Goal: Task Accomplishment & Management: Manage account settings

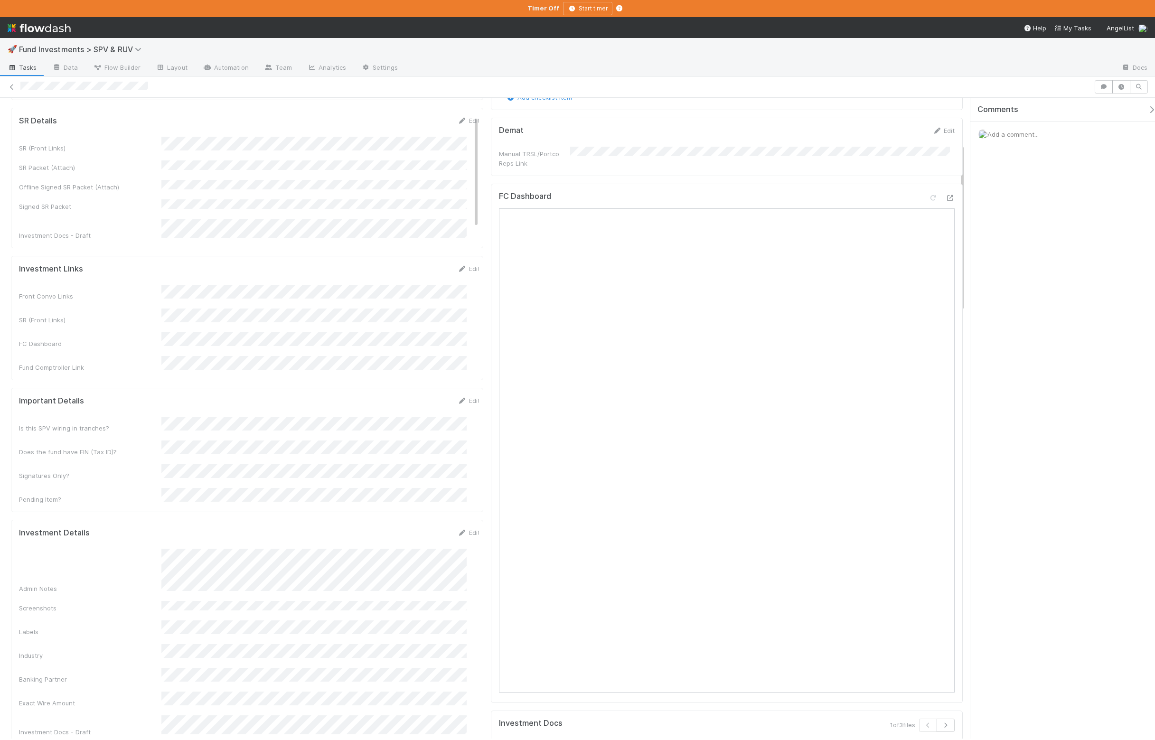
scroll to position [177, 0]
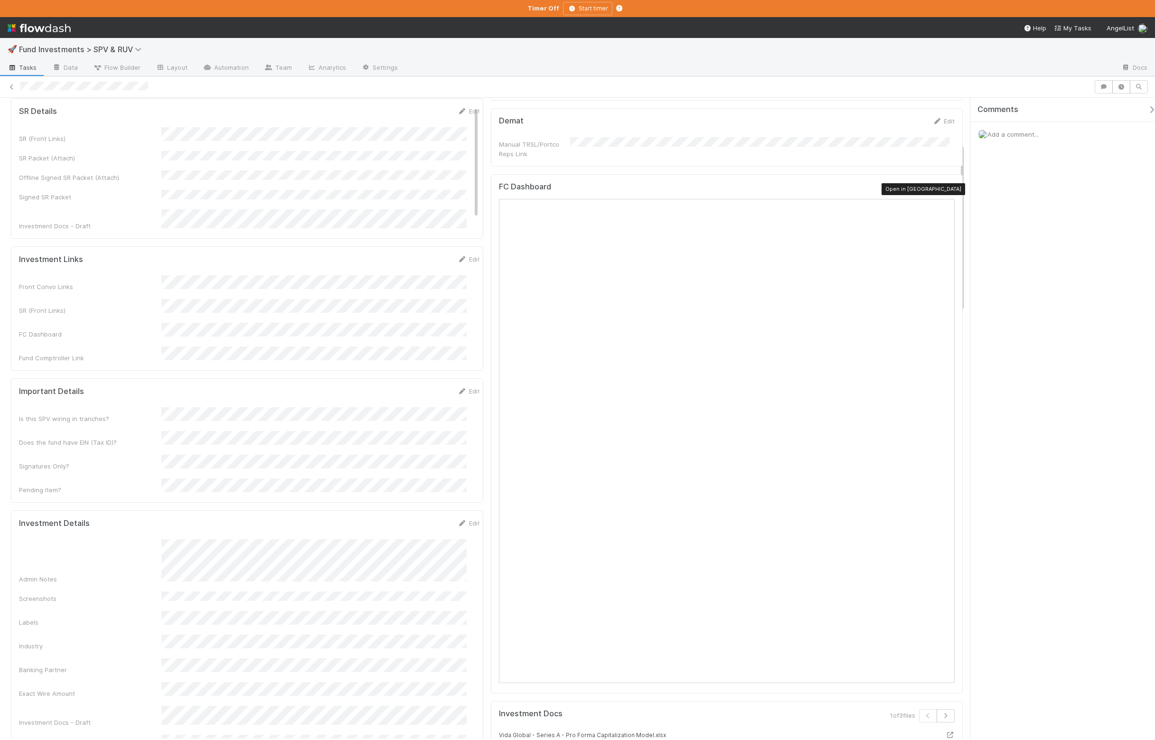
click at [946, 192] on icon at bounding box center [950, 189] width 9 height 6
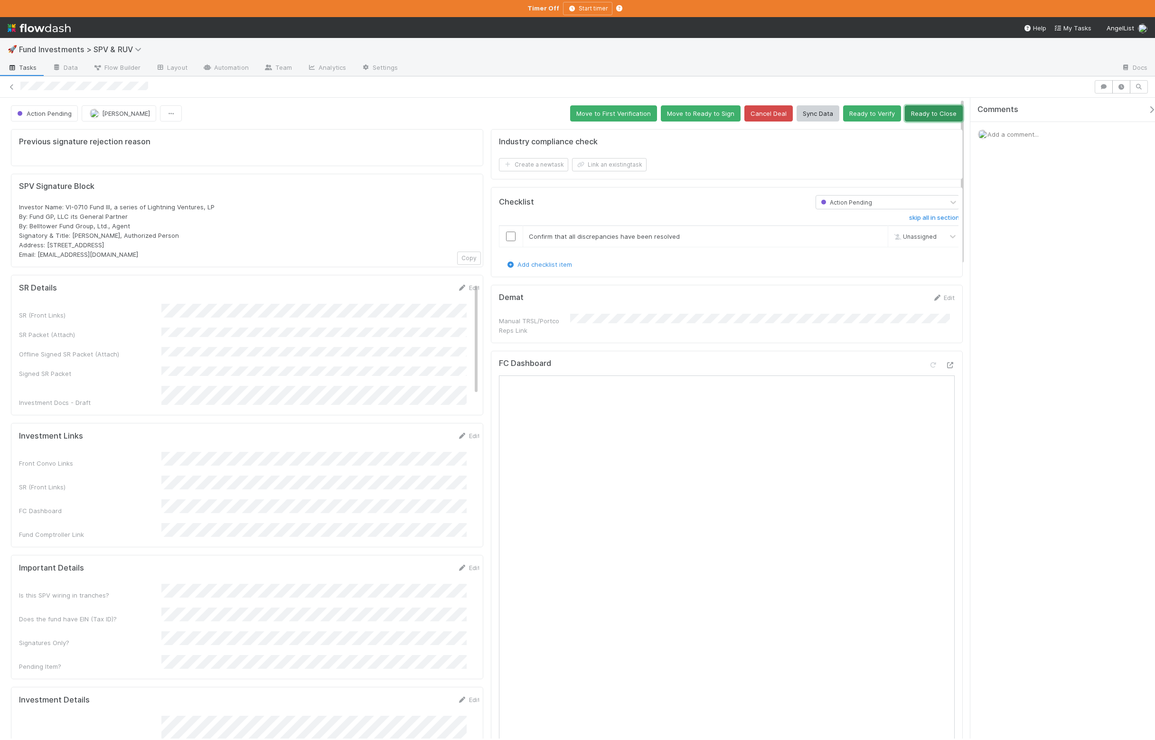
click at [936, 119] on button "Ready to Close" at bounding box center [934, 113] width 58 height 16
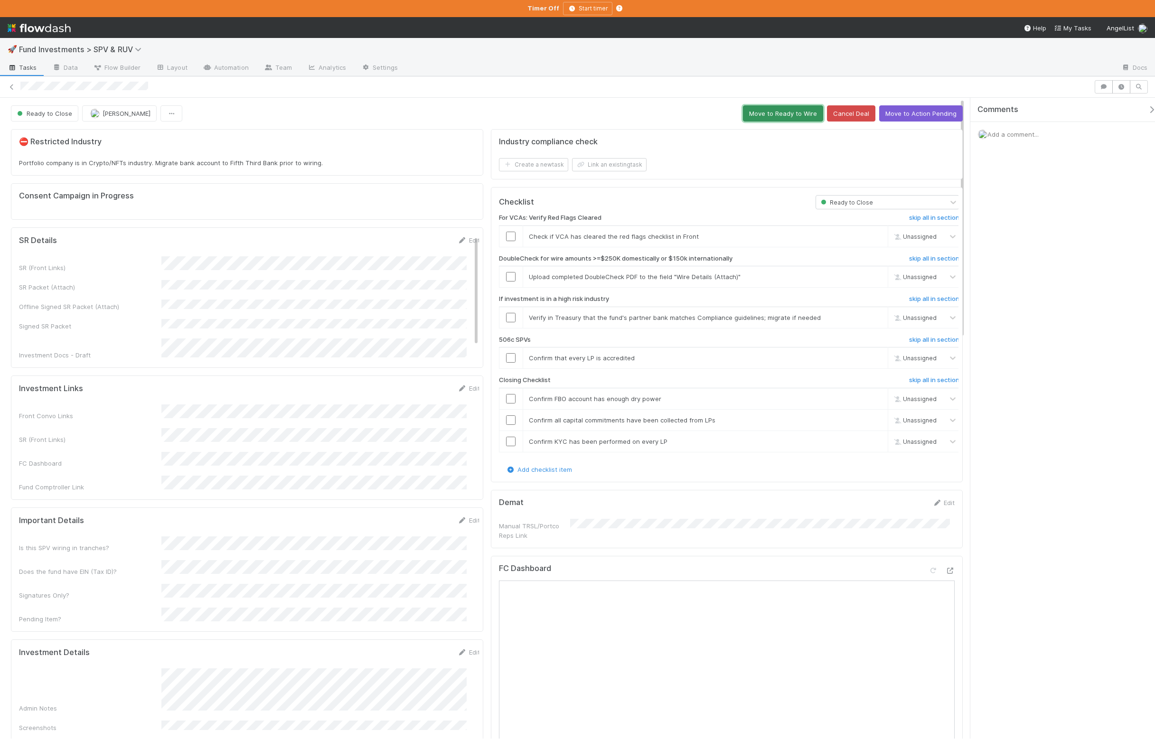
click at [802, 114] on button "Move to Ready to Wire" at bounding box center [783, 113] width 80 height 16
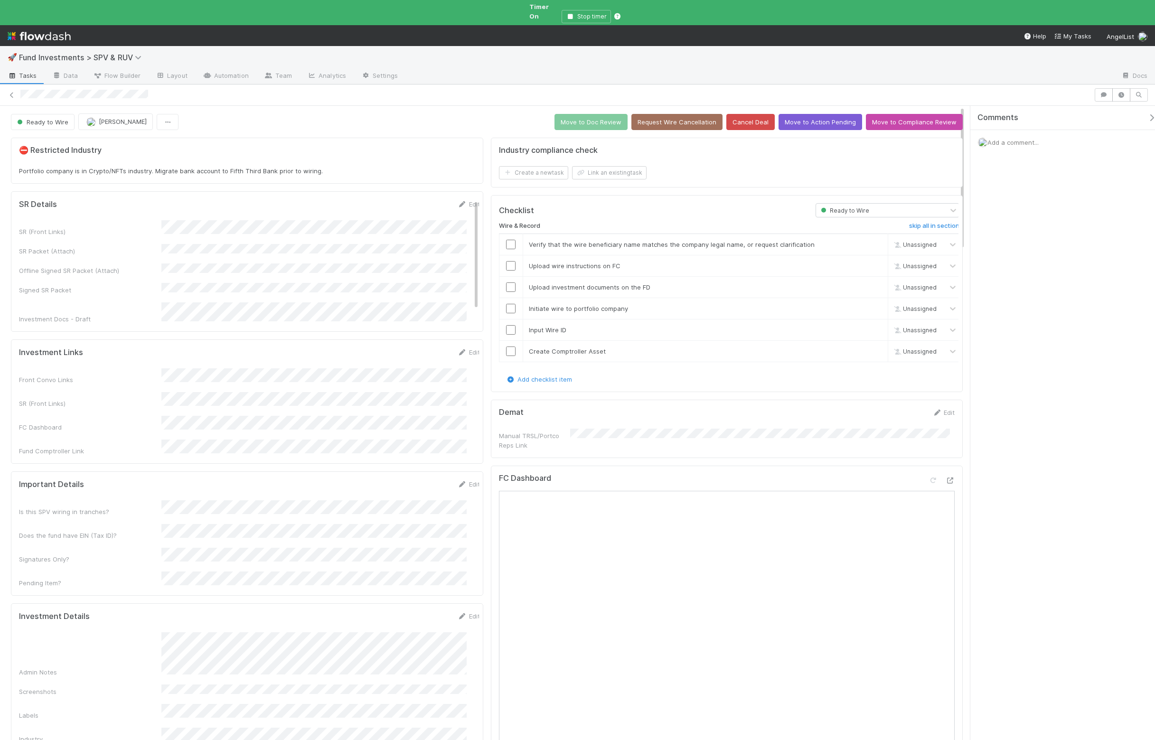
click at [161, 633] on div "Admin Notes" at bounding box center [249, 655] width 461 height 45
click at [909, 222] on h6 "skip all in section" at bounding box center [934, 226] width 50 height 8
click at [600, 114] on button "Move to Doc Review" at bounding box center [591, 122] width 73 height 16
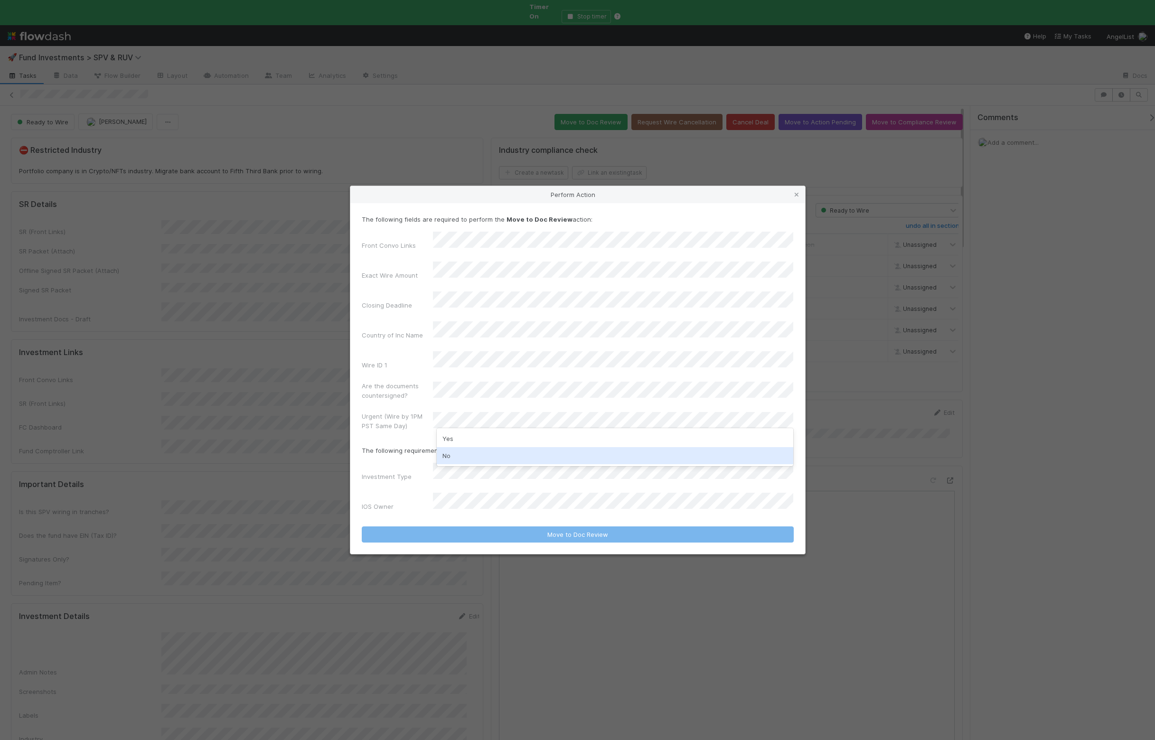
click at [477, 452] on div "No" at bounding box center [615, 455] width 357 height 17
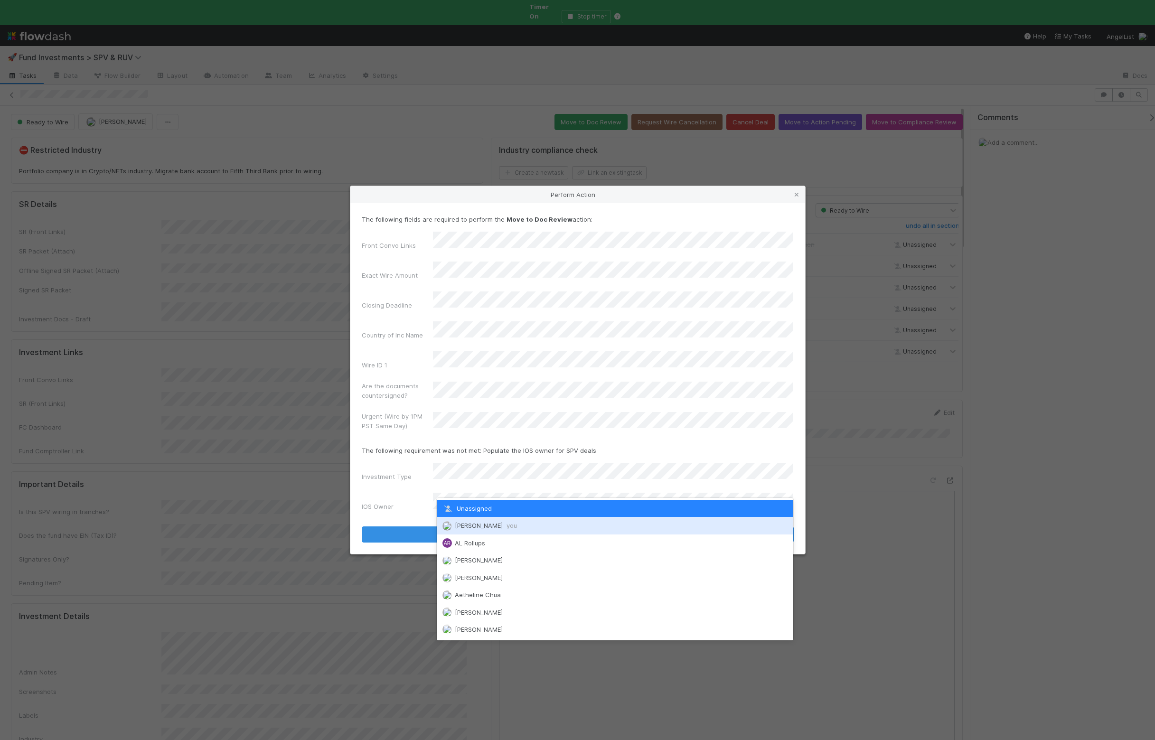
click at [482, 529] on span "Ali Al Khatib you" at bounding box center [486, 526] width 62 height 8
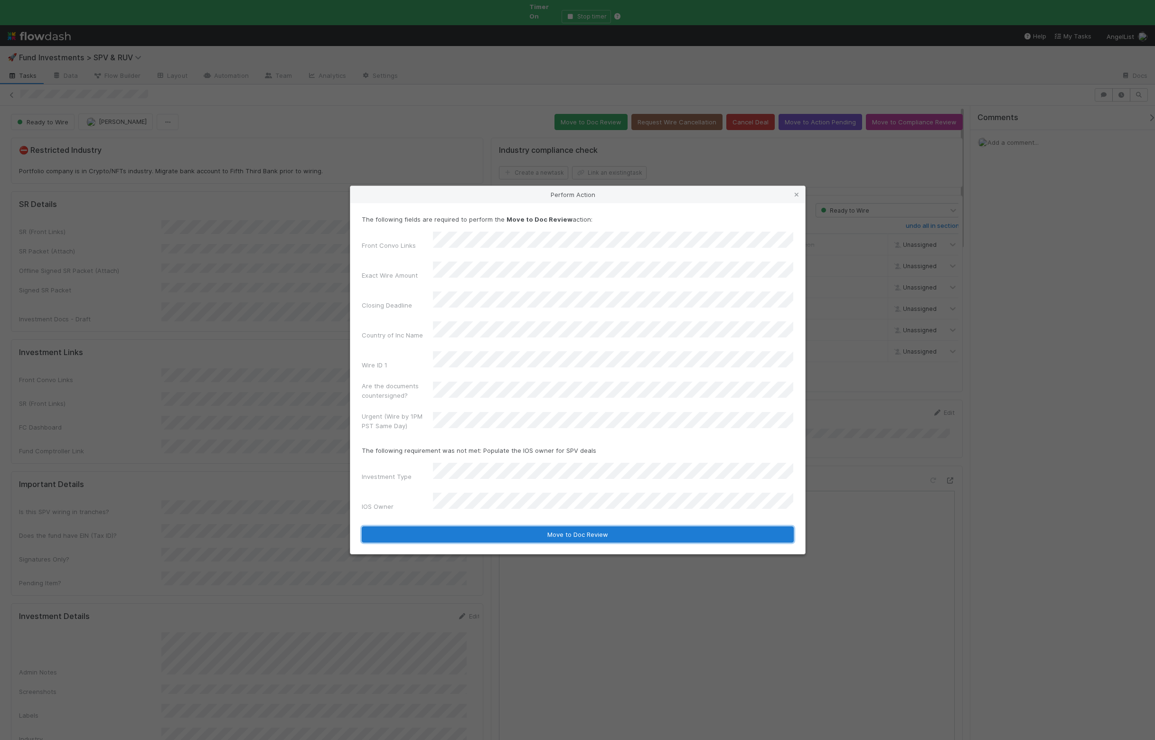
click at [463, 527] on button "Move to Doc Review" at bounding box center [578, 535] width 432 height 16
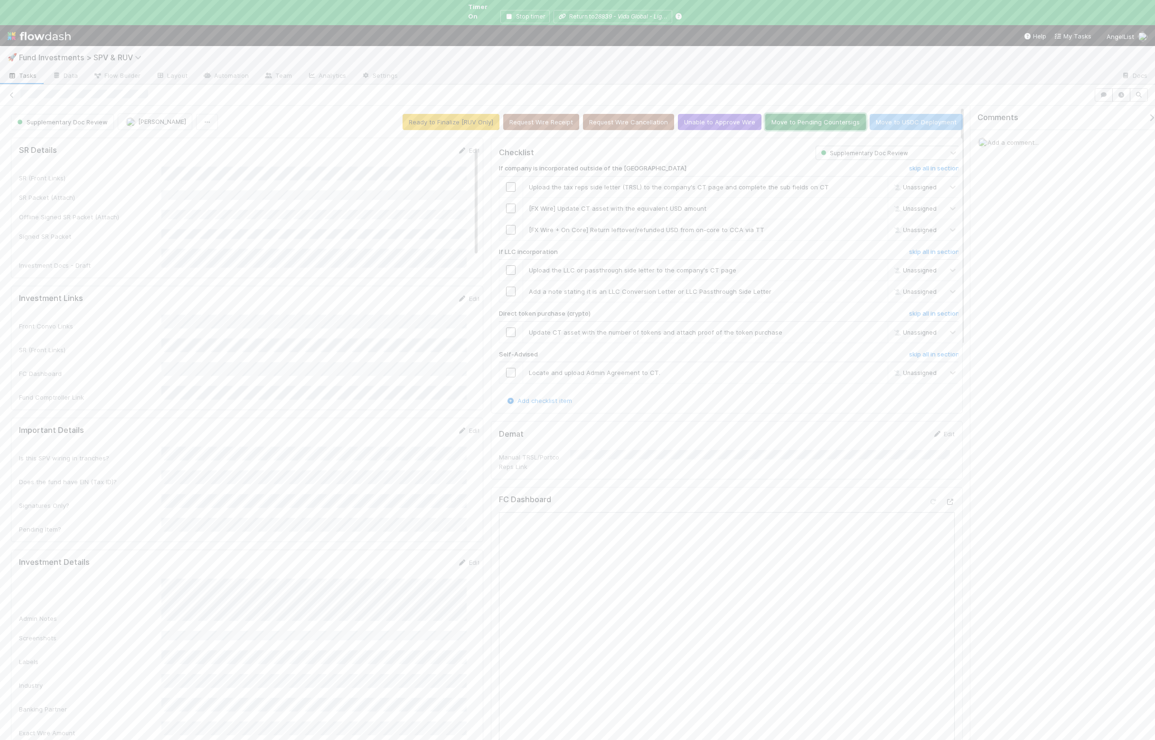
click at [805, 114] on button "Move to Pending Countersigs" at bounding box center [816, 122] width 101 height 16
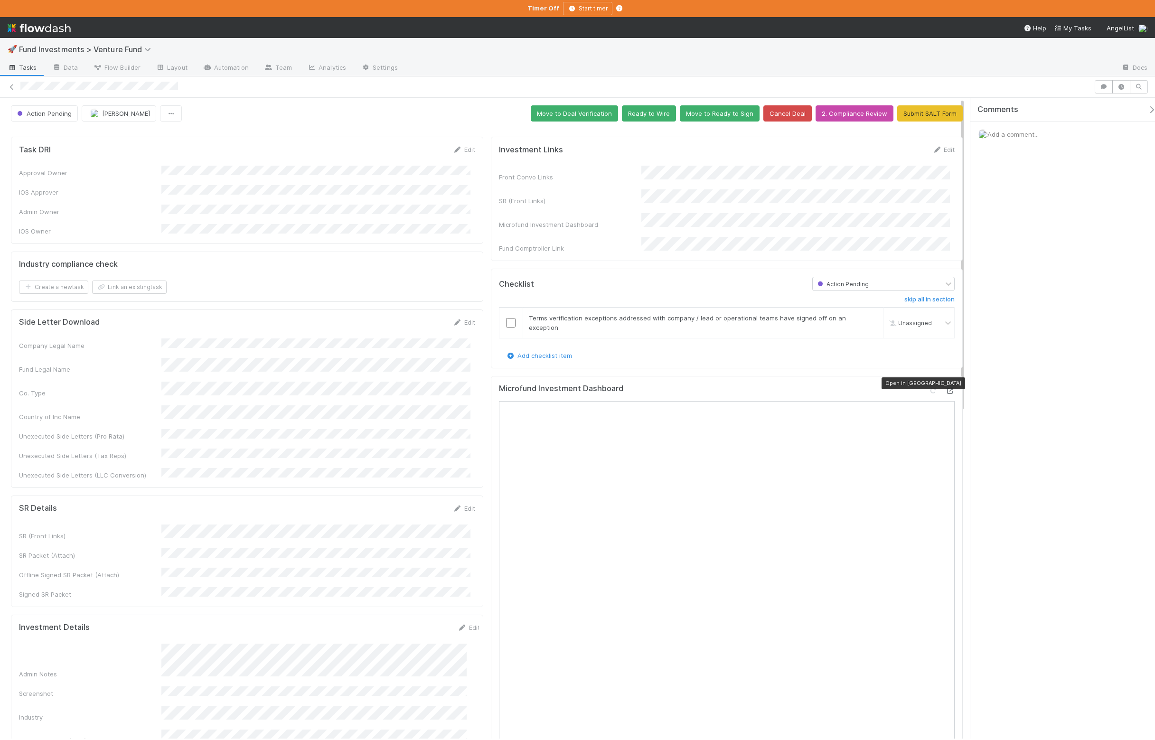
click at [946, 388] on icon at bounding box center [950, 391] width 9 height 6
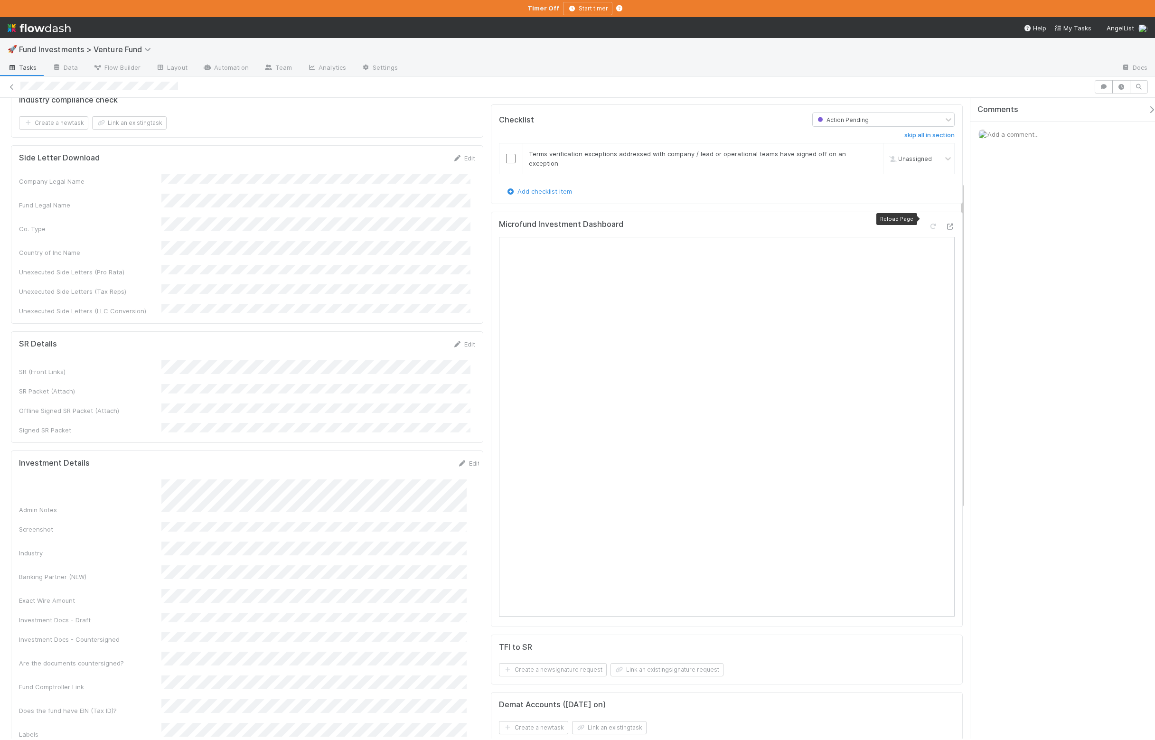
click at [160, 480] on div "Admin Notes" at bounding box center [249, 497] width 461 height 35
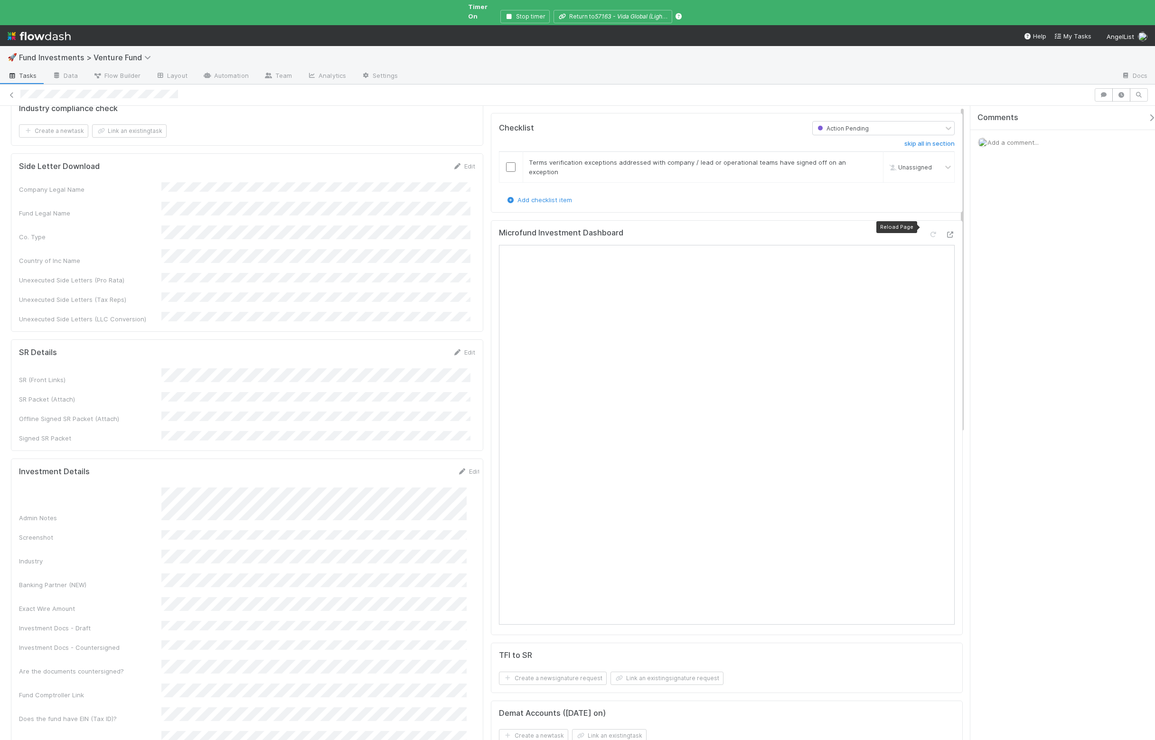
scroll to position [0, 0]
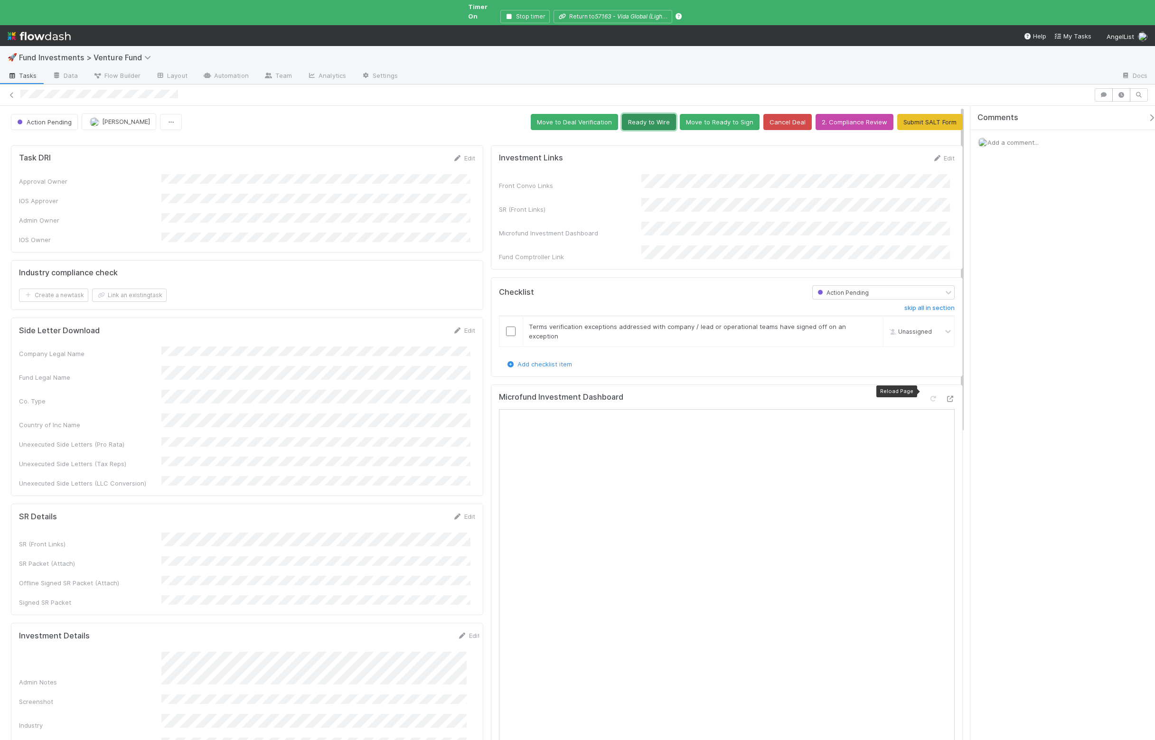
click at [629, 114] on button "Ready to Wire" at bounding box center [649, 122] width 54 height 16
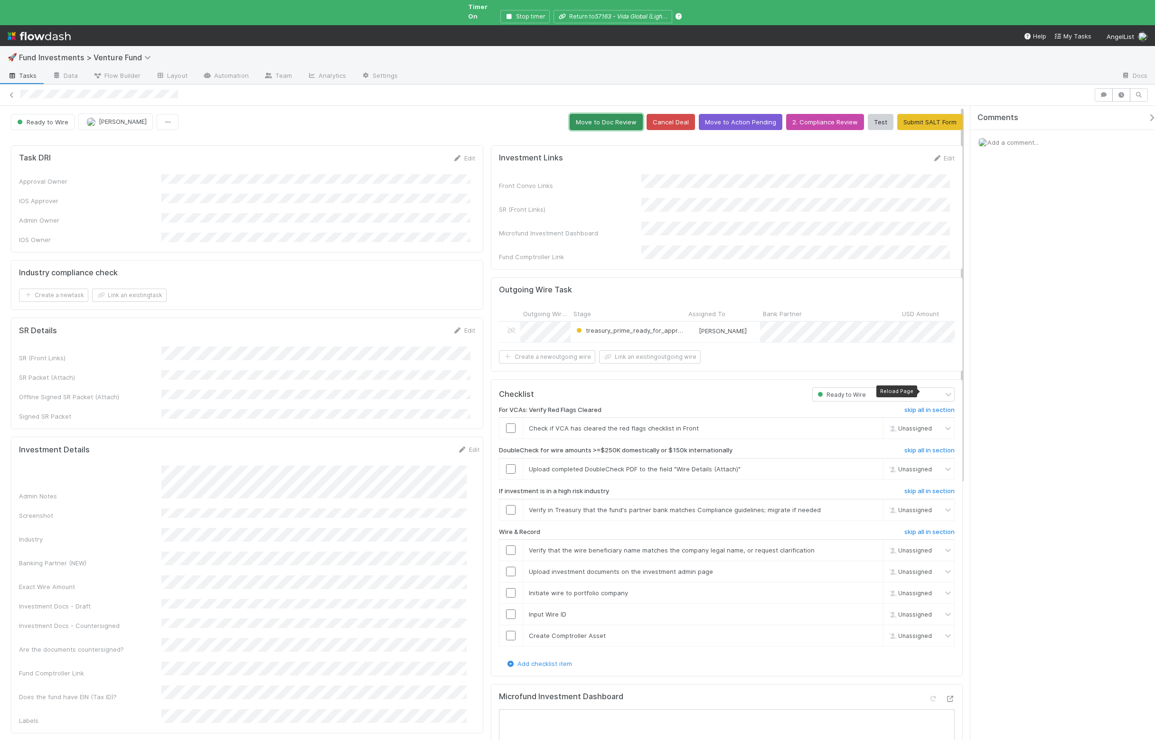
click at [608, 114] on button "Move to Doc Review" at bounding box center [606, 122] width 73 height 16
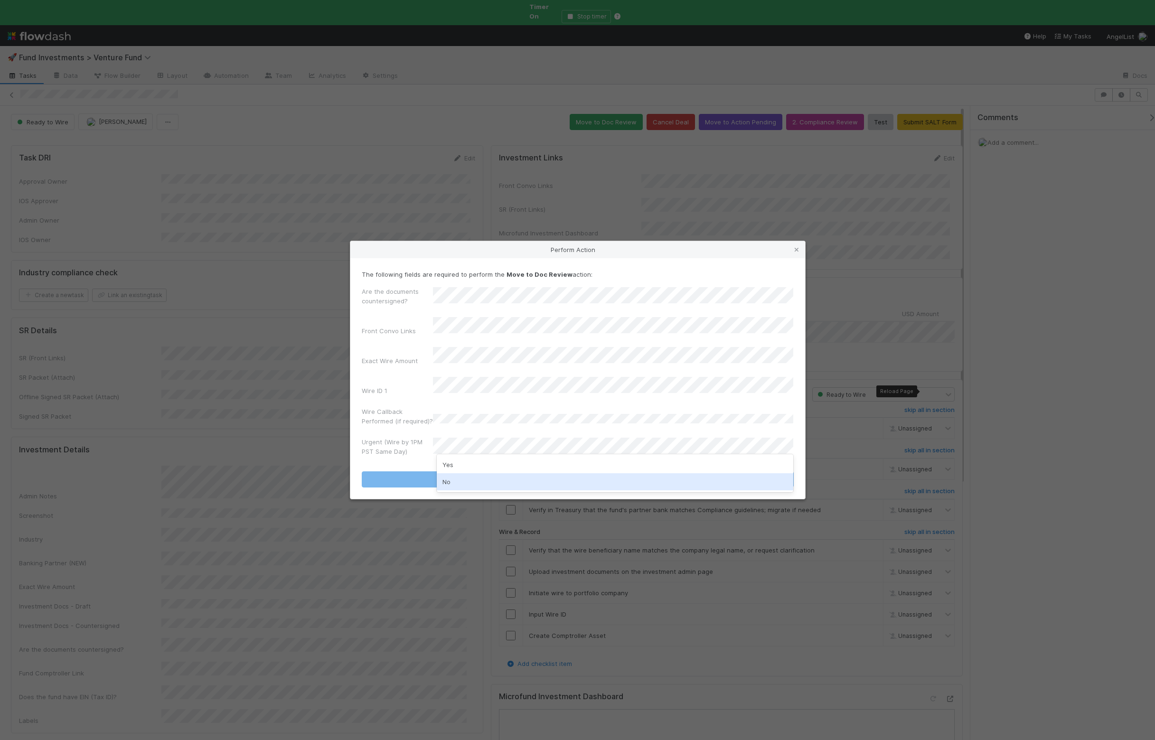
drag, startPoint x: 463, startPoint y: 477, endPoint x: 447, endPoint y: 476, distance: 15.3
click at [462, 477] on div "No" at bounding box center [615, 481] width 357 height 17
click at [447, 476] on button "Move to Doc Review" at bounding box center [578, 480] width 432 height 16
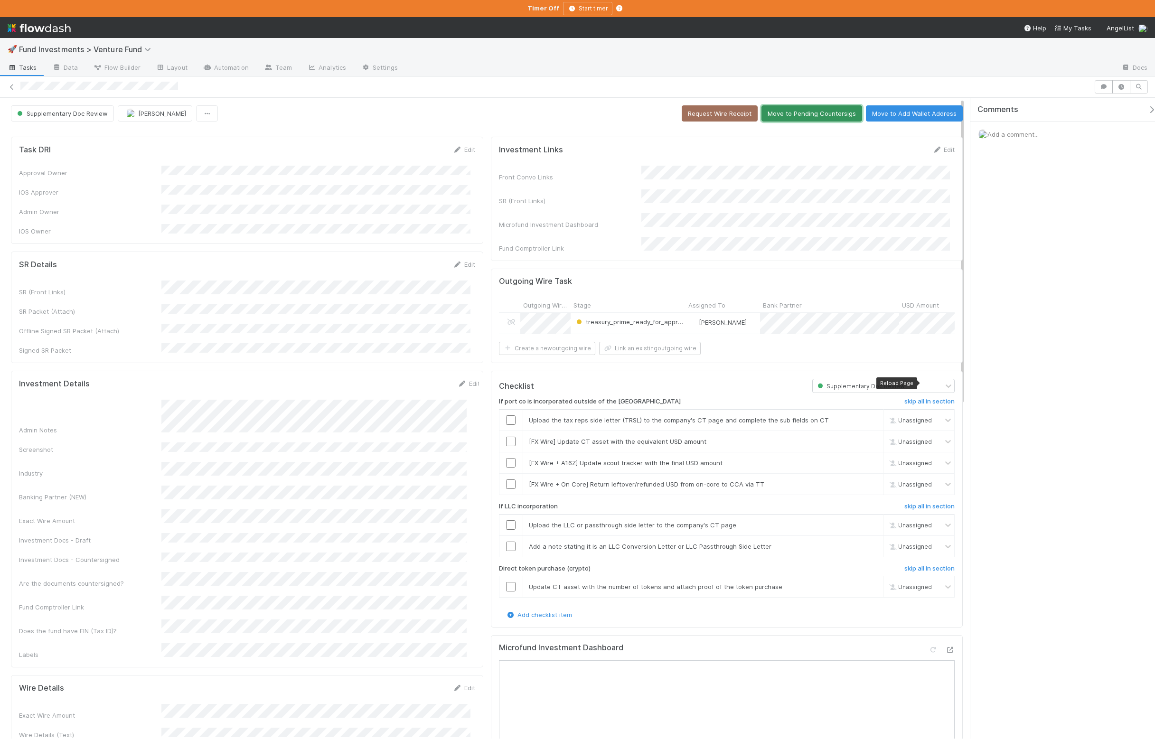
click at [781, 117] on button "Move to Pending Countersigs" at bounding box center [812, 113] width 101 height 16
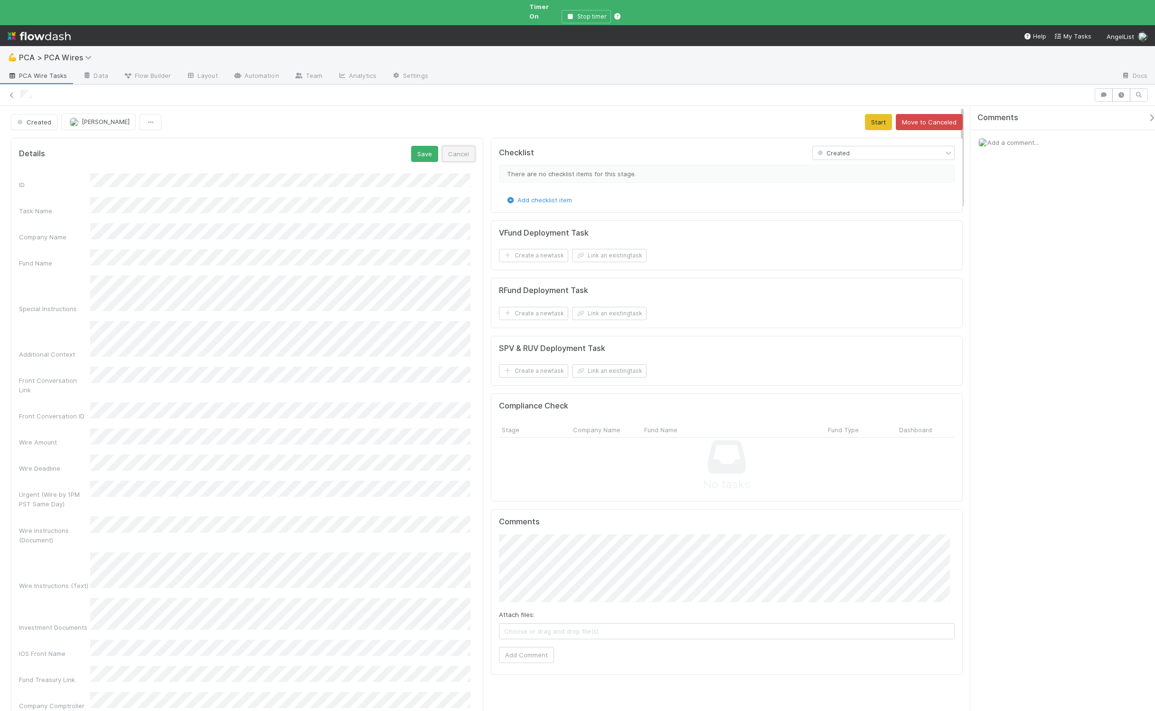
click at [453, 146] on button "Cancel" at bounding box center [458, 154] width 33 height 16
click at [868, 114] on button "Start" at bounding box center [878, 122] width 27 height 16
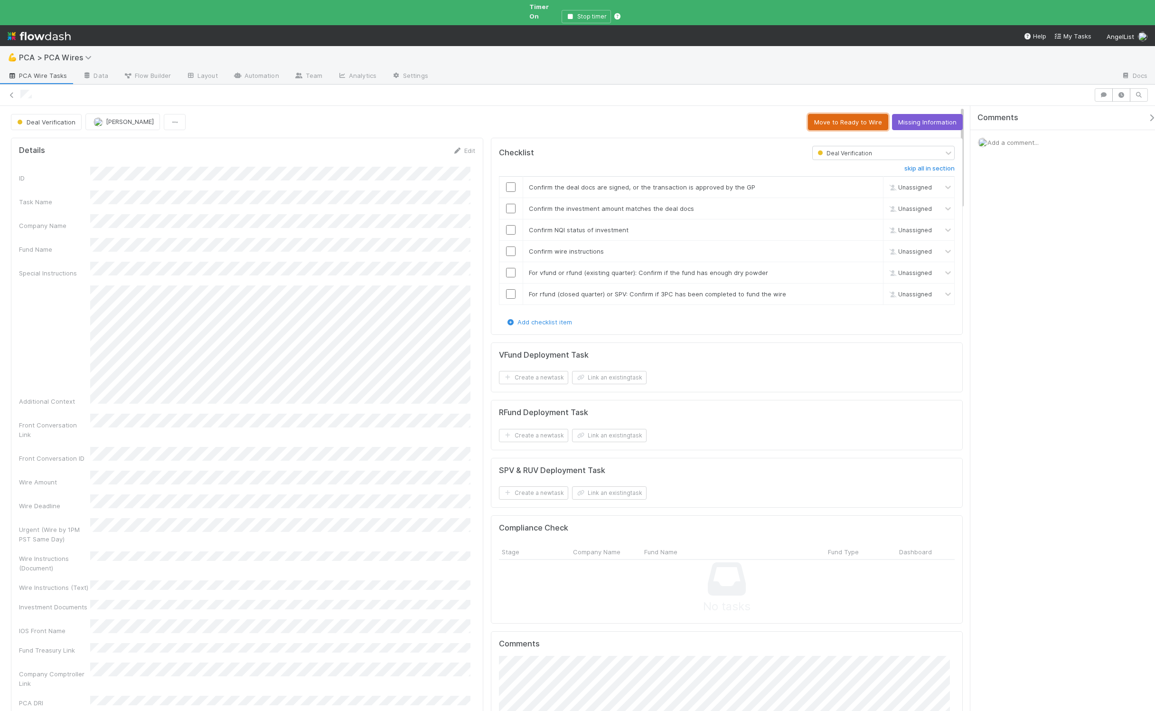
click at [856, 119] on button "Move to Ready to Wire" at bounding box center [848, 122] width 80 height 16
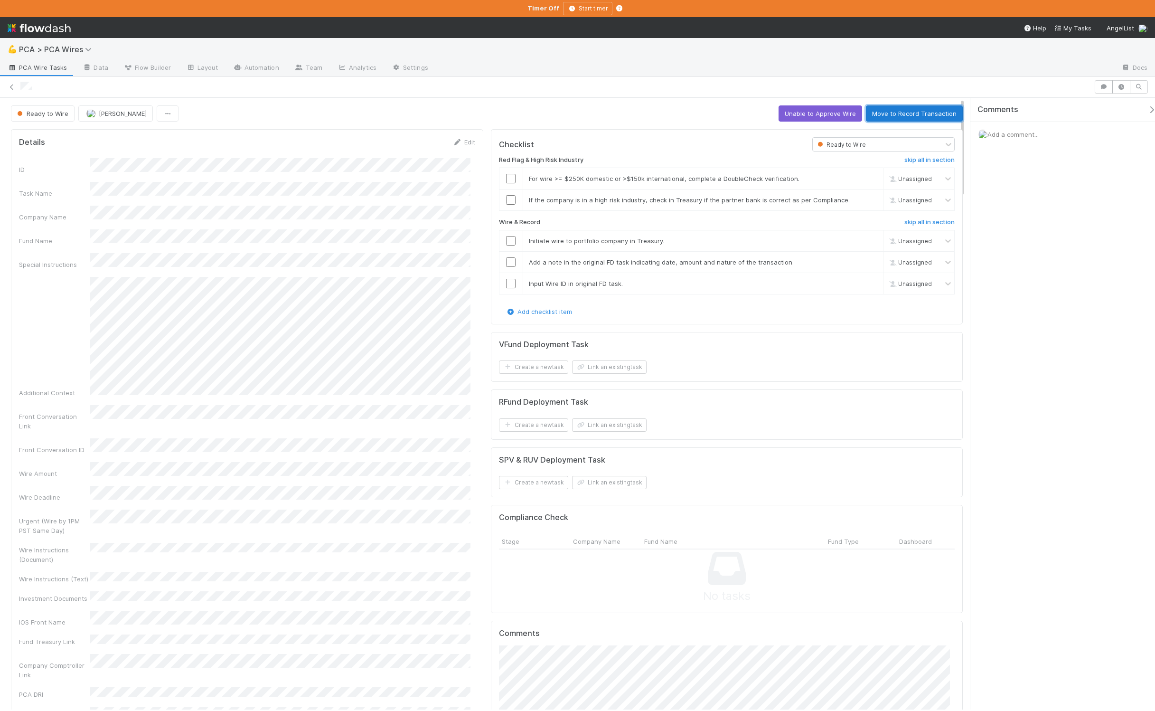
click at [878, 118] on button "Move to Record Transaction" at bounding box center [914, 113] width 97 height 16
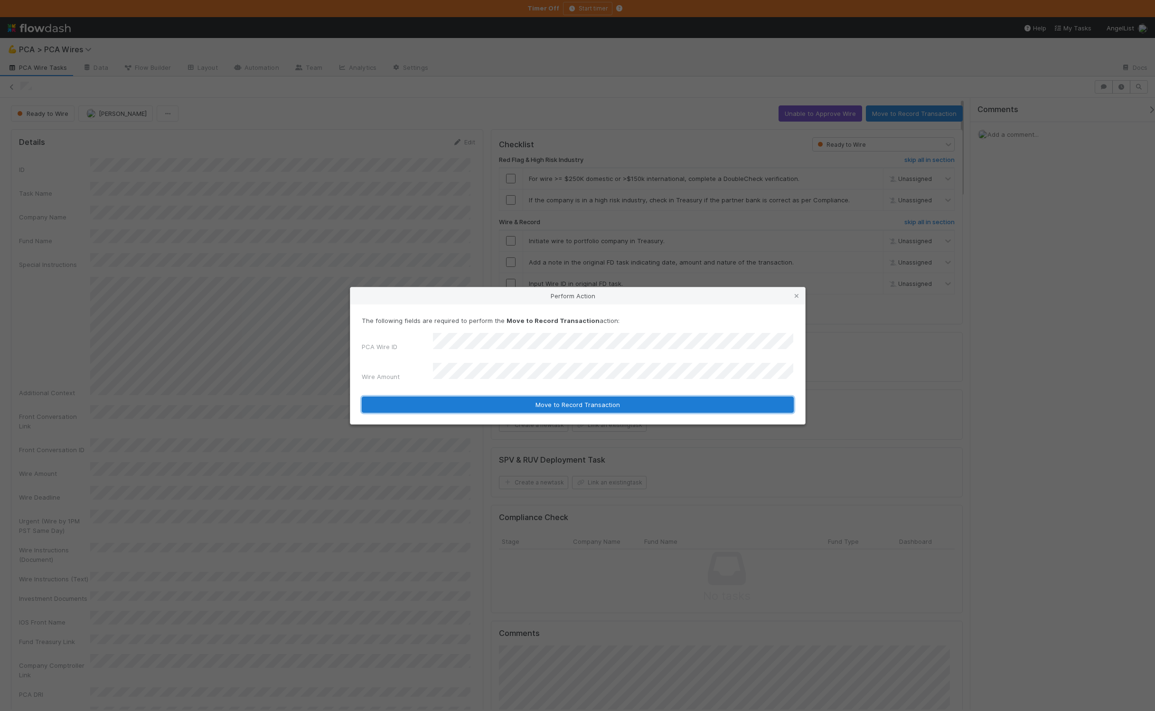
click at [487, 397] on button "Move to Record Transaction" at bounding box center [578, 405] width 432 height 16
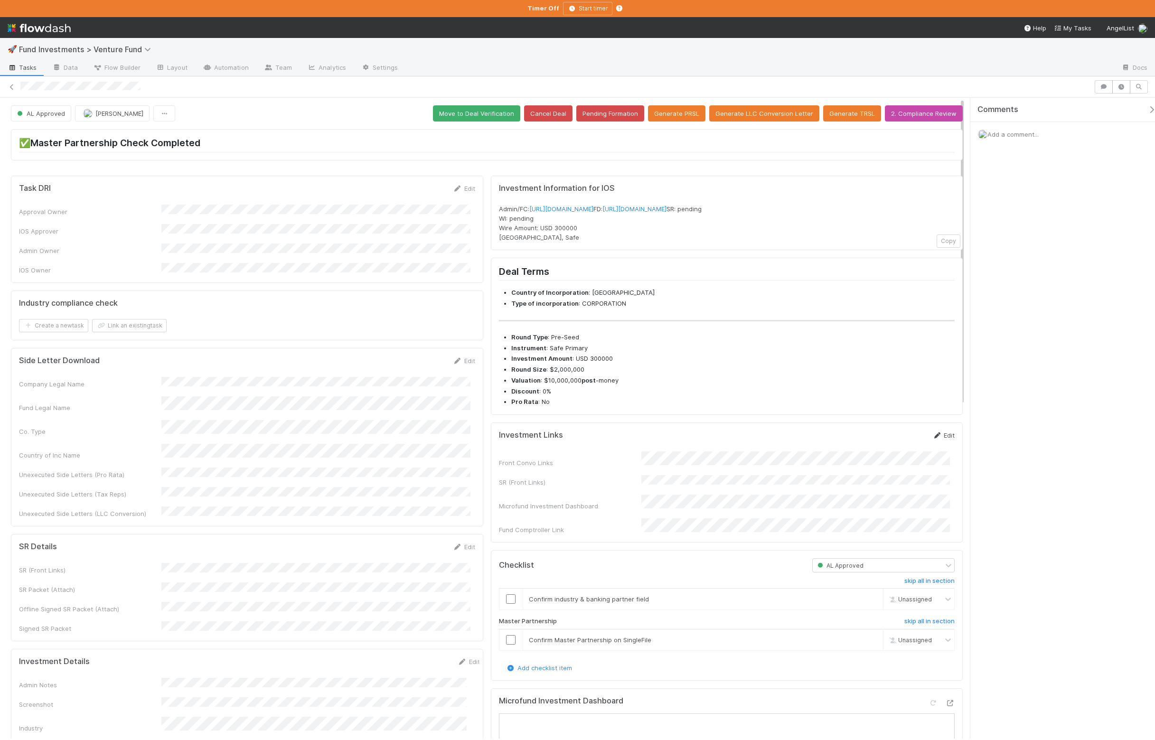
click at [939, 439] on link "Edit" at bounding box center [944, 436] width 22 height 8
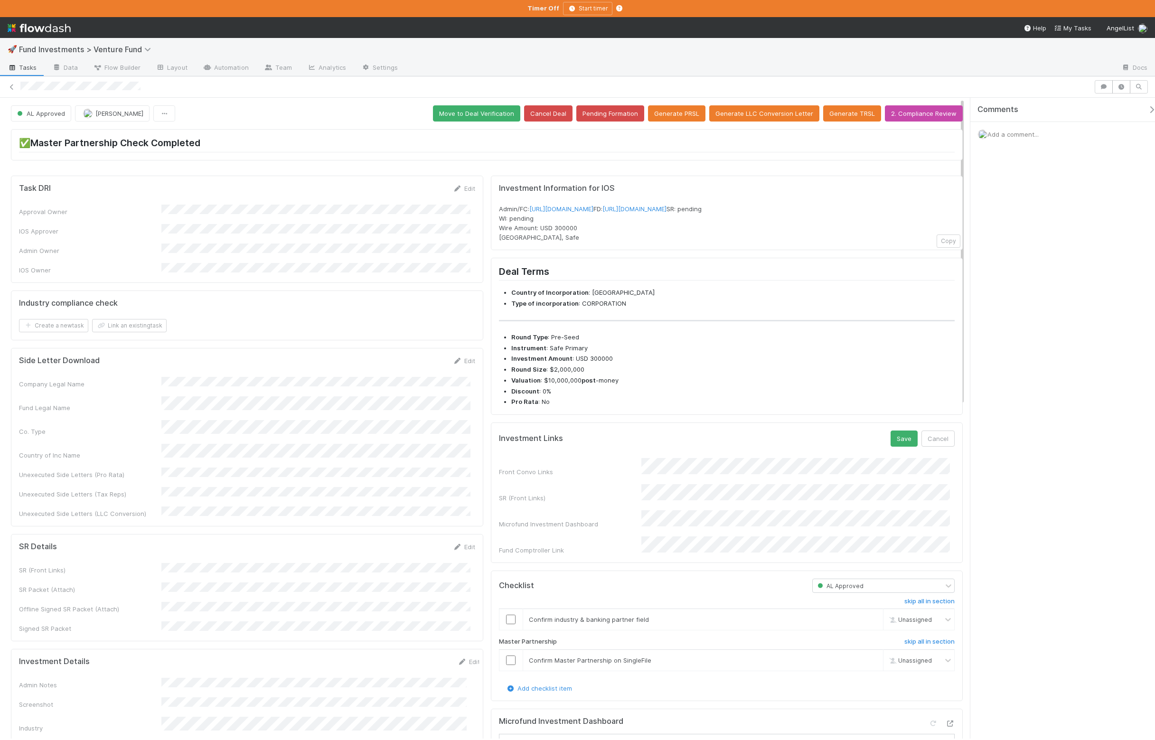
click at [804, 504] on div "Front Convo Links SR (Front Links) Microfund Investment Dashboard Fund Comptrol…" at bounding box center [727, 506] width 456 height 97
click at [896, 447] on button "Save" at bounding box center [904, 439] width 27 height 16
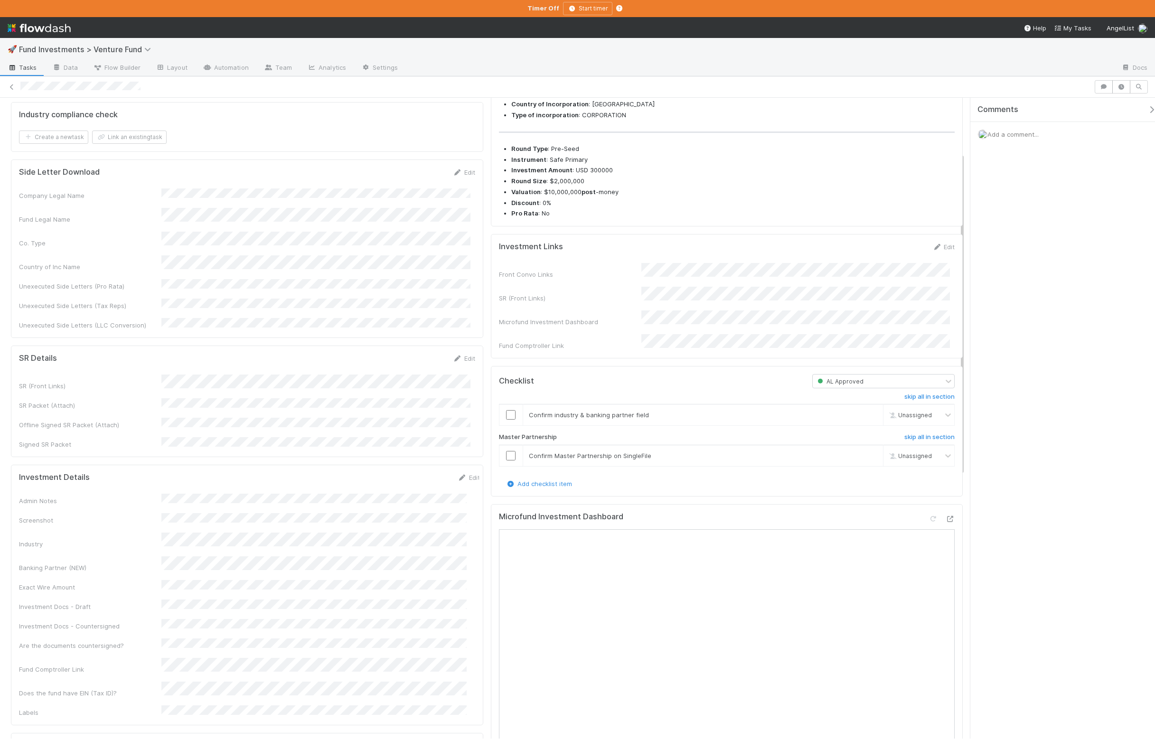
scroll to position [268, 0]
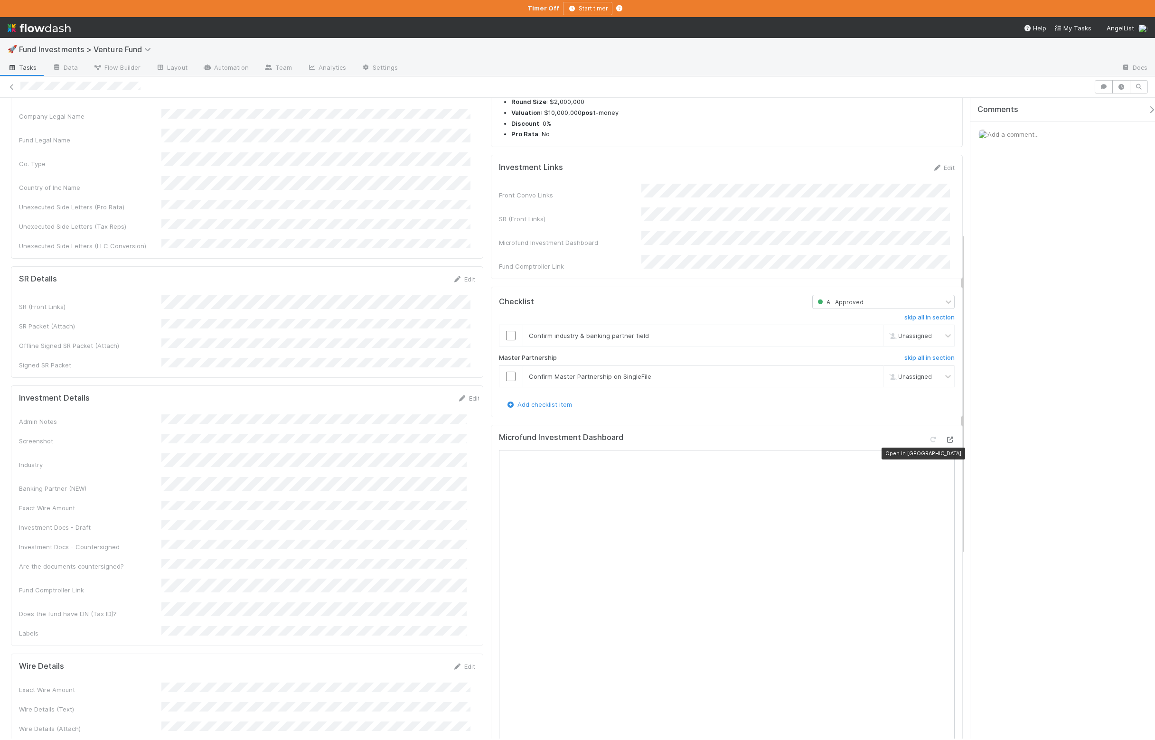
click at [946, 443] on icon at bounding box center [950, 440] width 9 height 6
click at [458, 394] on div "Edit" at bounding box center [469, 398] width 22 height 9
click at [458, 395] on link "Edit" at bounding box center [469, 399] width 22 height 8
click at [111, 493] on div "Industry" at bounding box center [249, 502] width 461 height 19
click at [197, 625] on div "No" at bounding box center [317, 626] width 302 height 17
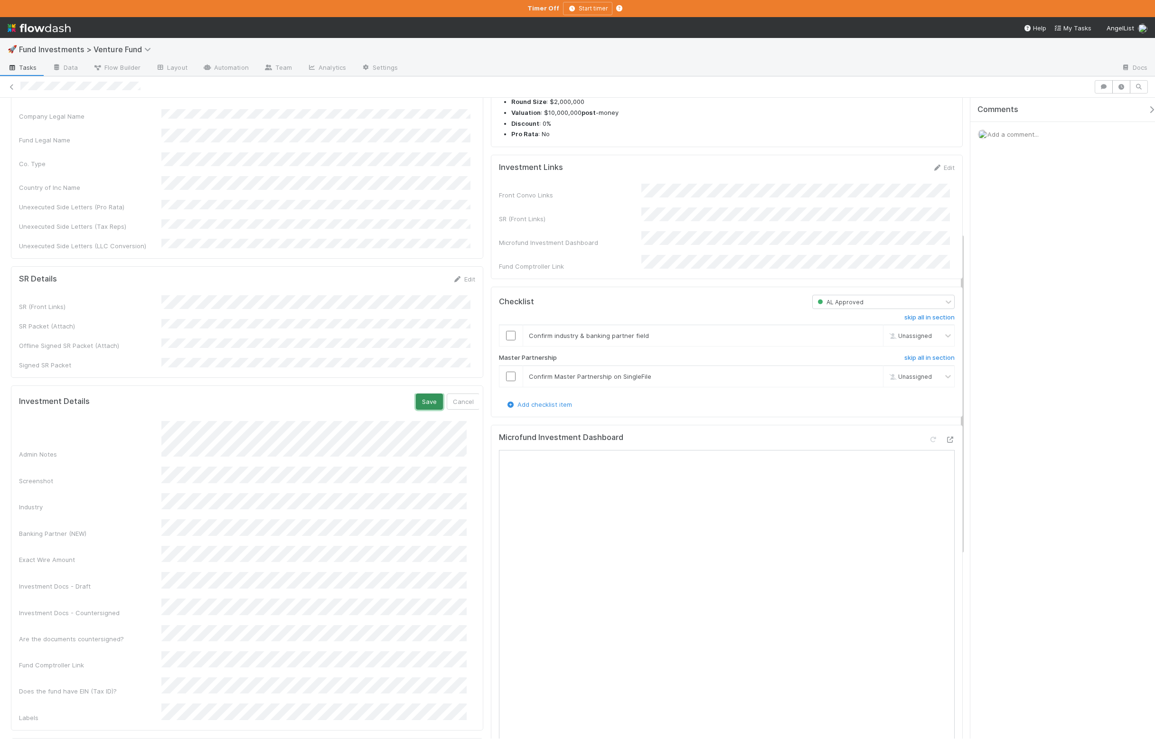
click at [417, 394] on button "Save" at bounding box center [429, 402] width 27 height 16
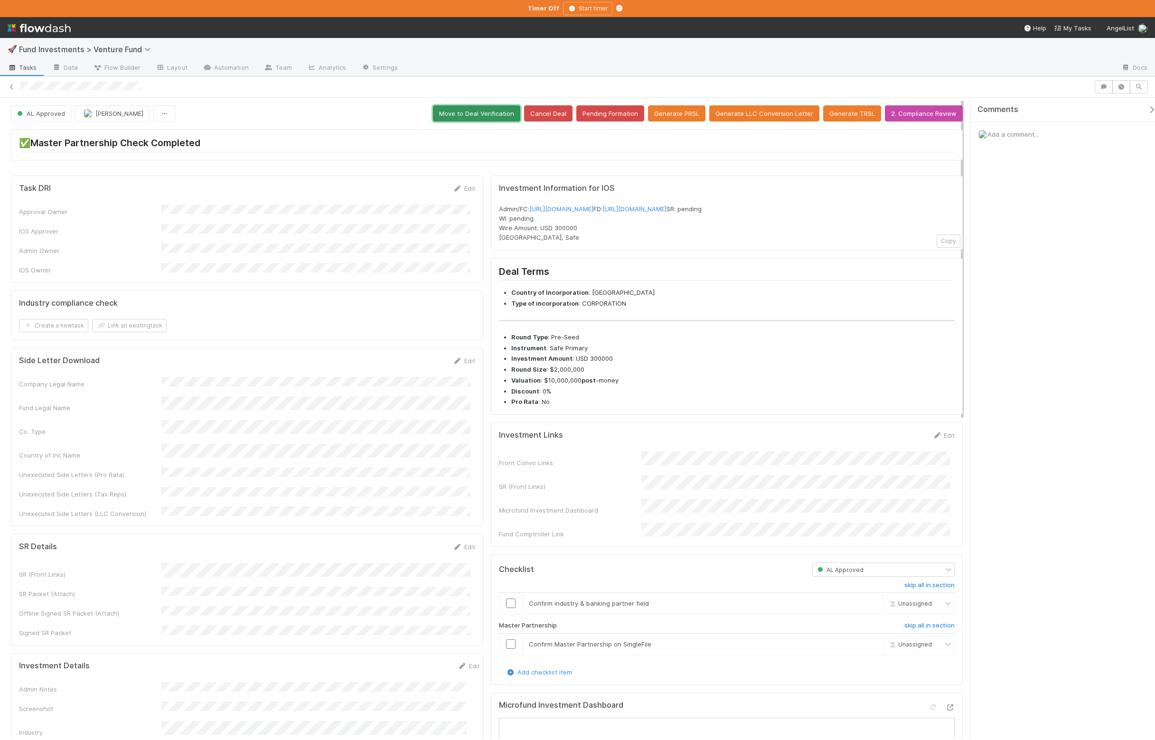
click at [494, 119] on button "Move to Deal Verification" at bounding box center [476, 113] width 87 height 16
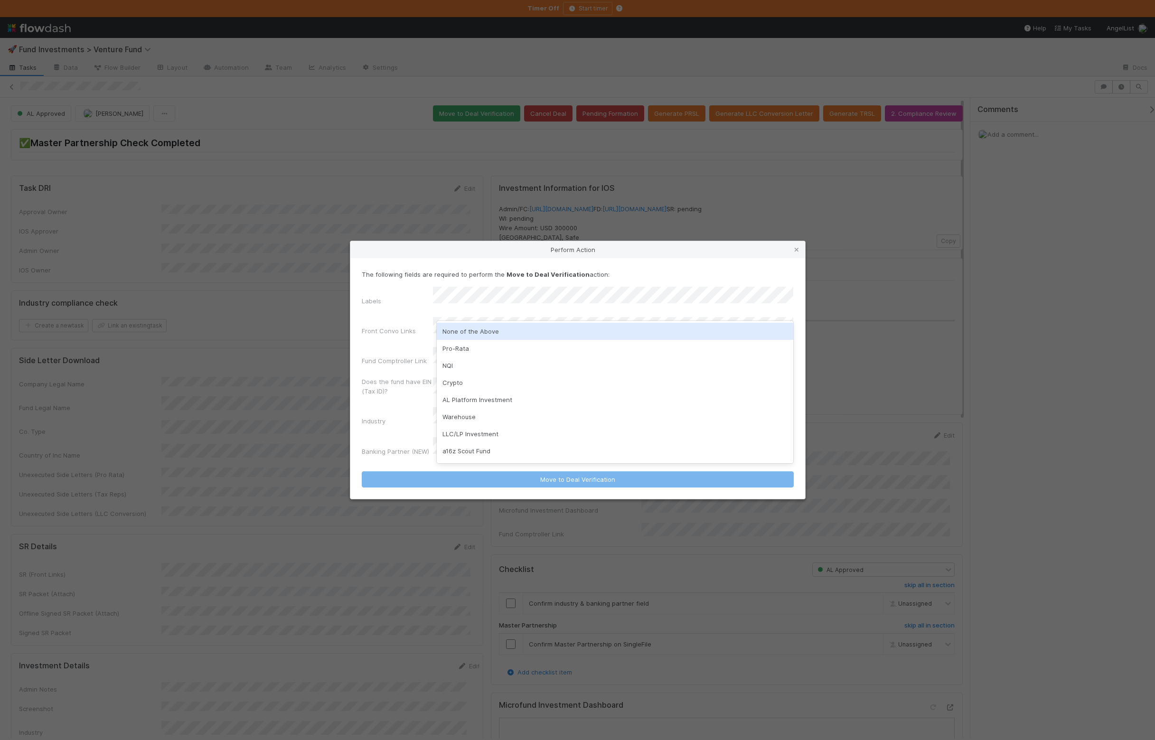
click at [478, 325] on div "None of the Above" at bounding box center [615, 331] width 357 height 17
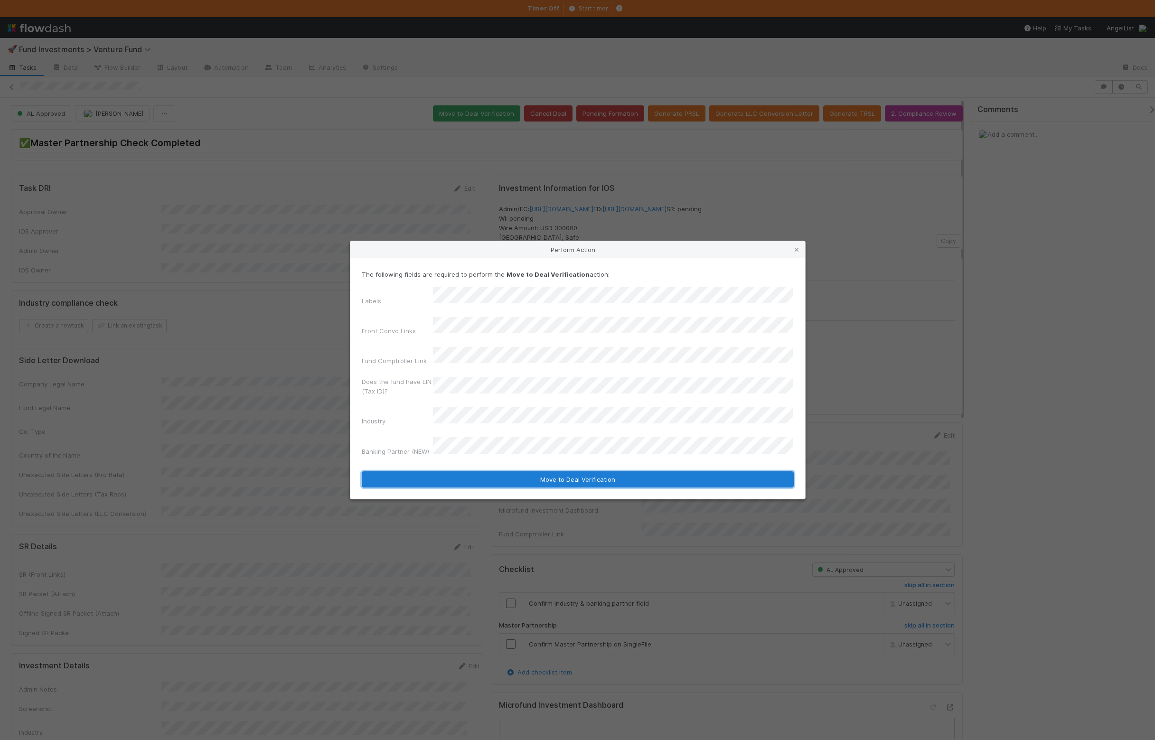
click at [440, 472] on button "Move to Deal Verification" at bounding box center [578, 480] width 432 height 16
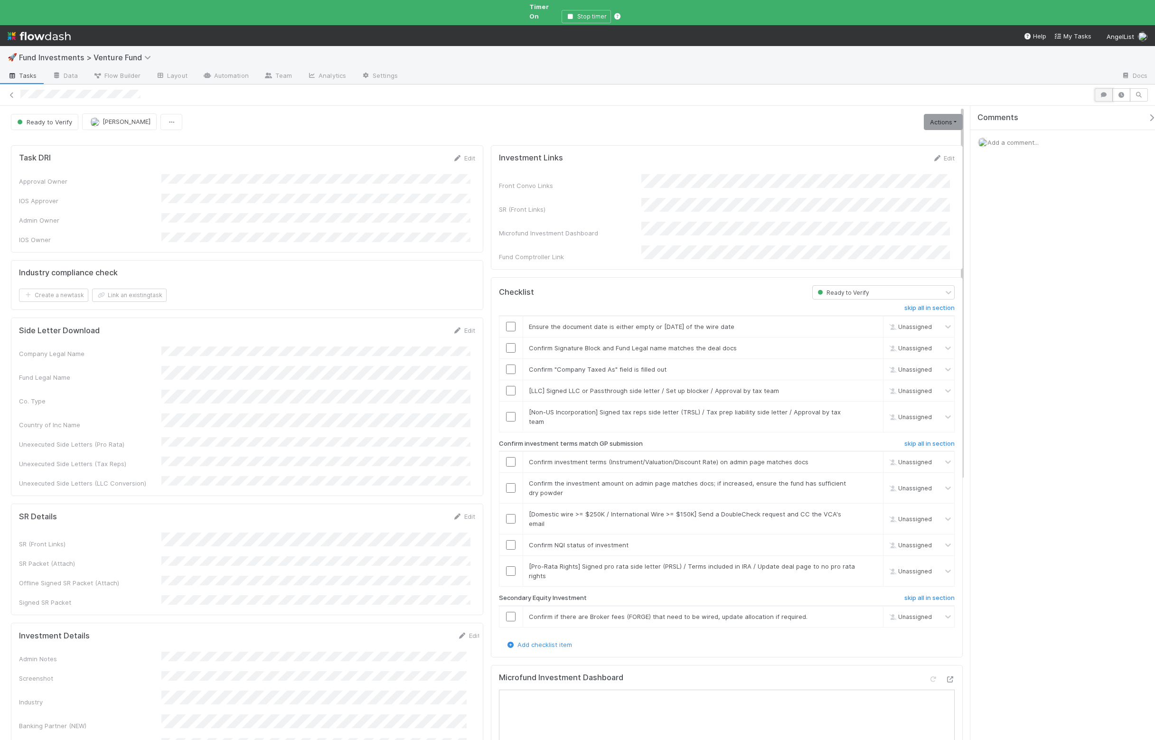
click at [982, 92] on icon "button" at bounding box center [1103, 95] width 9 height 6
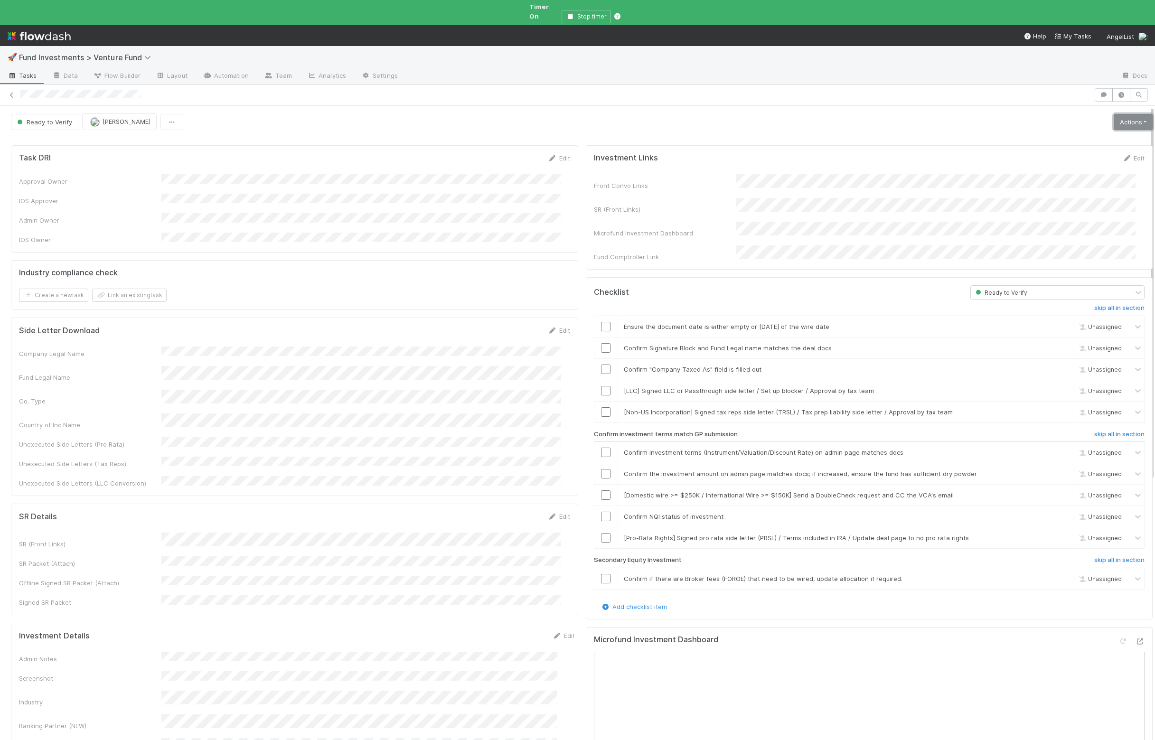
click at [982, 114] on link "Actions" at bounding box center [1133, 122] width 39 height 16
click at [982, 149] on button "Action Pending" at bounding box center [1086, 155] width 138 height 13
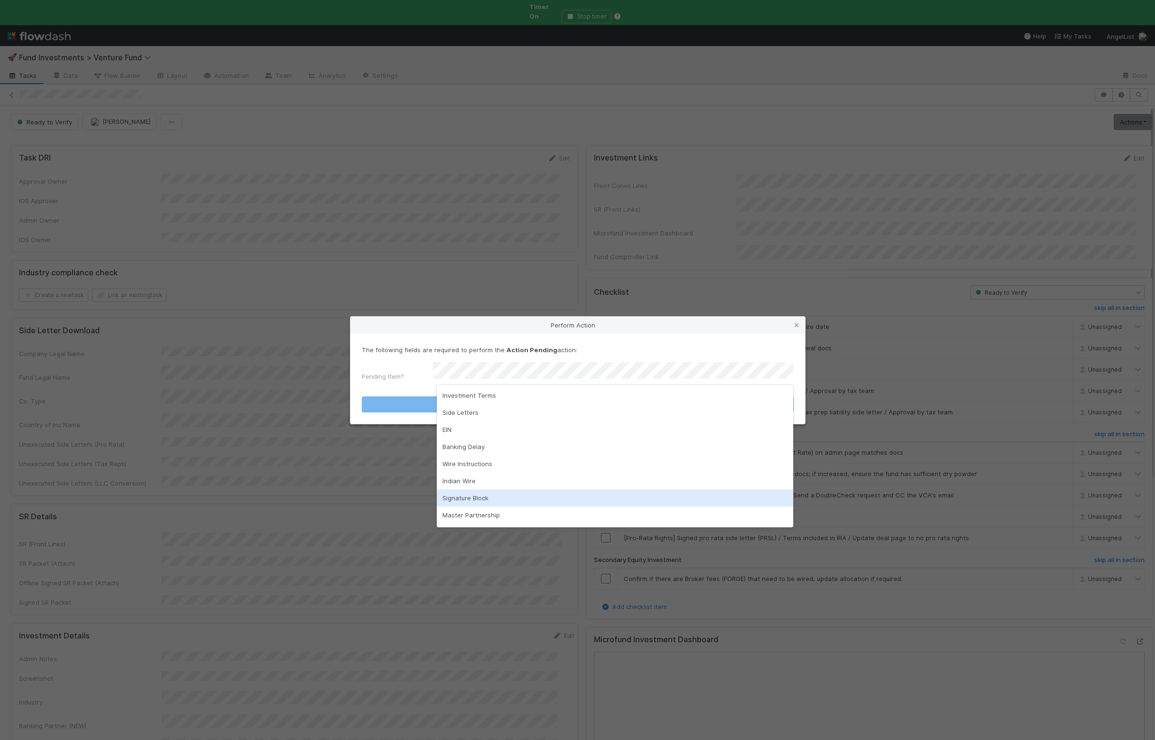
click at [503, 497] on div "Signature Block" at bounding box center [615, 498] width 357 height 17
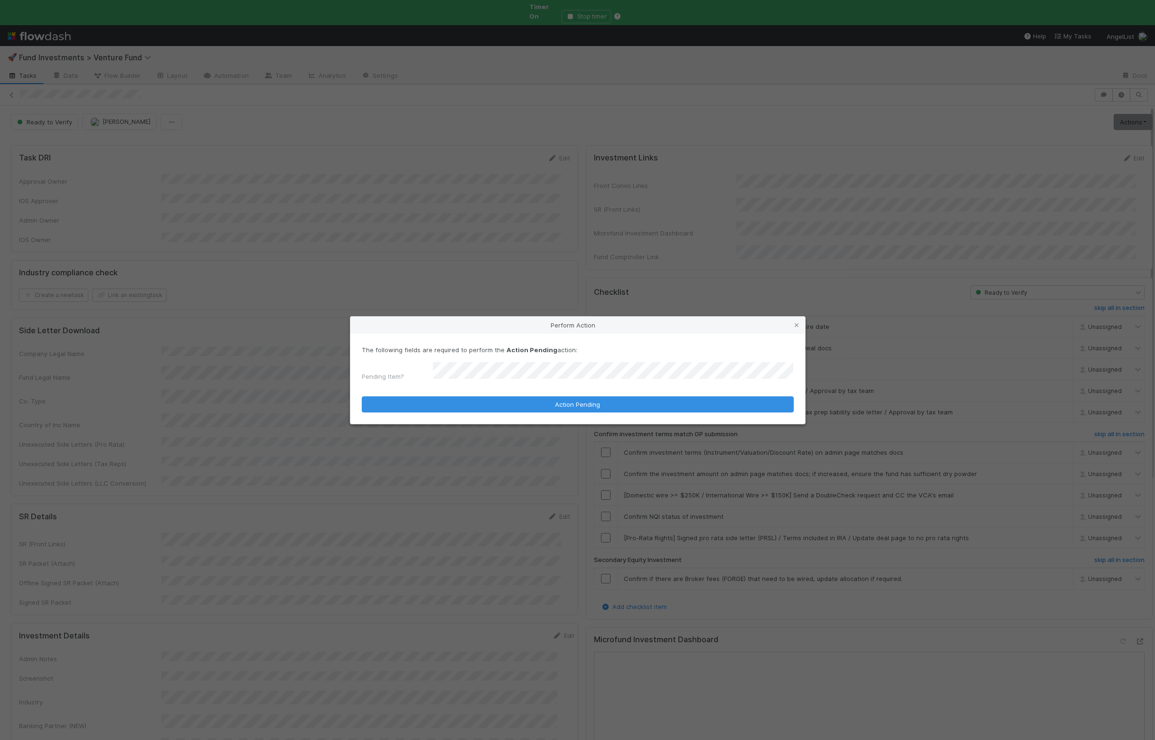
click at [501, 410] on div "The following fields are required to perform the Action Pending action: Pending…" at bounding box center [577, 379] width 455 height 90
click at [502, 407] on button "Action Pending" at bounding box center [578, 405] width 432 height 16
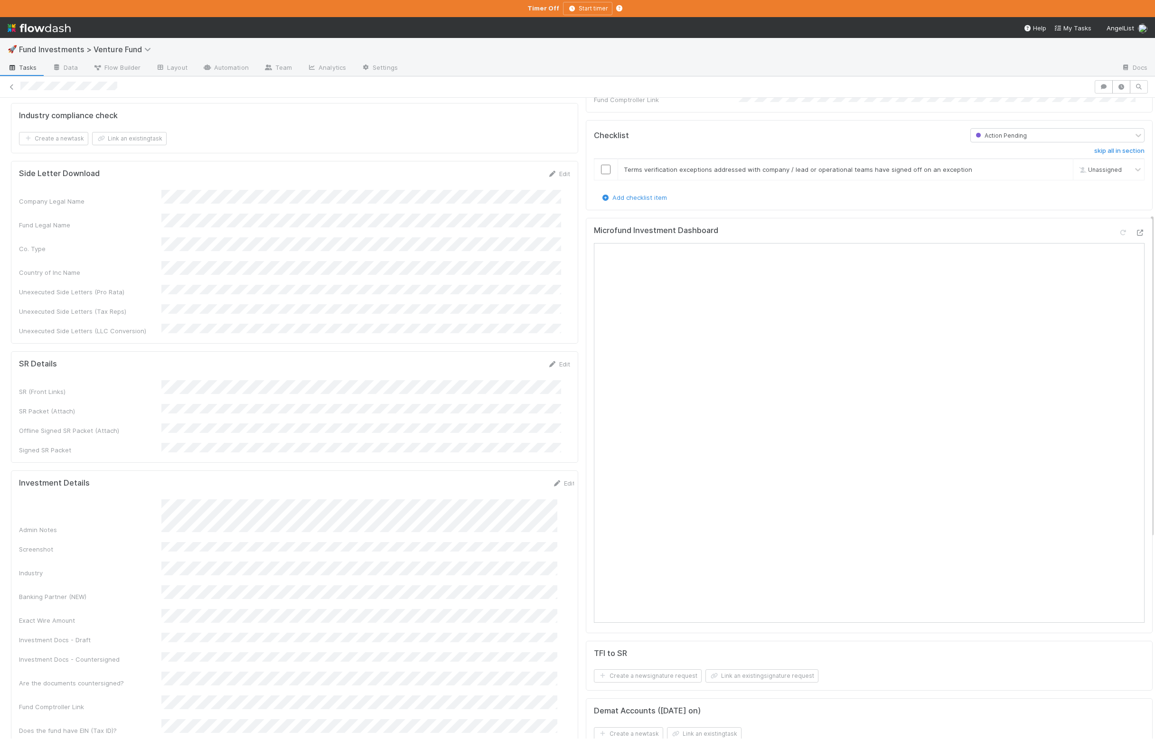
scroll to position [228, 0]
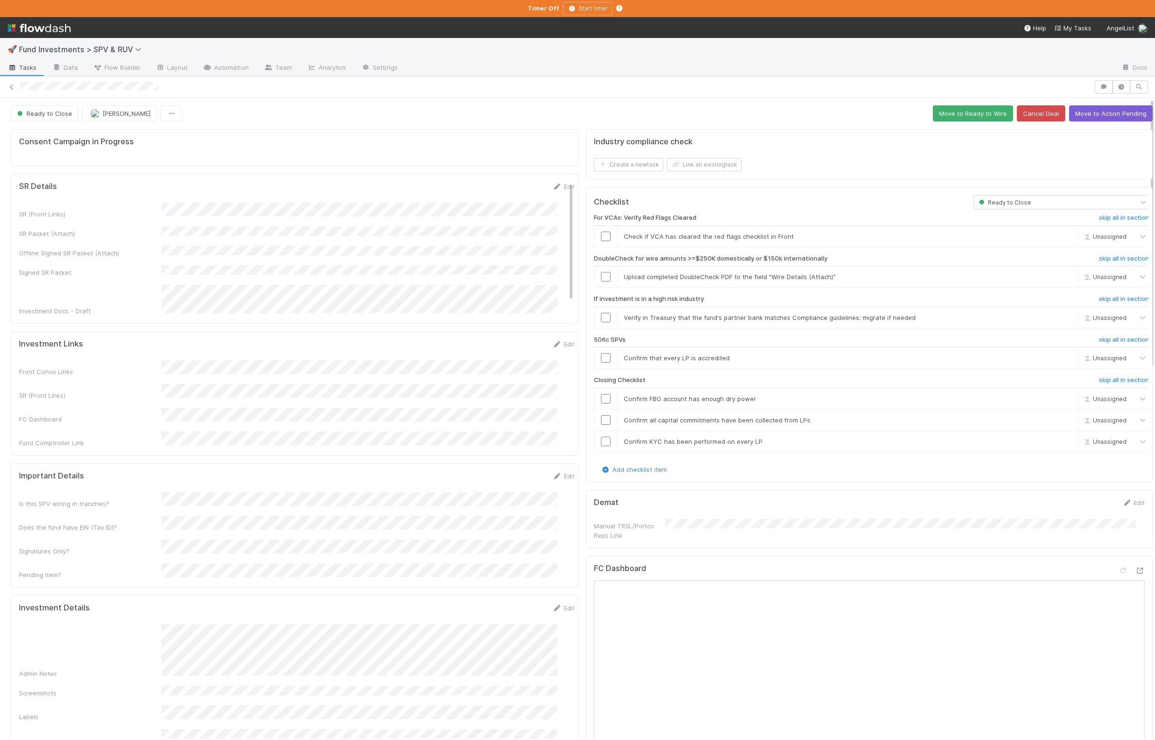
click at [1136, 574] on icon at bounding box center [1140, 571] width 9 height 6
click at [936, 117] on button "Move to Ready to Wire" at bounding box center [973, 113] width 80 height 16
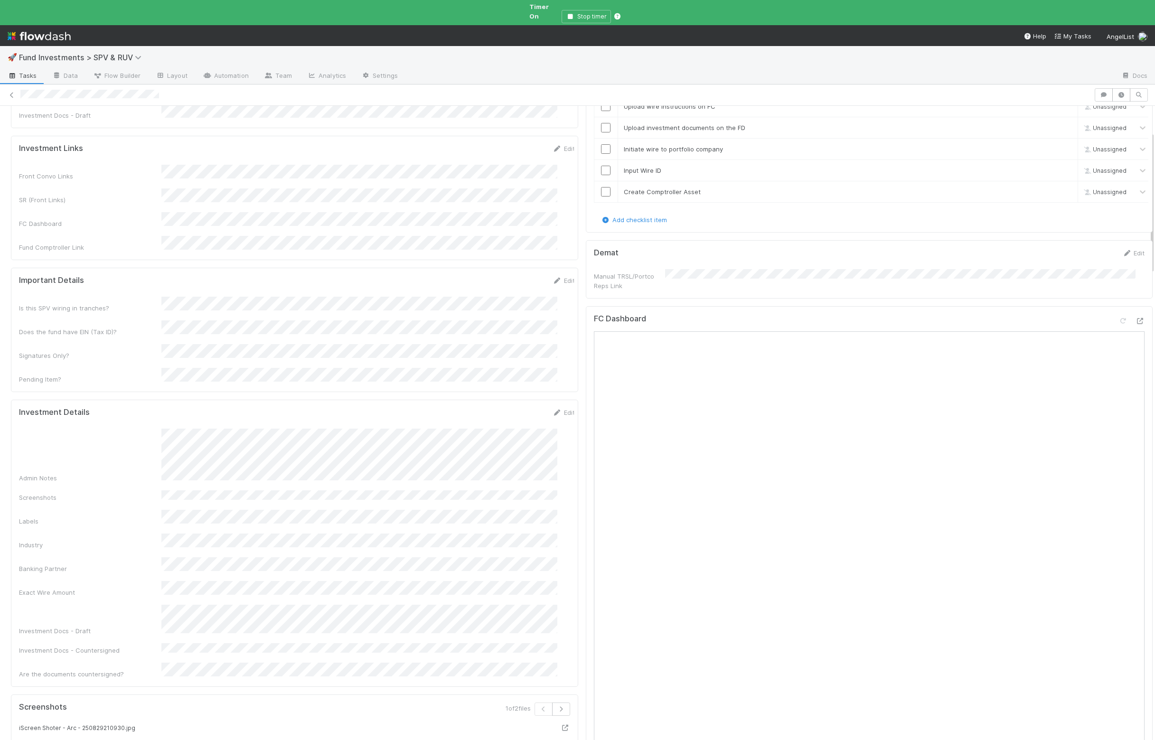
scroll to position [114, 0]
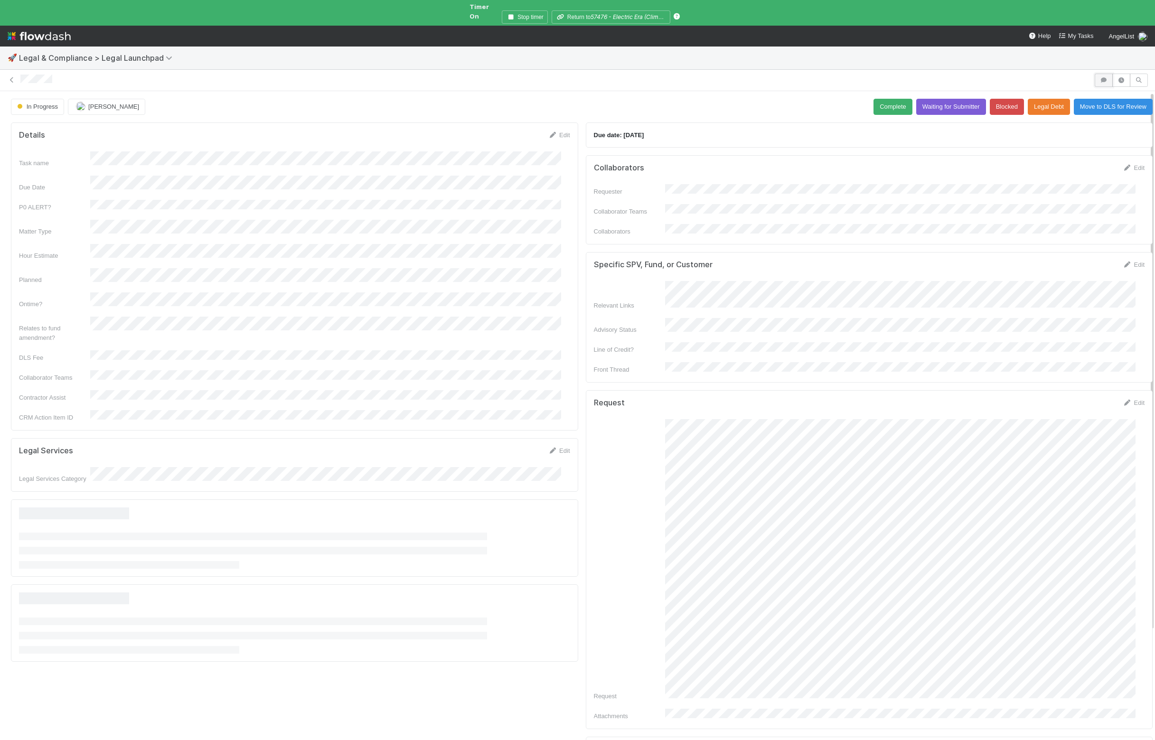
click at [982, 77] on icon "button" at bounding box center [1103, 80] width 9 height 6
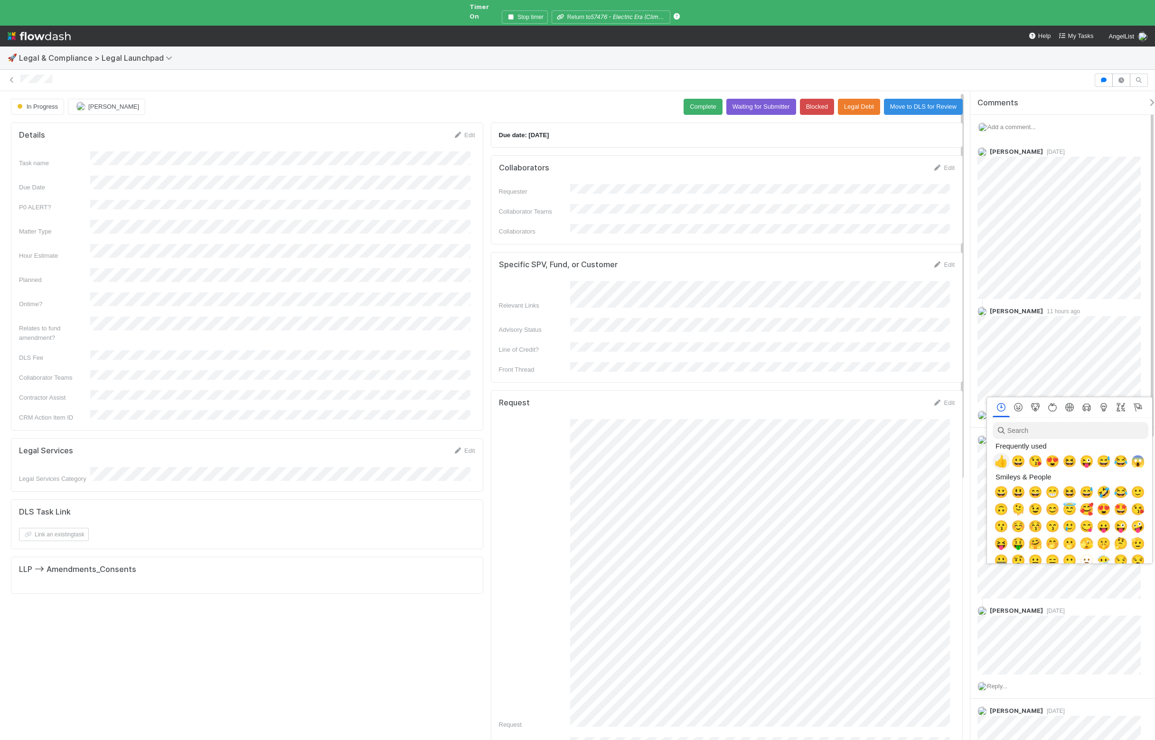
click at [982, 463] on span "👍" at bounding box center [1001, 461] width 14 height 13
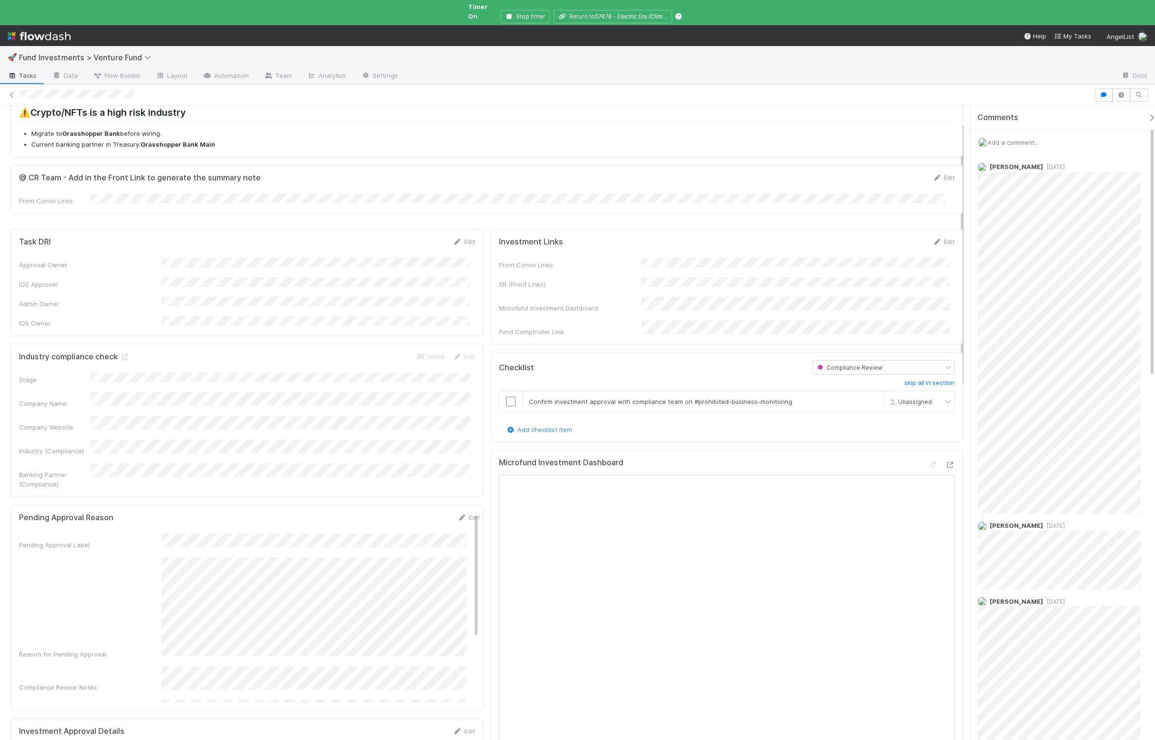
scroll to position [30, 0]
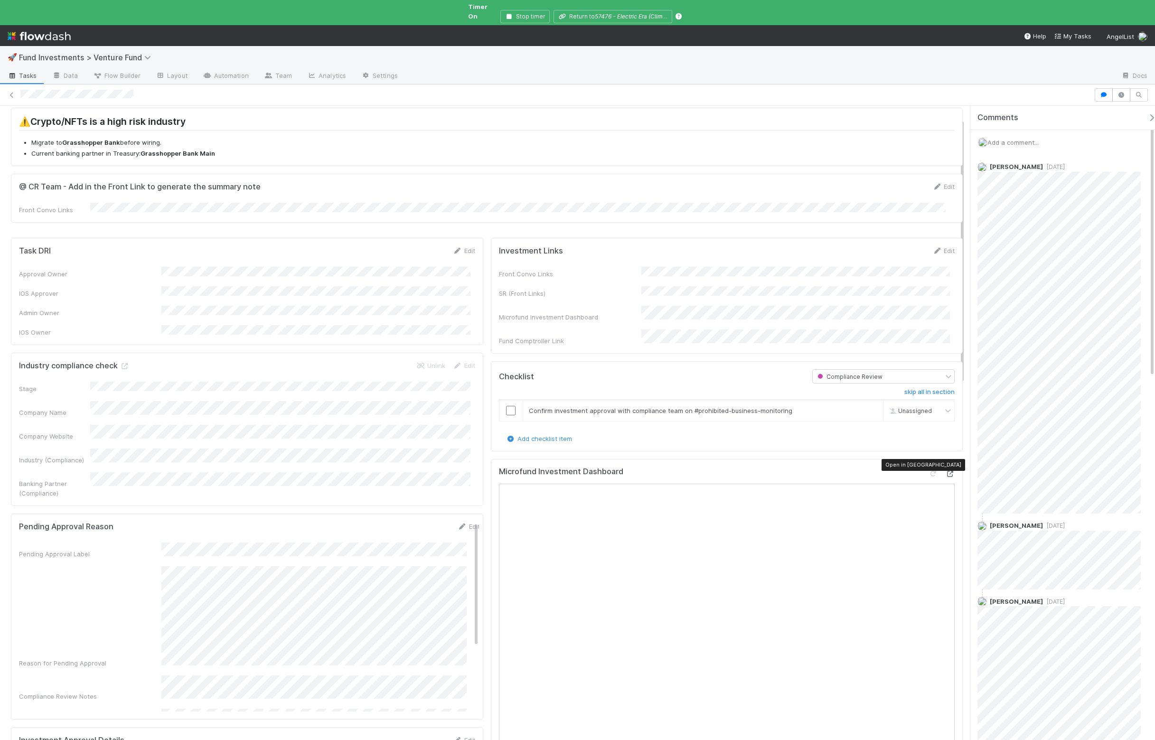
click at [946, 471] on icon at bounding box center [950, 474] width 9 height 6
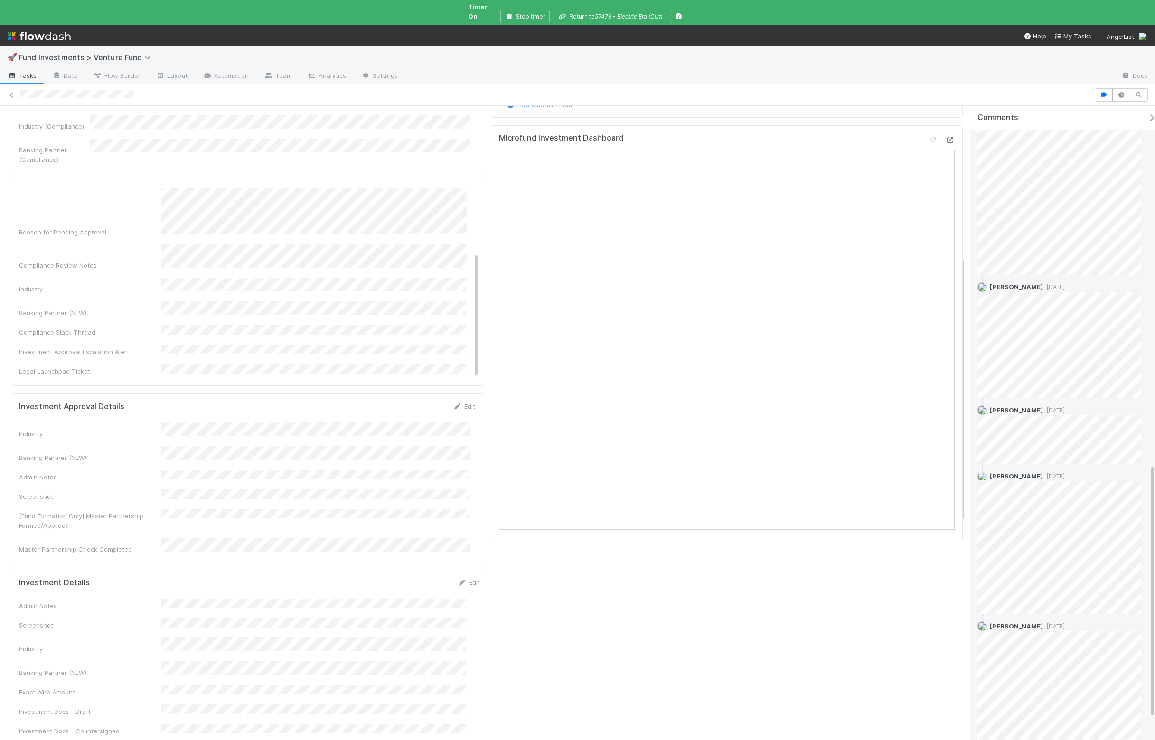
scroll to position [976, 0]
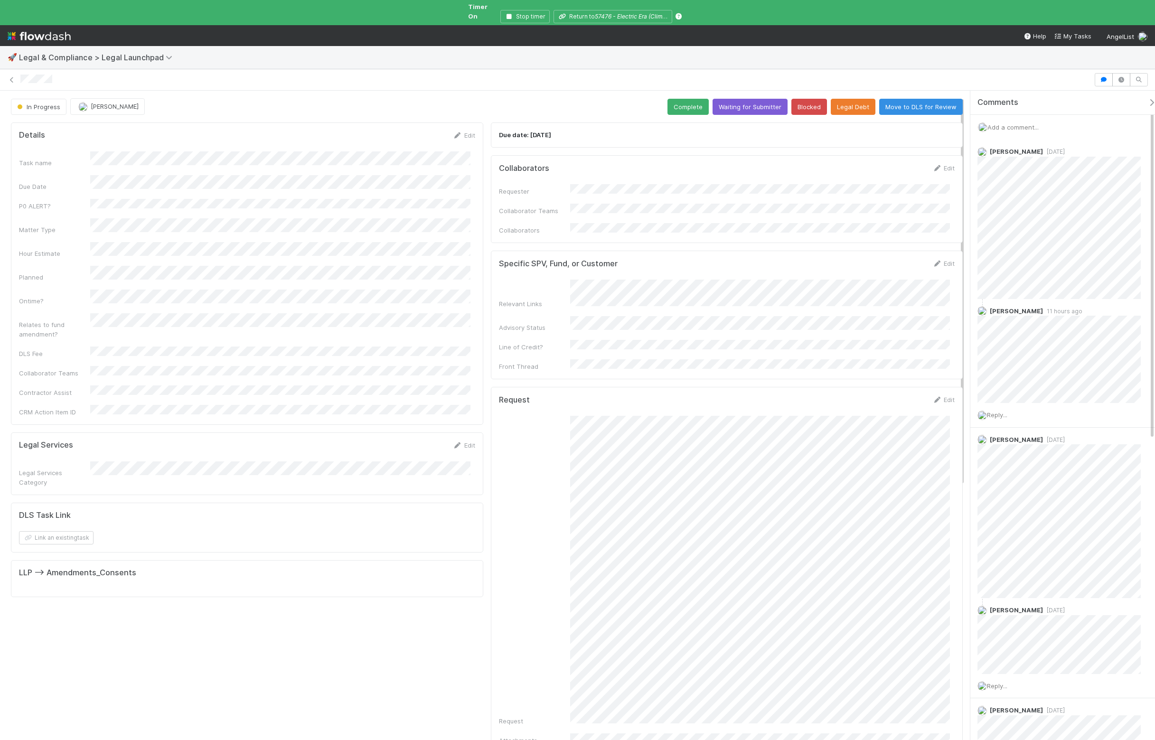
scroll to position [170, 0]
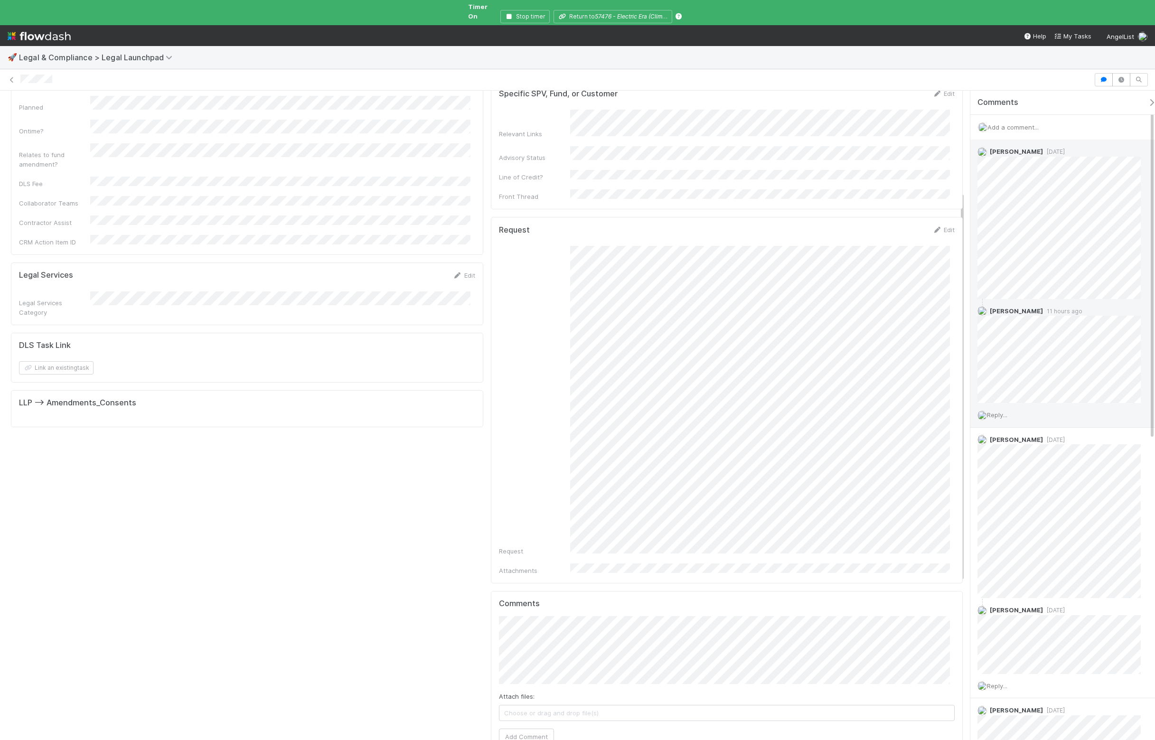
click at [982, 411] on span "Reply..." at bounding box center [997, 415] width 20 height 8
click at [982, 554] on button "Add Reply" at bounding box center [1010, 559] width 42 height 16
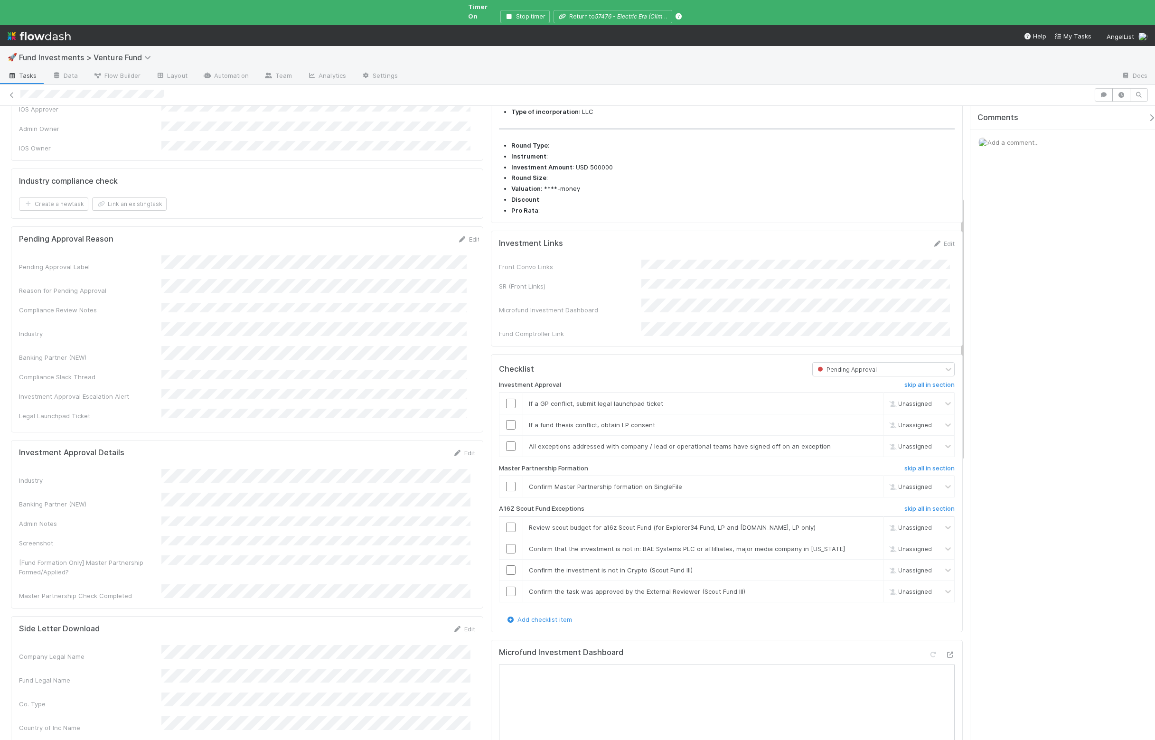
scroll to position [297, 0]
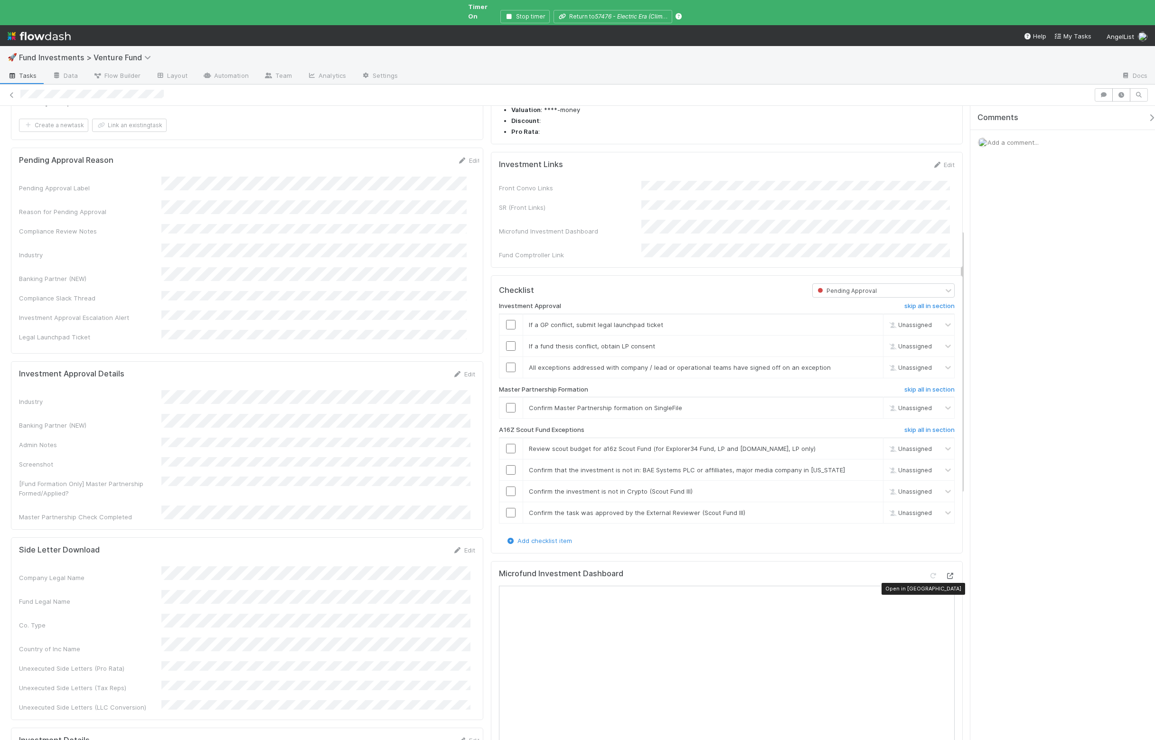
click at [946, 579] on icon at bounding box center [950, 576] width 9 height 6
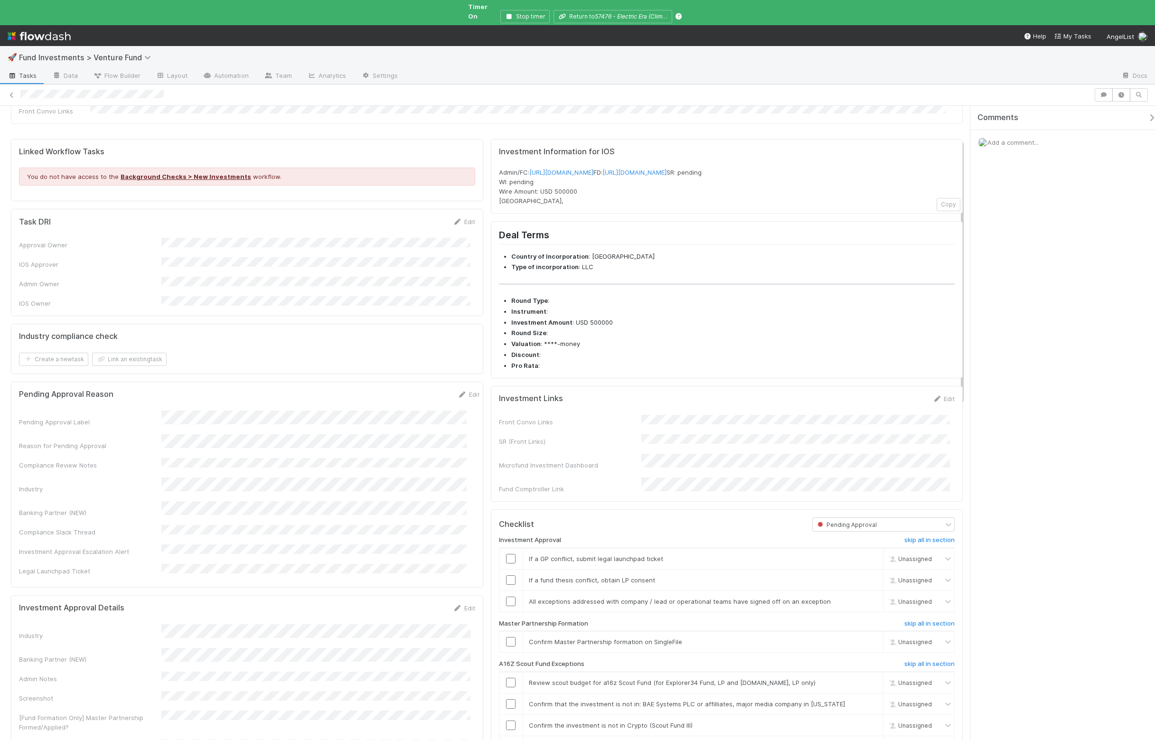
scroll to position [137, 0]
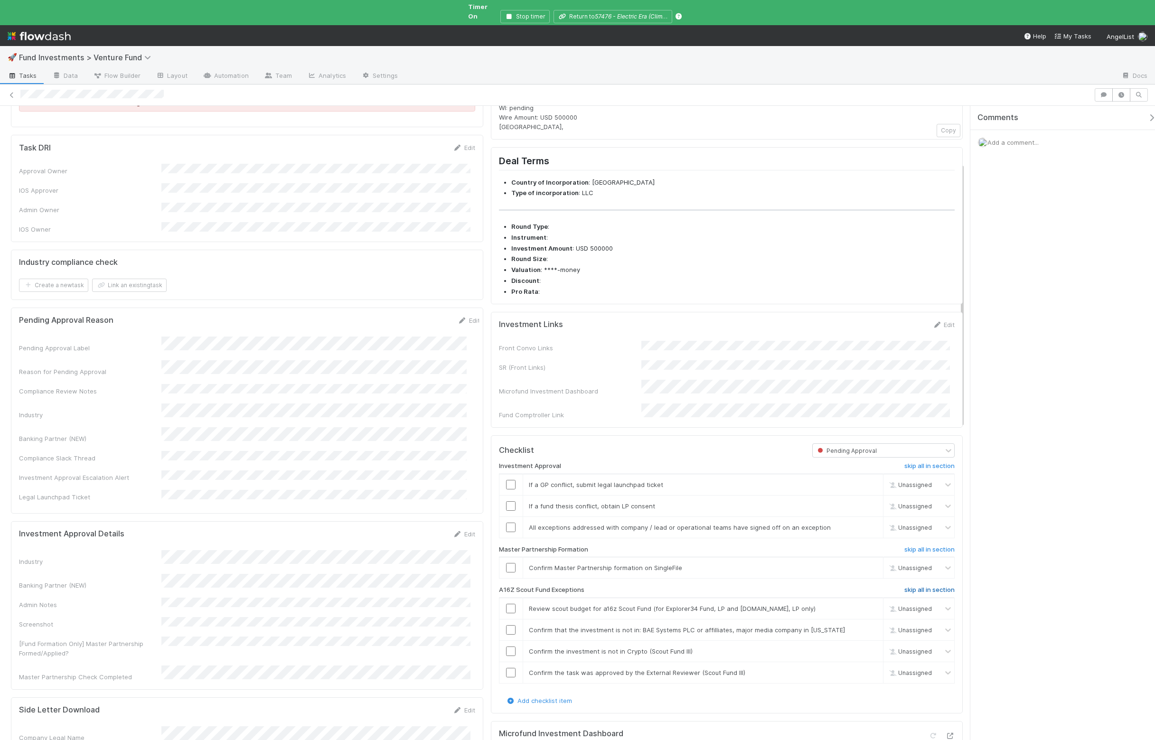
click at [916, 598] on link "skip all in section" at bounding box center [930, 592] width 50 height 11
click at [506, 573] on input "checkbox" at bounding box center [510, 567] width 9 height 9
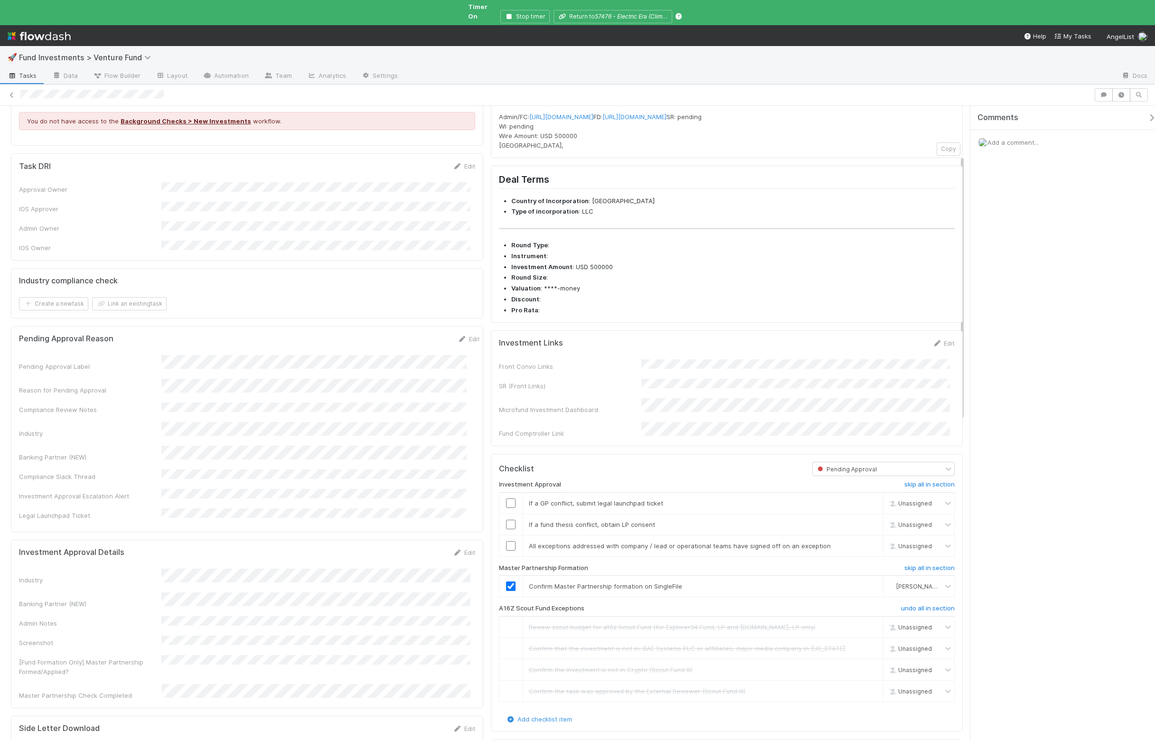
click at [1032, 141] on div "Add a comment..." at bounding box center [1067, 142] width 193 height 25
click at [1030, 139] on span "Add a comment..." at bounding box center [1013, 143] width 51 height 8
click at [1026, 379] on button "Add Comment" at bounding box center [1013, 384] width 55 height 16
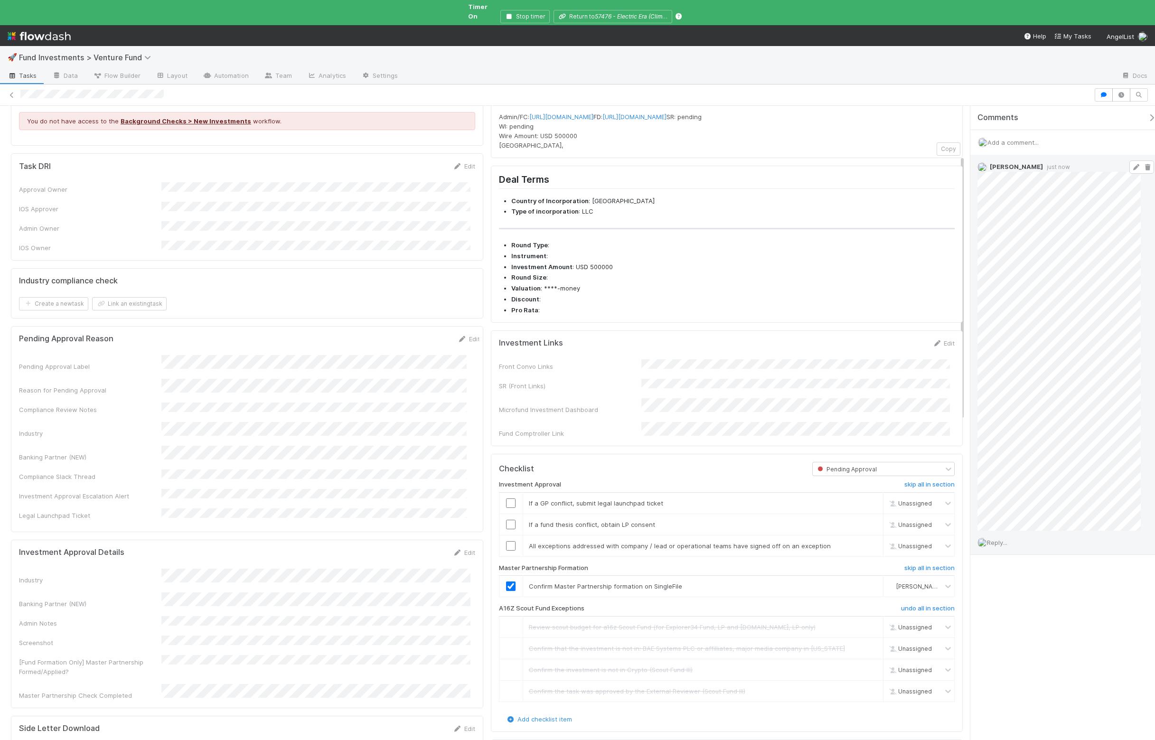
click at [1132, 164] on icon at bounding box center [1136, 167] width 9 height 6
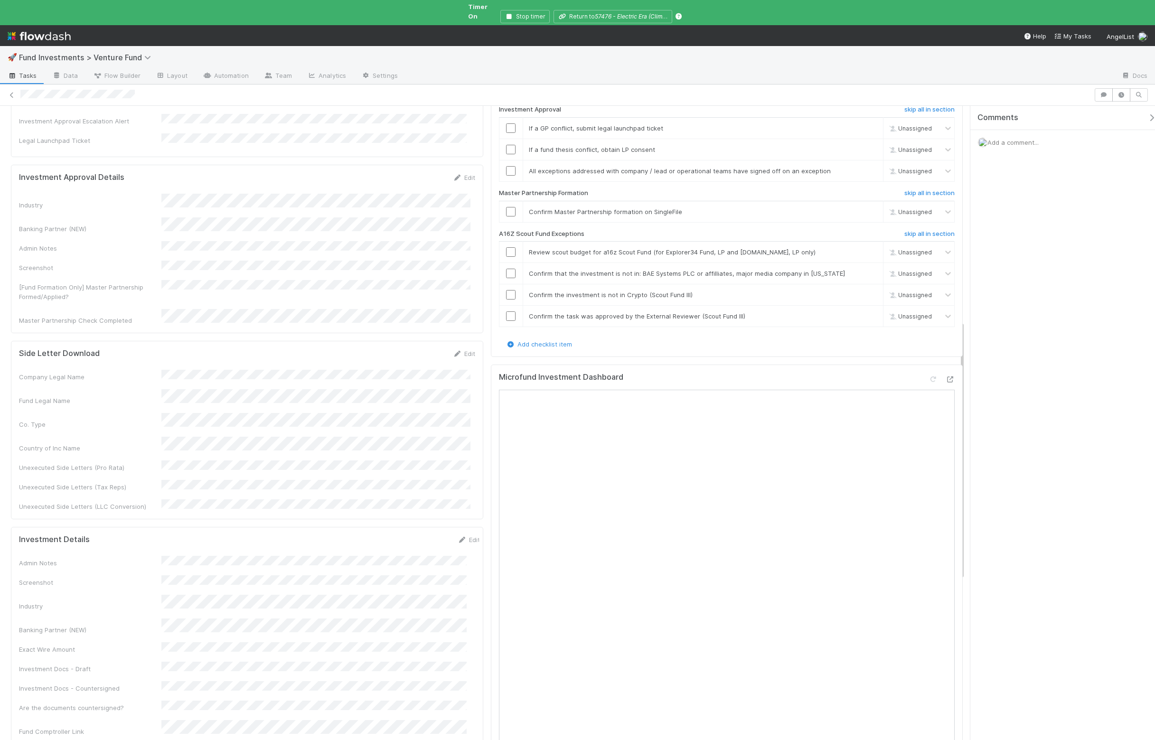
scroll to position [560, 0]
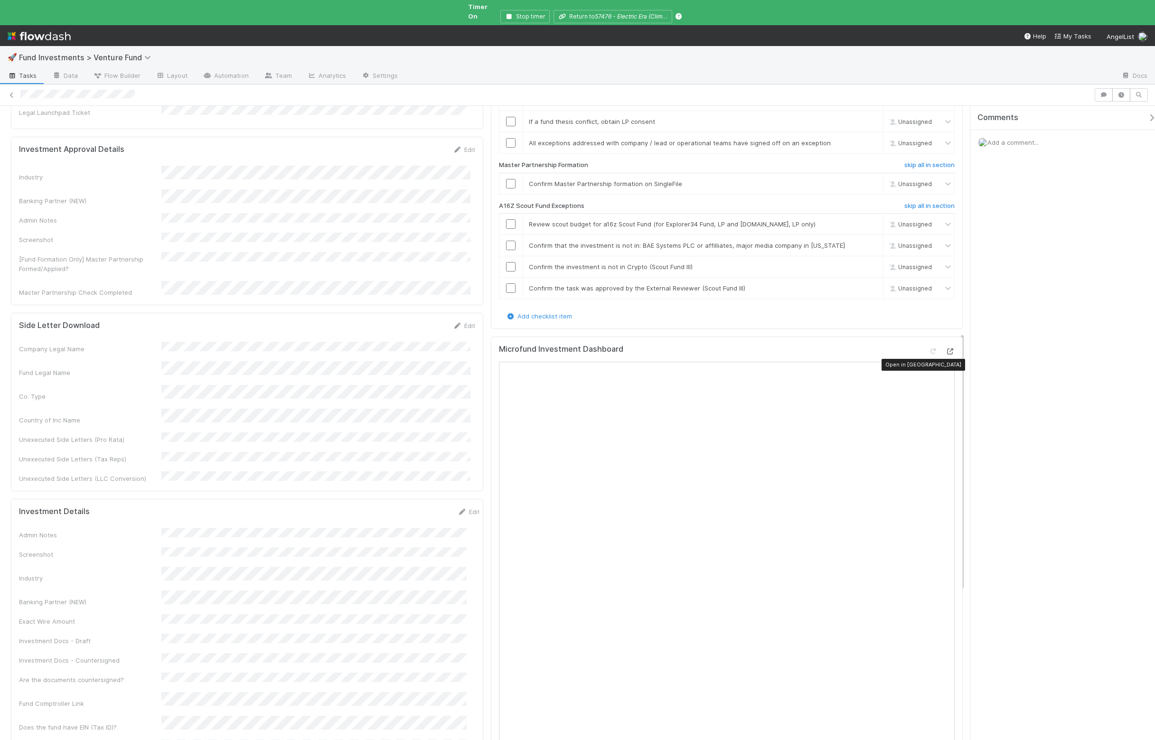
click at [946, 355] on icon at bounding box center [950, 352] width 9 height 6
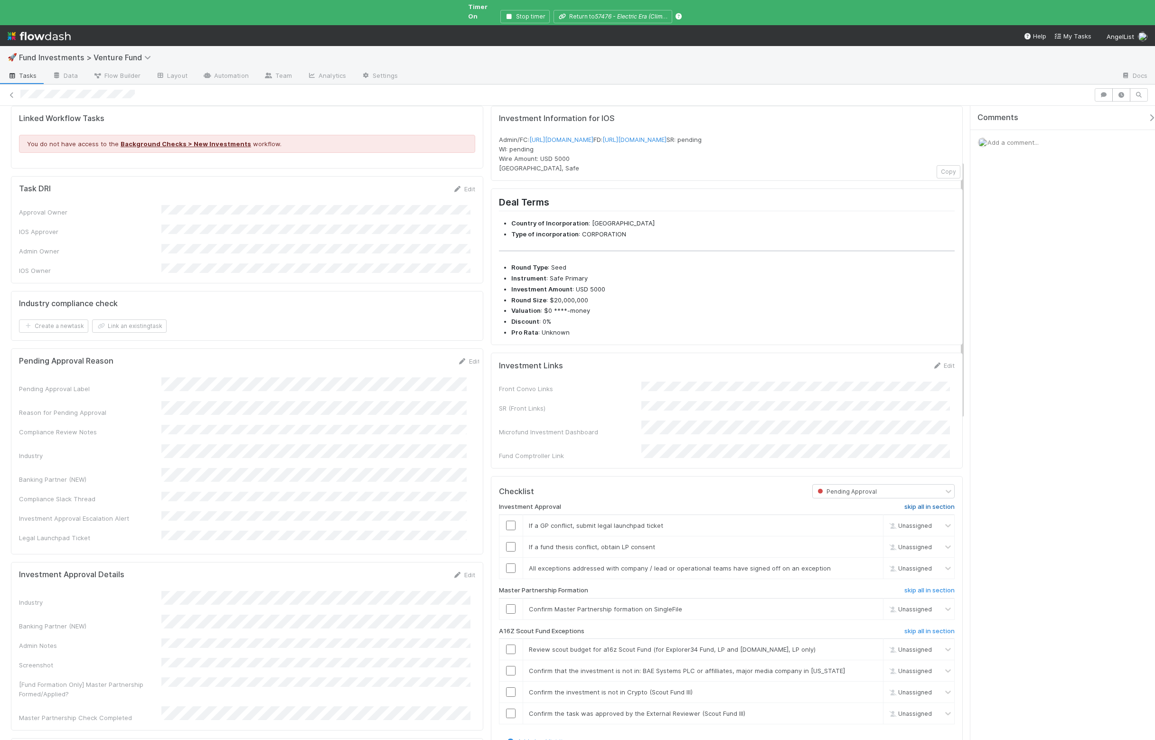
click at [926, 511] on h6 "skip all in section" at bounding box center [930, 507] width 50 height 8
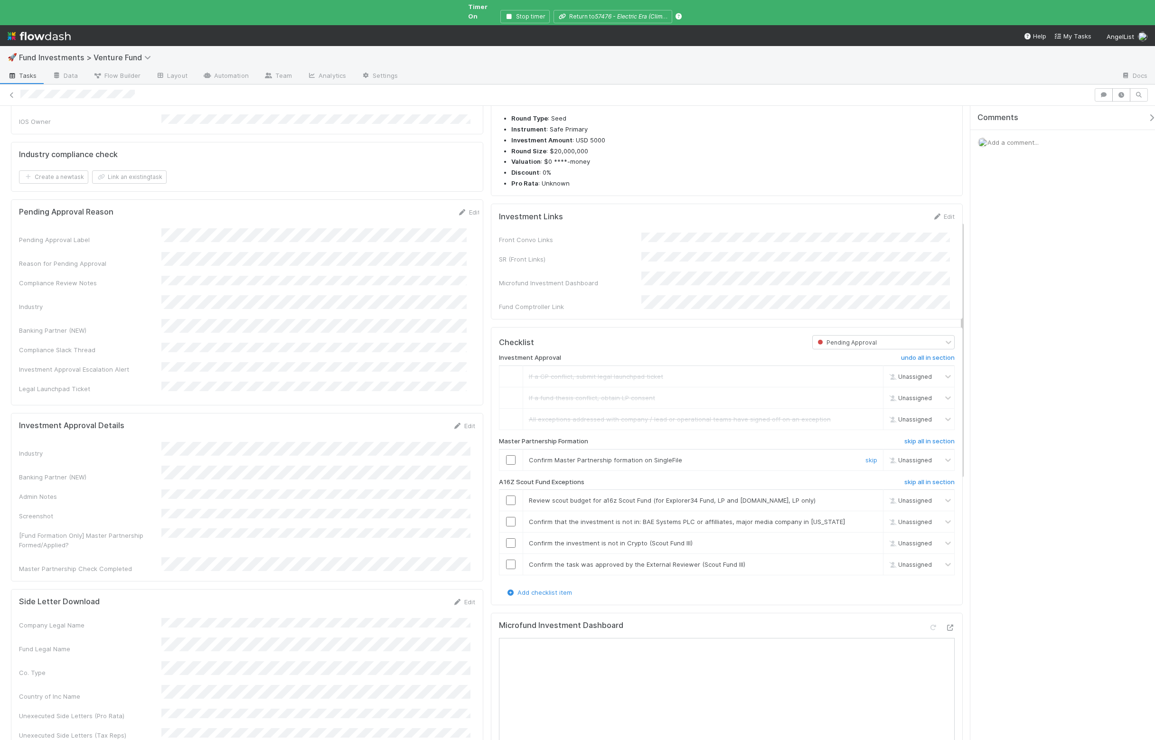
click at [501, 465] on div at bounding box center [511, 459] width 23 height 9
click at [507, 465] on input "checkbox" at bounding box center [510, 459] width 9 height 9
click at [507, 527] on input "checkbox" at bounding box center [510, 521] width 9 height 9
click at [507, 548] on input "checkbox" at bounding box center [510, 543] width 9 height 9
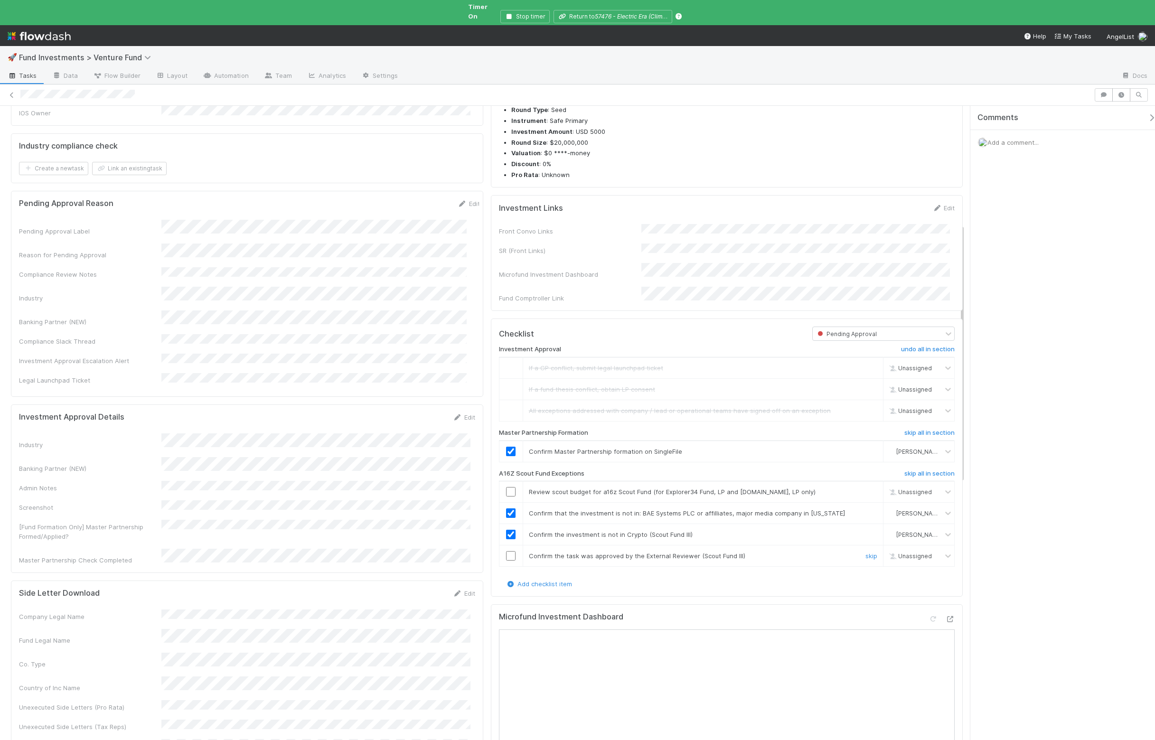
click at [502, 561] on div at bounding box center [511, 555] width 23 height 9
click at [506, 561] on input "checkbox" at bounding box center [510, 555] width 9 height 9
click at [509, 497] on input "checkbox" at bounding box center [510, 491] width 9 height 9
click at [506, 497] on input "checkbox" at bounding box center [510, 491] width 9 height 9
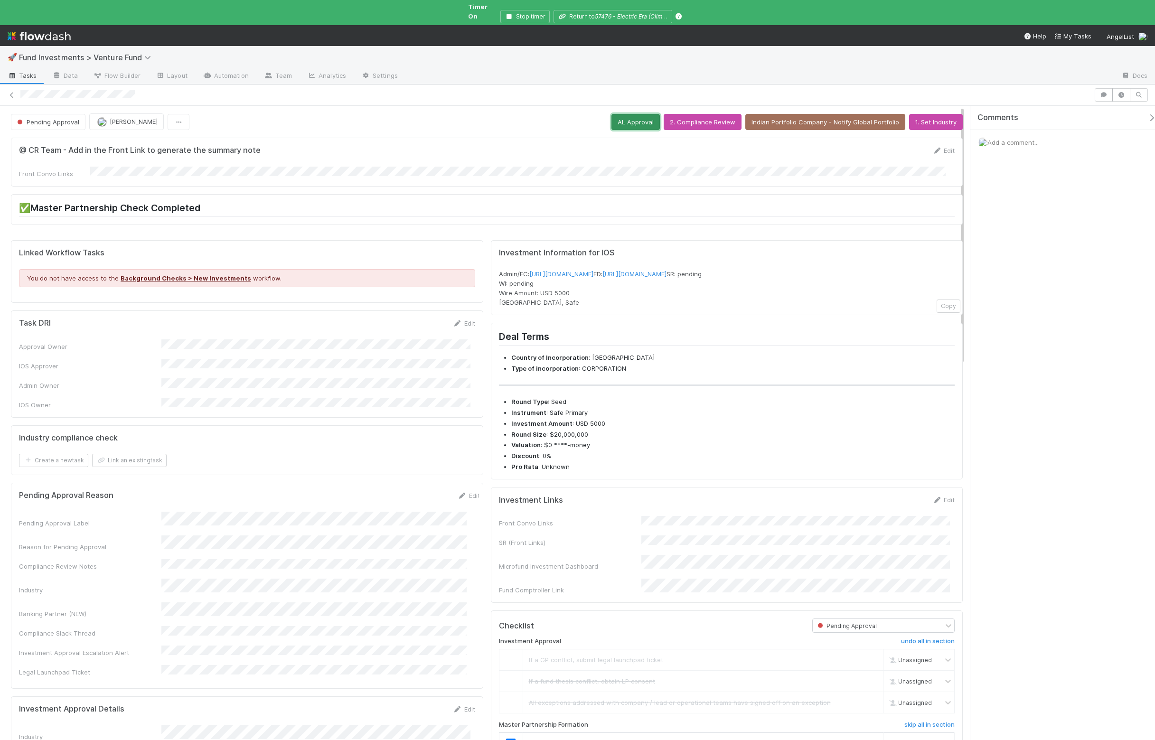
click at [638, 121] on button "AL Approval" at bounding box center [636, 122] width 48 height 16
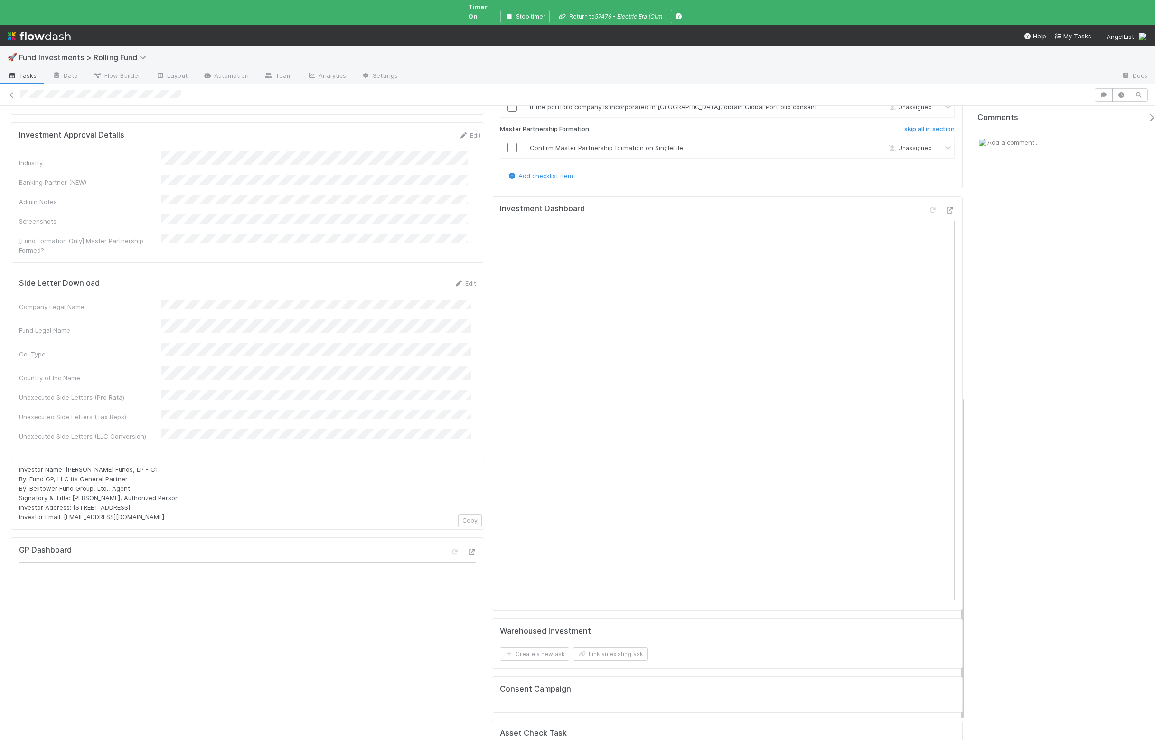
scroll to position [456, 0]
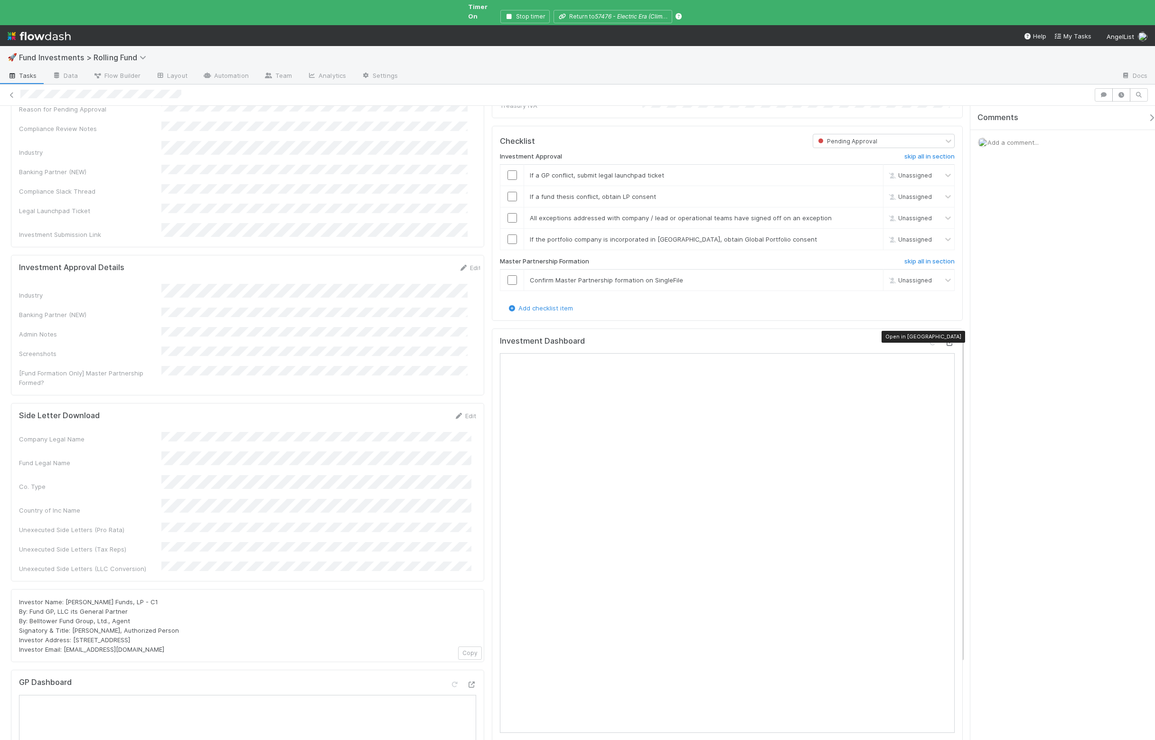
click at [946, 340] on icon at bounding box center [950, 343] width 9 height 6
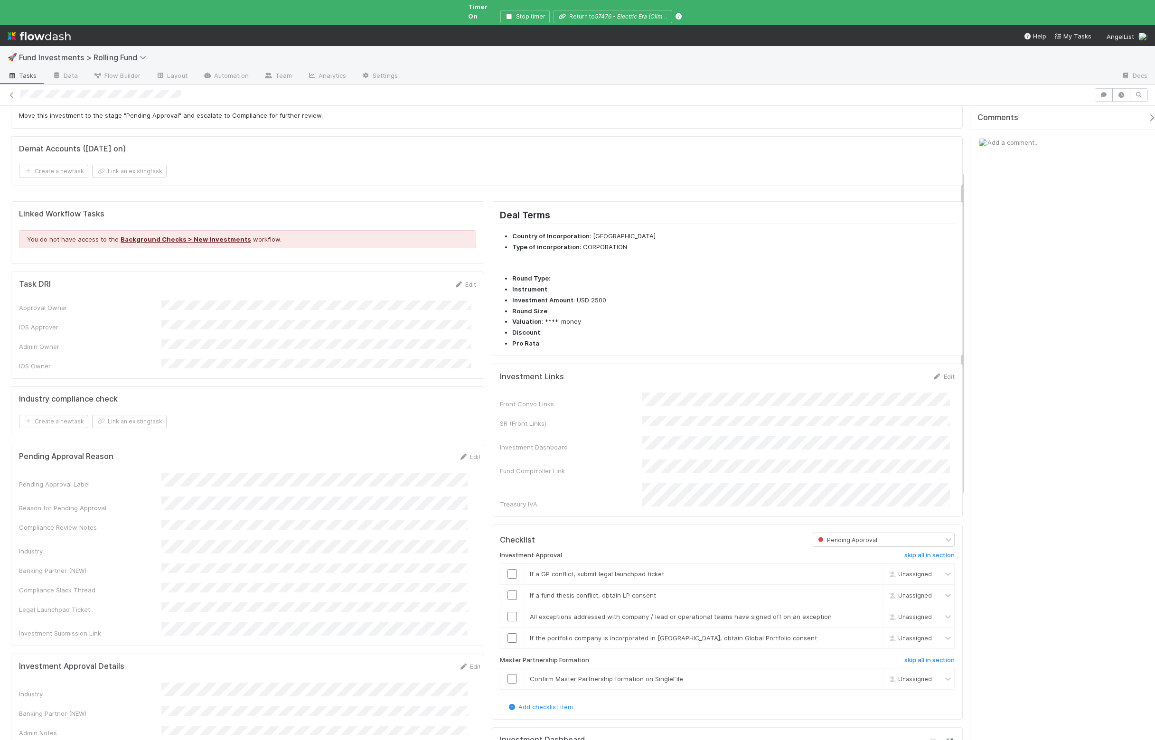
scroll to position [127, 0]
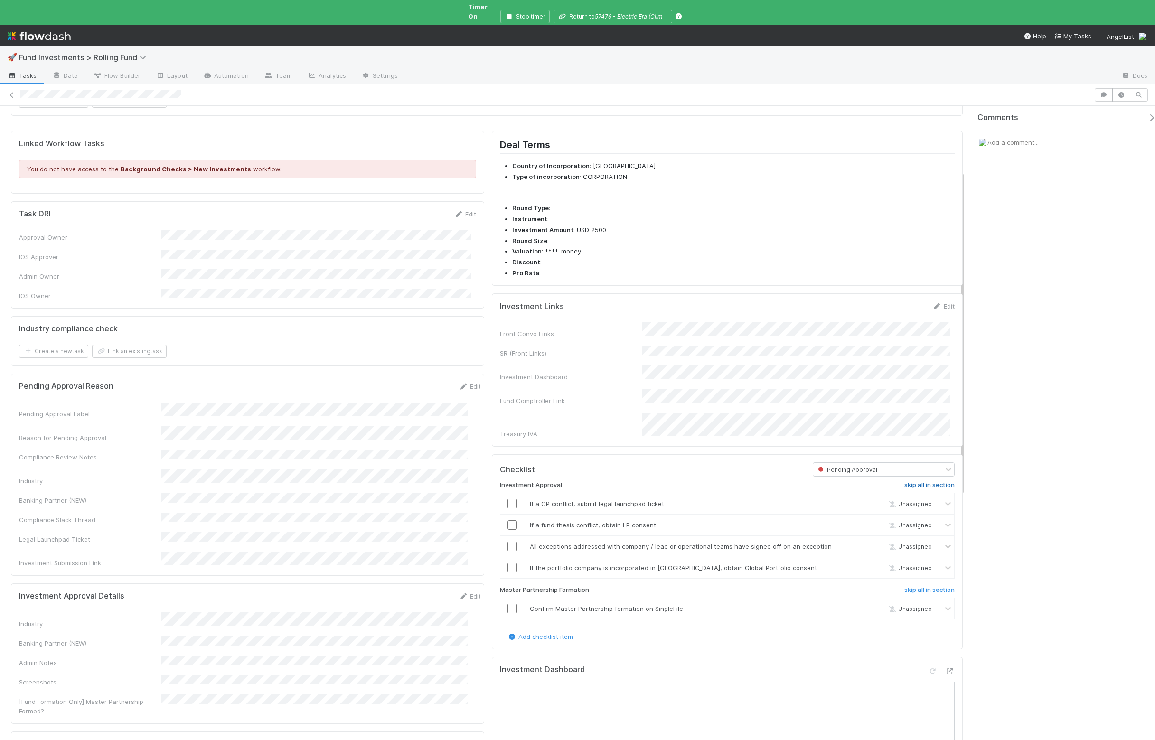
click at [927, 482] on h6 "skip all in section" at bounding box center [930, 486] width 50 height 8
click at [510, 604] on input "checkbox" at bounding box center [512, 608] width 9 height 9
click at [508, 604] on input "checkbox" at bounding box center [512, 608] width 9 height 9
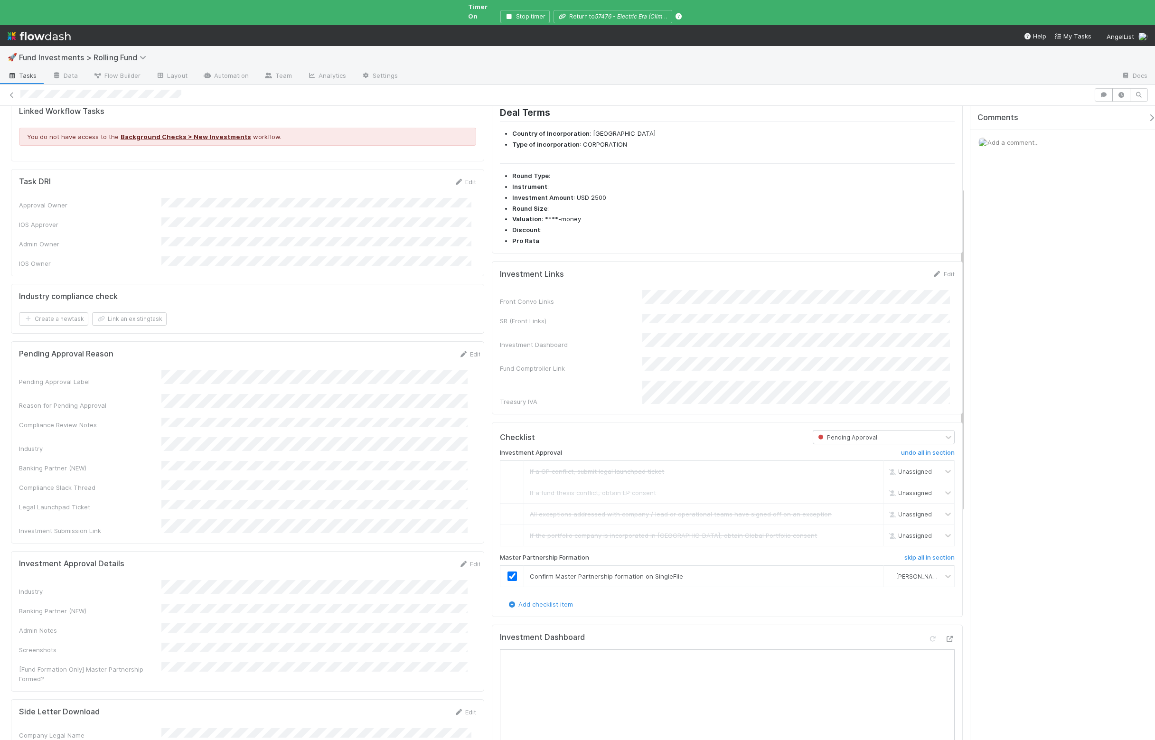
scroll to position [347, 0]
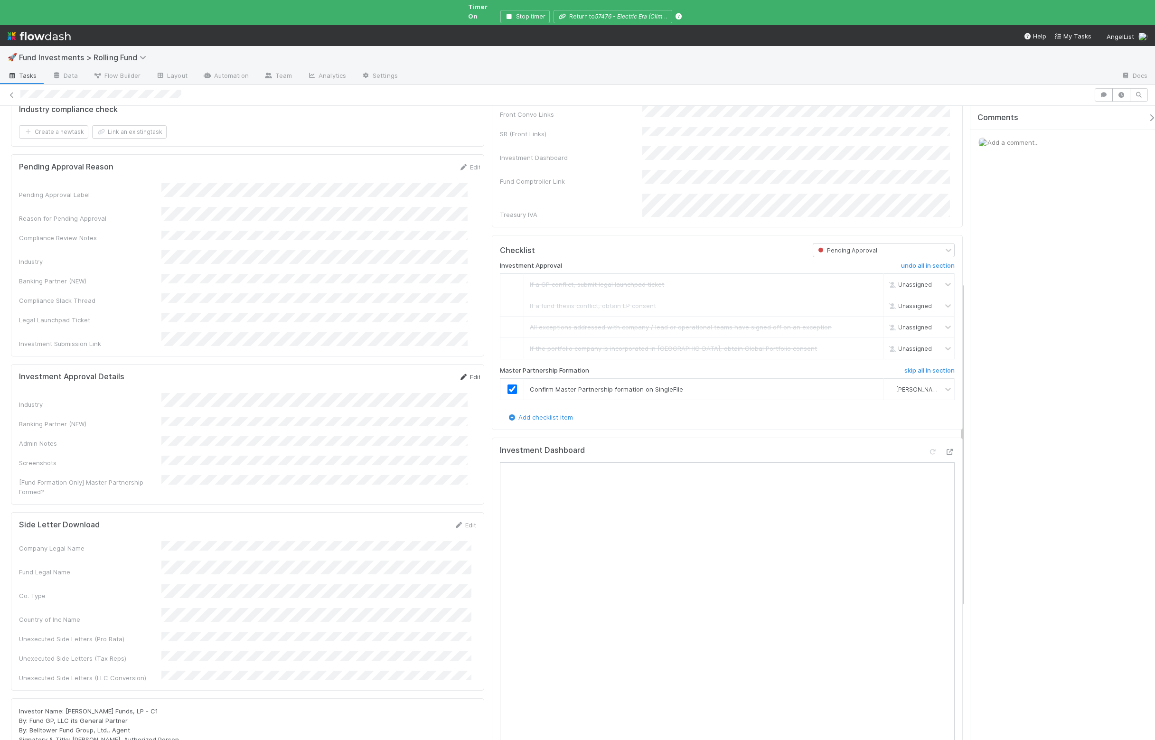
click at [459, 374] on icon at bounding box center [463, 377] width 9 height 6
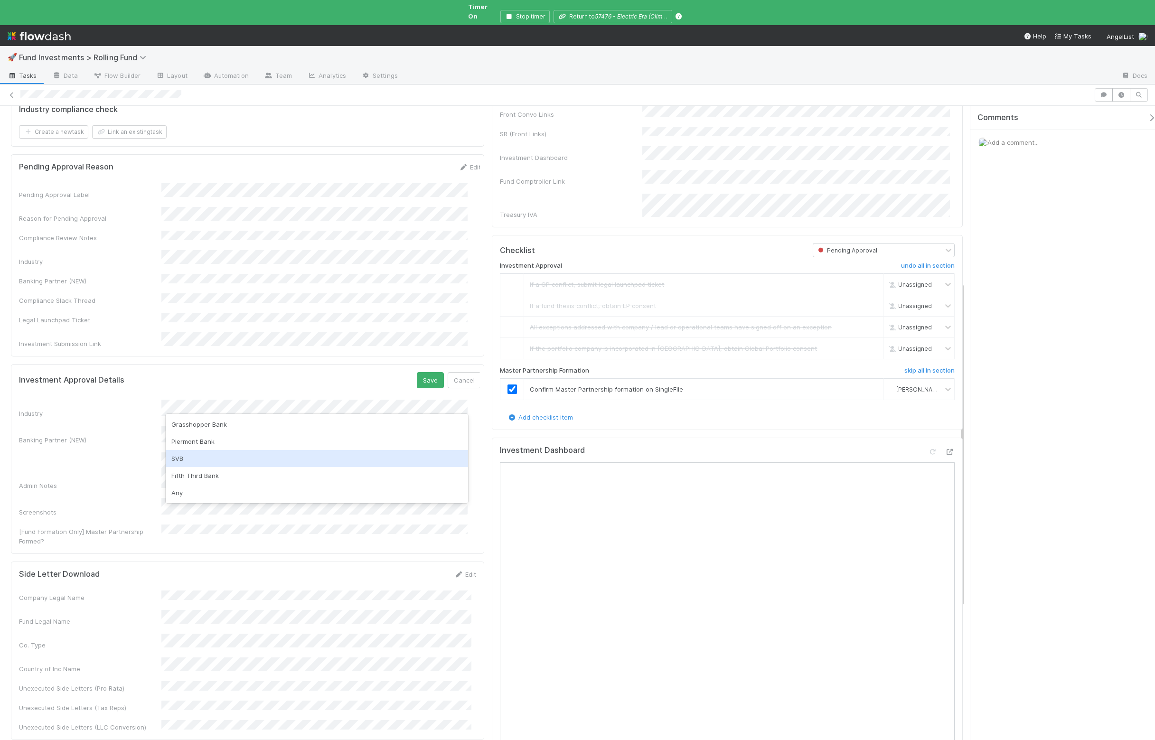
click at [222, 464] on div "SVB" at bounding box center [317, 458] width 303 height 17
click at [417, 372] on button "Save" at bounding box center [430, 380] width 27 height 16
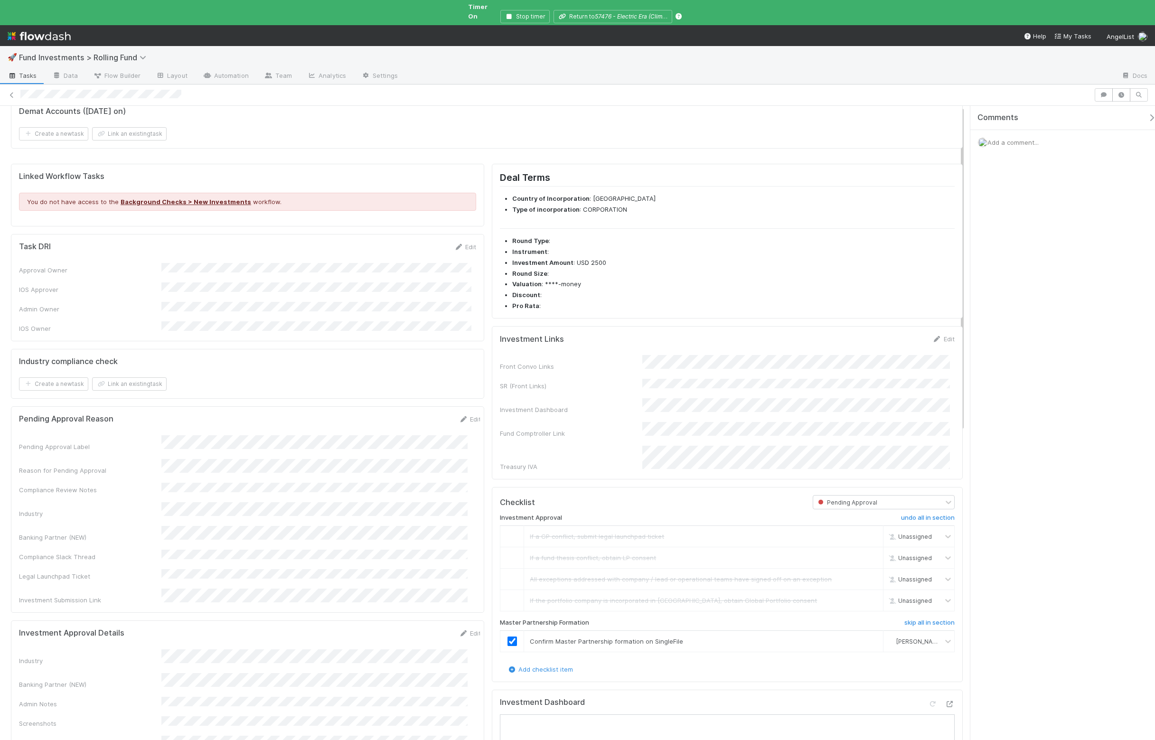
scroll to position [0, 0]
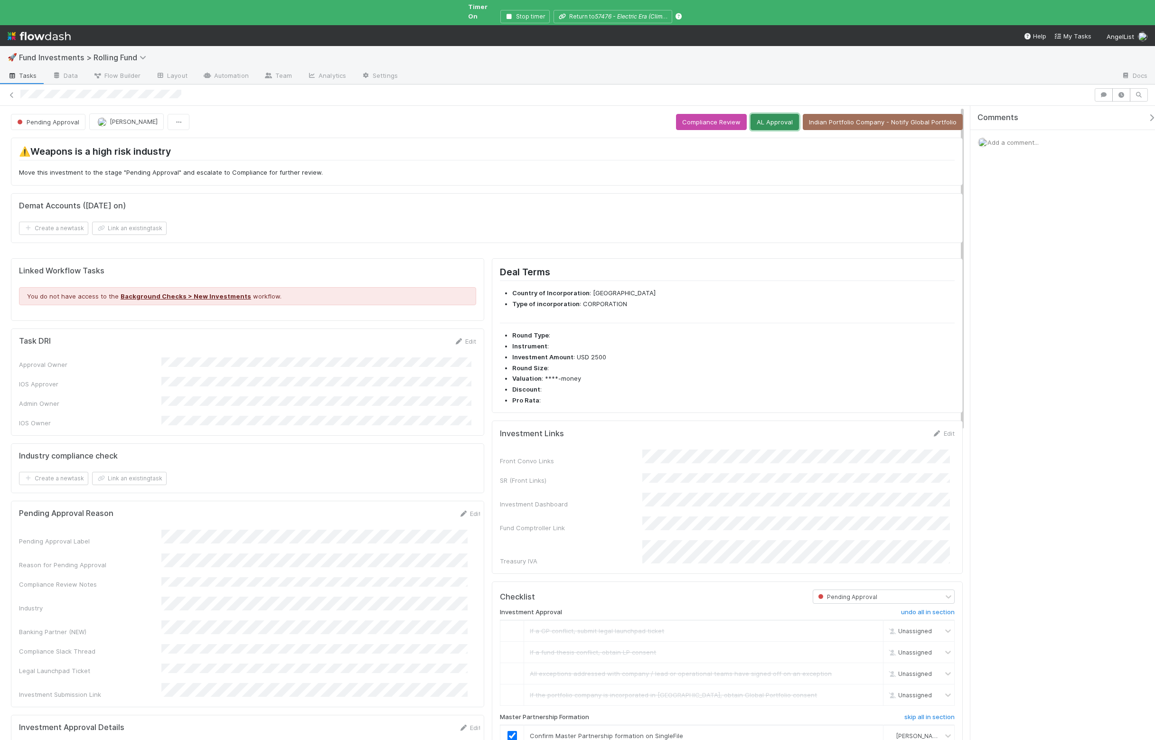
click at [763, 115] on button "AL Approval" at bounding box center [775, 122] width 48 height 16
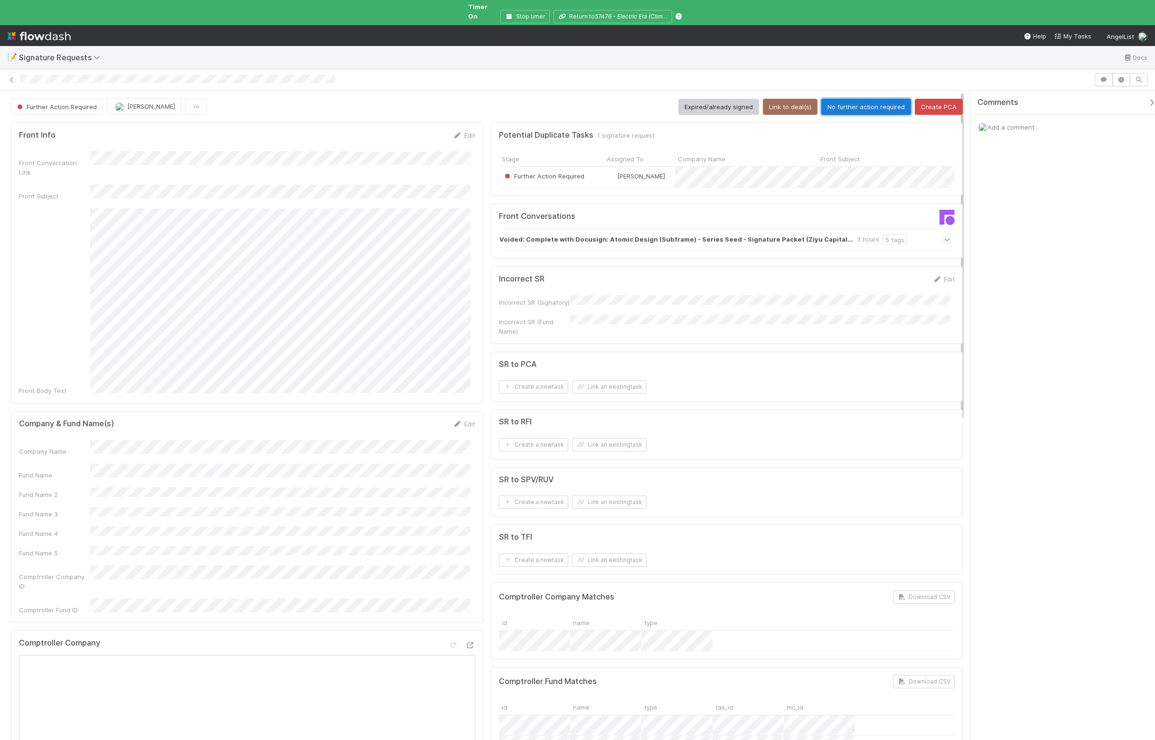
click at [845, 99] on button "No further action required" at bounding box center [867, 107] width 90 height 16
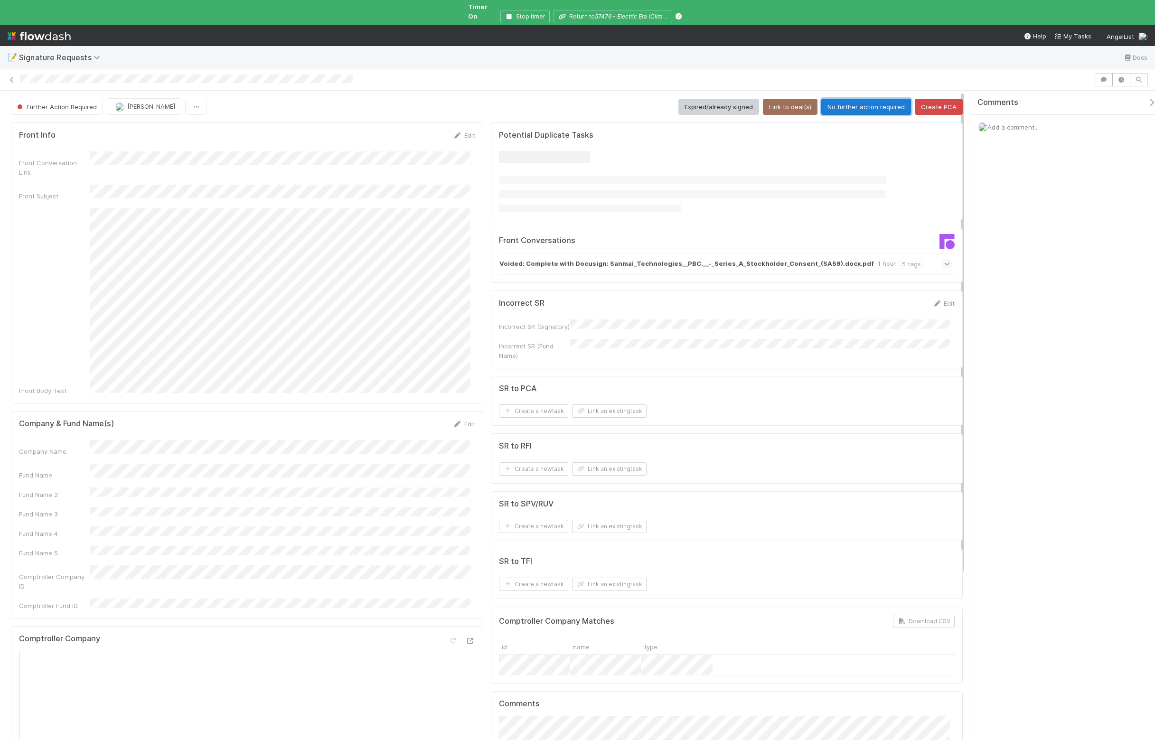
click at [877, 107] on button "No further action required" at bounding box center [867, 107] width 90 height 16
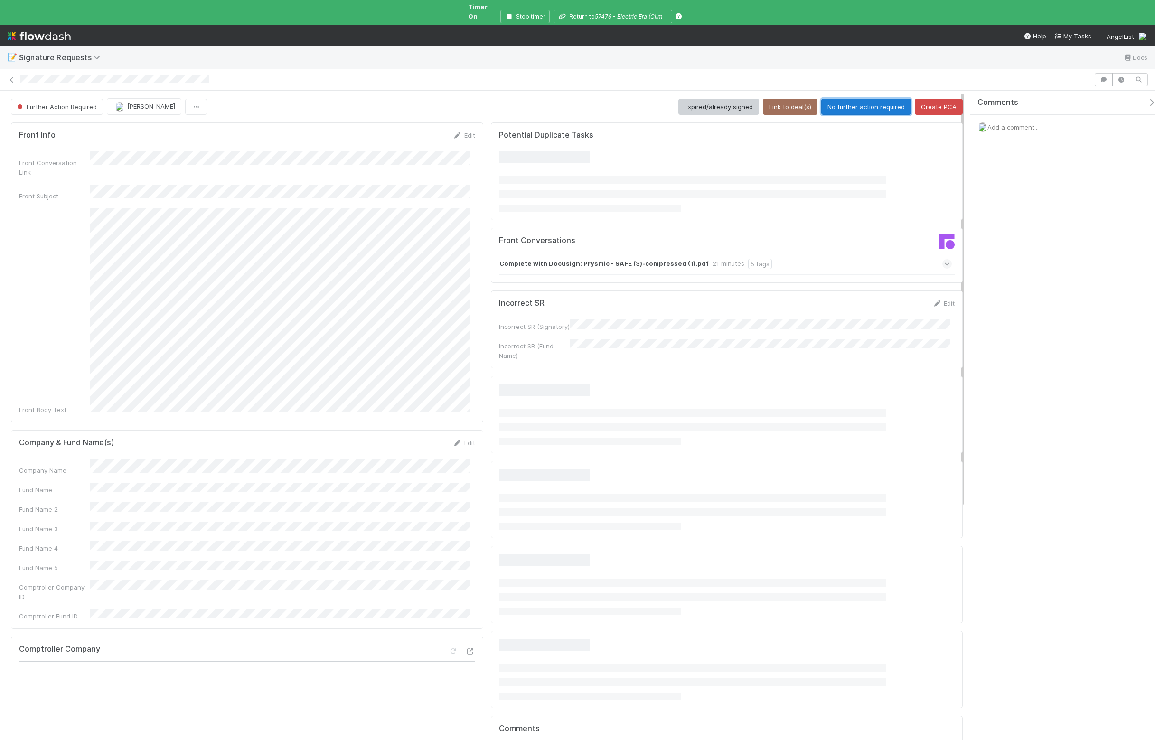
click at [855, 99] on button "No further action required" at bounding box center [867, 107] width 90 height 16
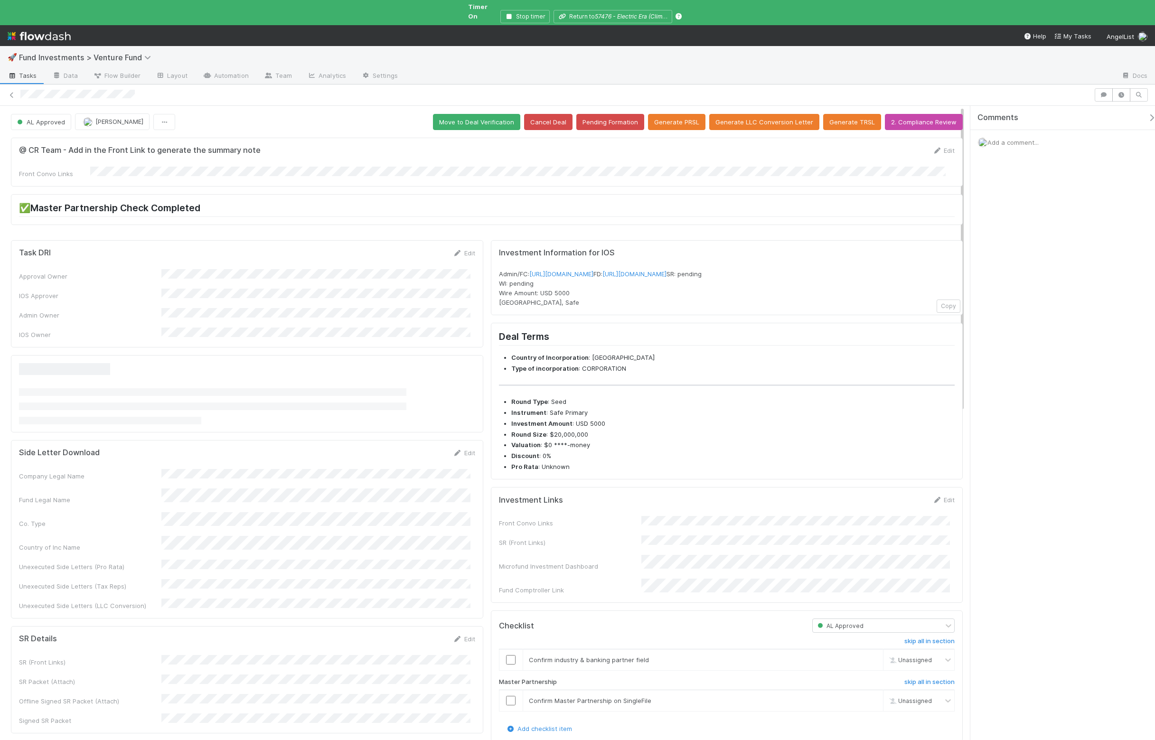
scroll to position [469, 0]
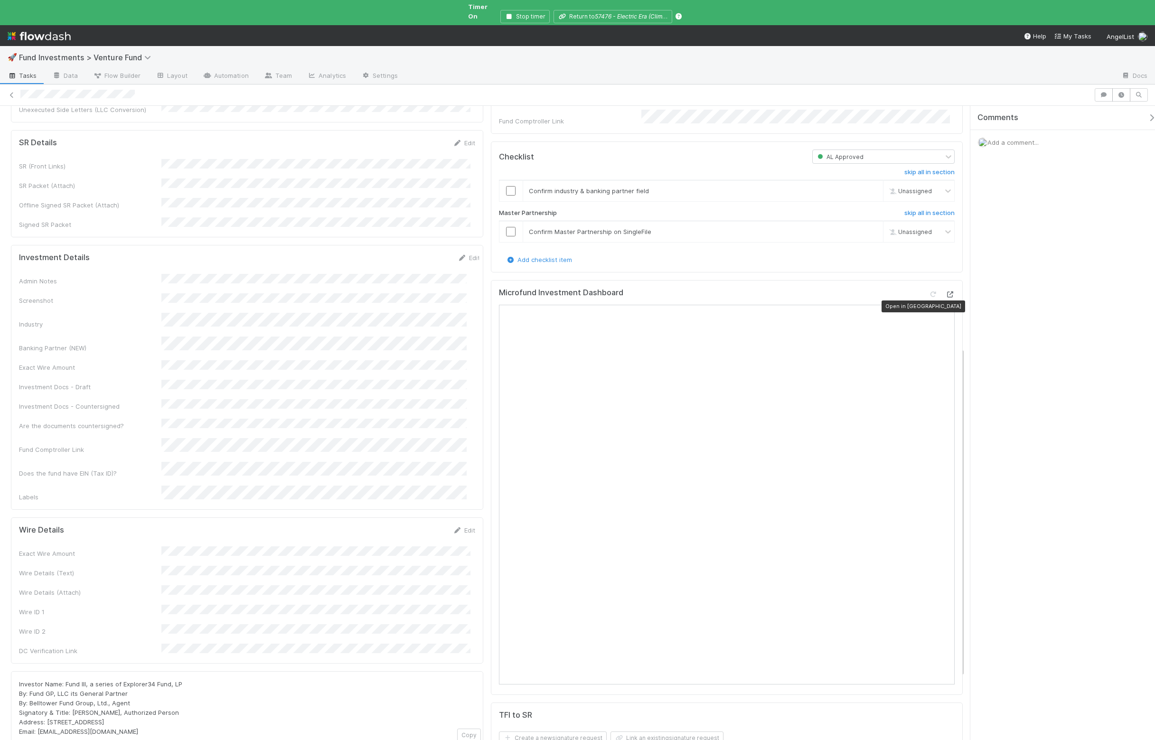
click at [946, 298] on icon at bounding box center [950, 295] width 9 height 6
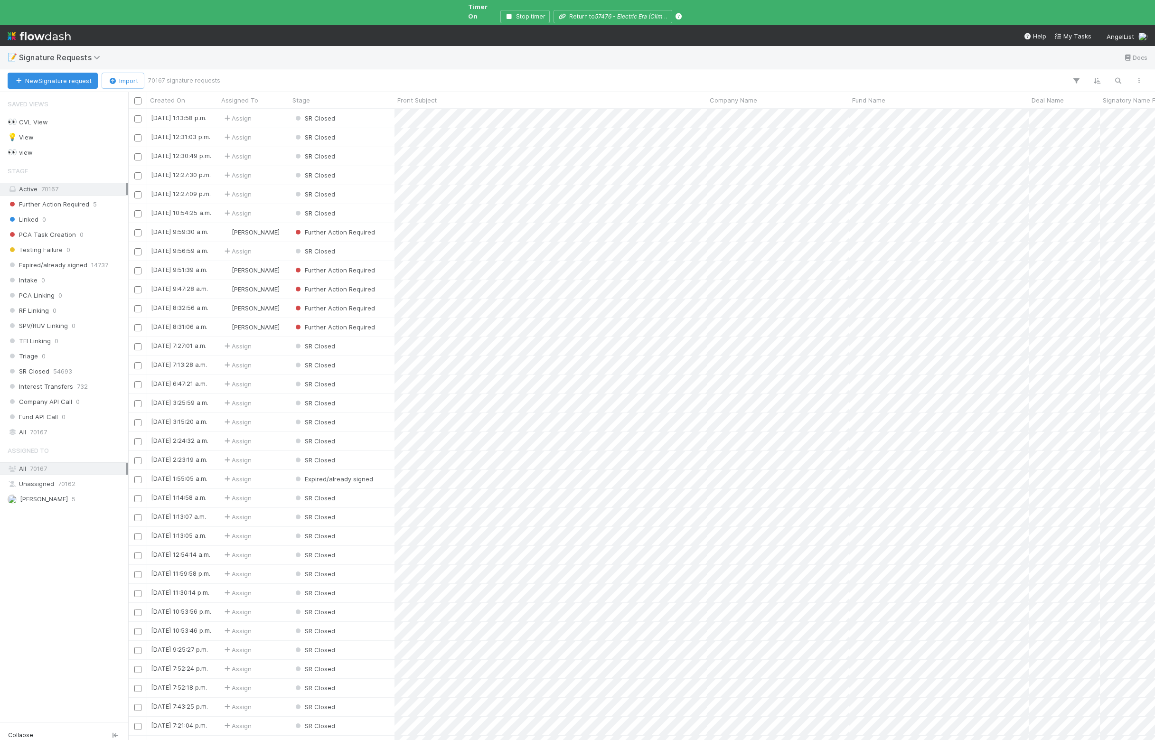
scroll to position [631, 1019]
click at [48, 500] on span "[PERSON_NAME]" at bounding box center [44, 499] width 48 height 8
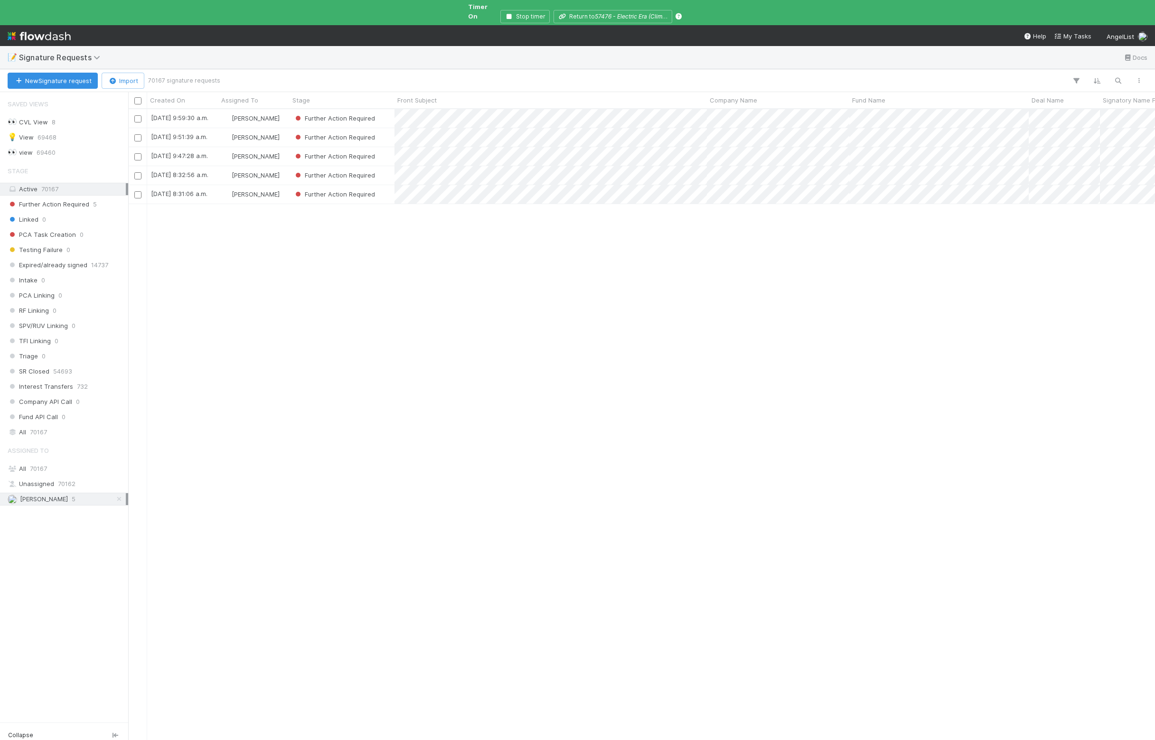
scroll to position [631, 1019]
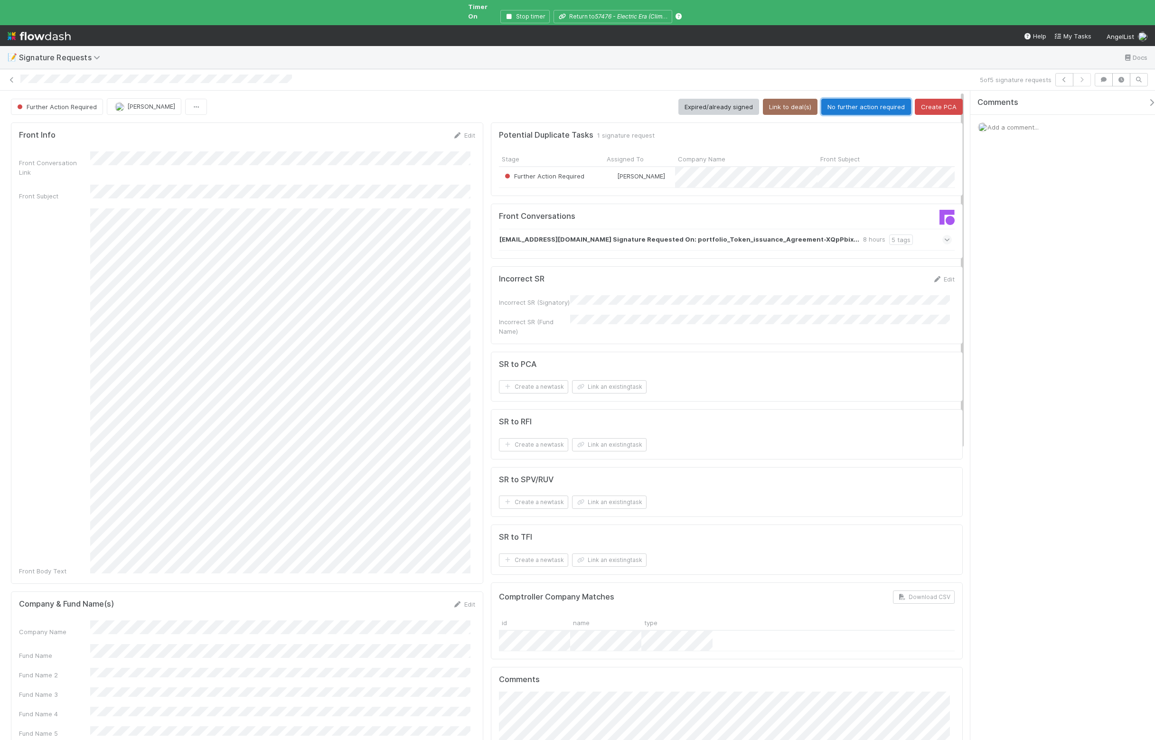
click at [852, 104] on button "No further action required" at bounding box center [867, 107] width 90 height 16
click at [843, 99] on button "No further action required" at bounding box center [867, 107] width 90 height 16
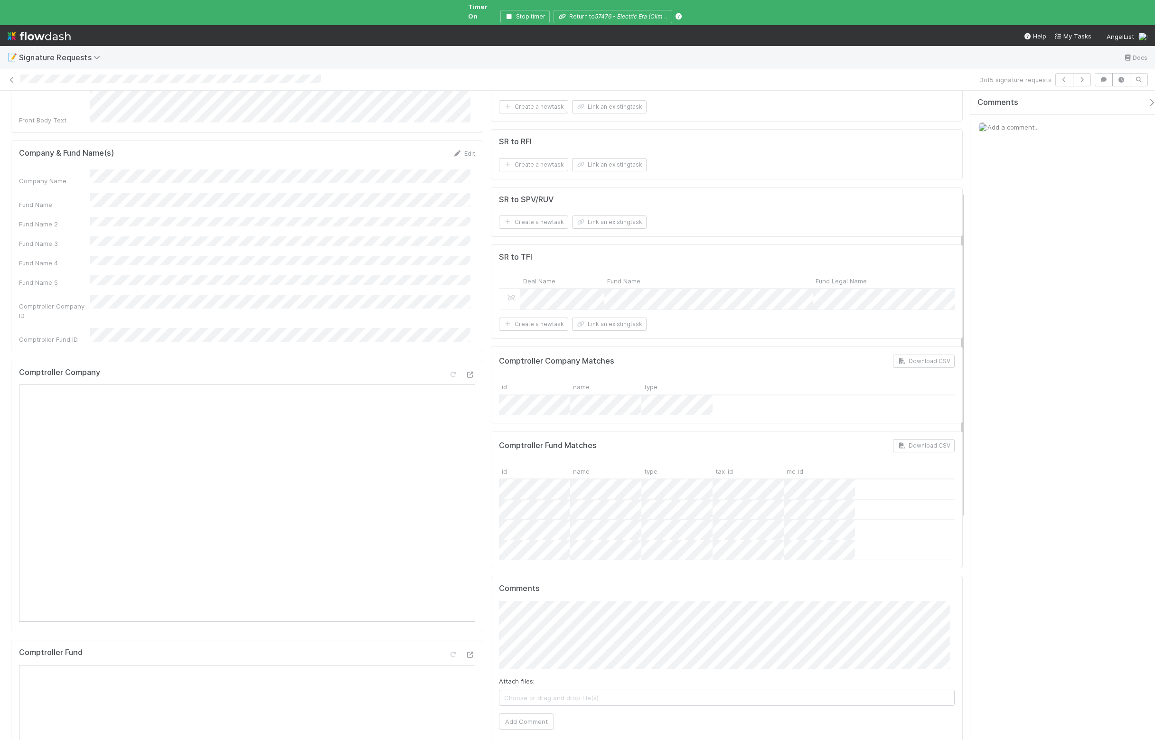
scroll to position [122, 0]
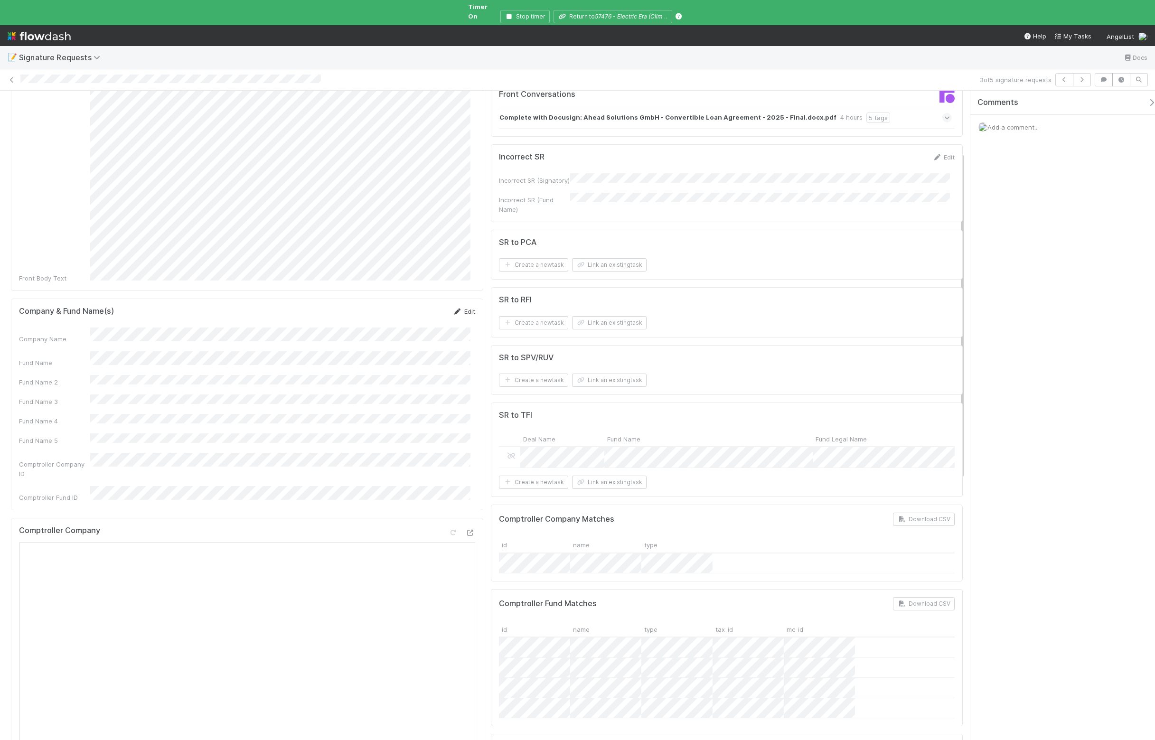
click at [455, 309] on icon at bounding box center [457, 312] width 9 height 6
click at [245, 355] on div "Company Name Fund Name Fund Name 2 Fund Name 3 Fund Name 4 Fund Name 5 Comptrol…" at bounding box center [247, 439] width 456 height 211
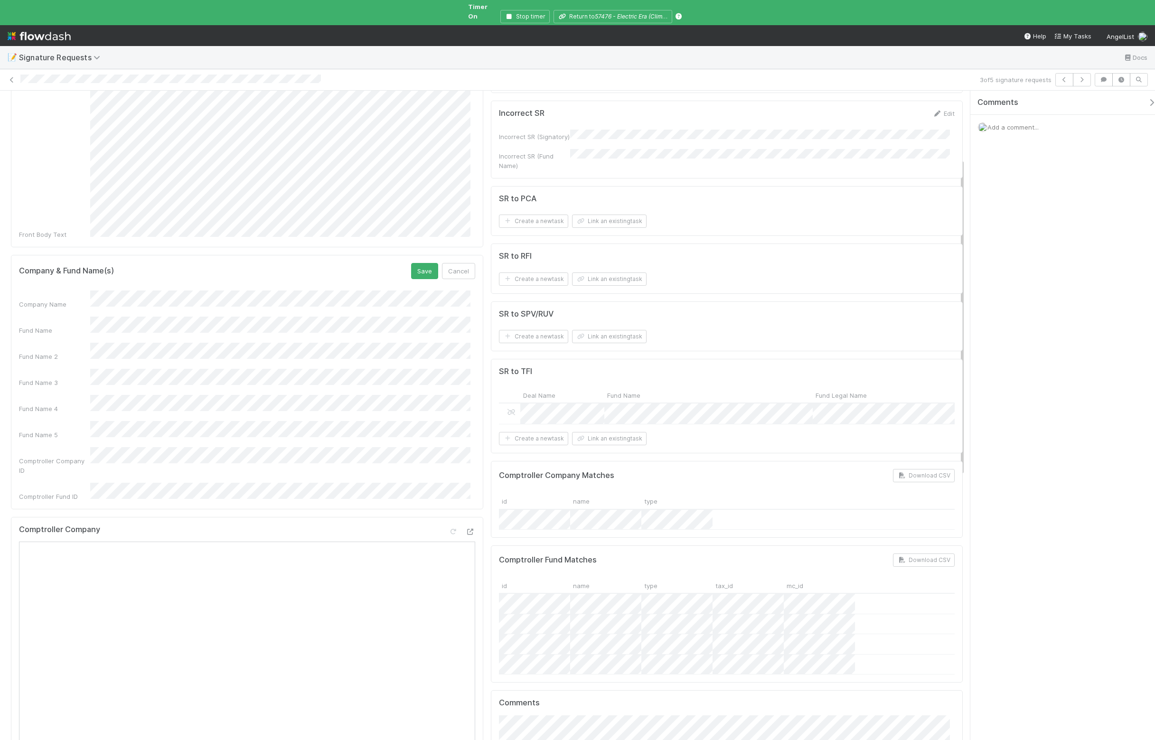
scroll to position [203, 0]
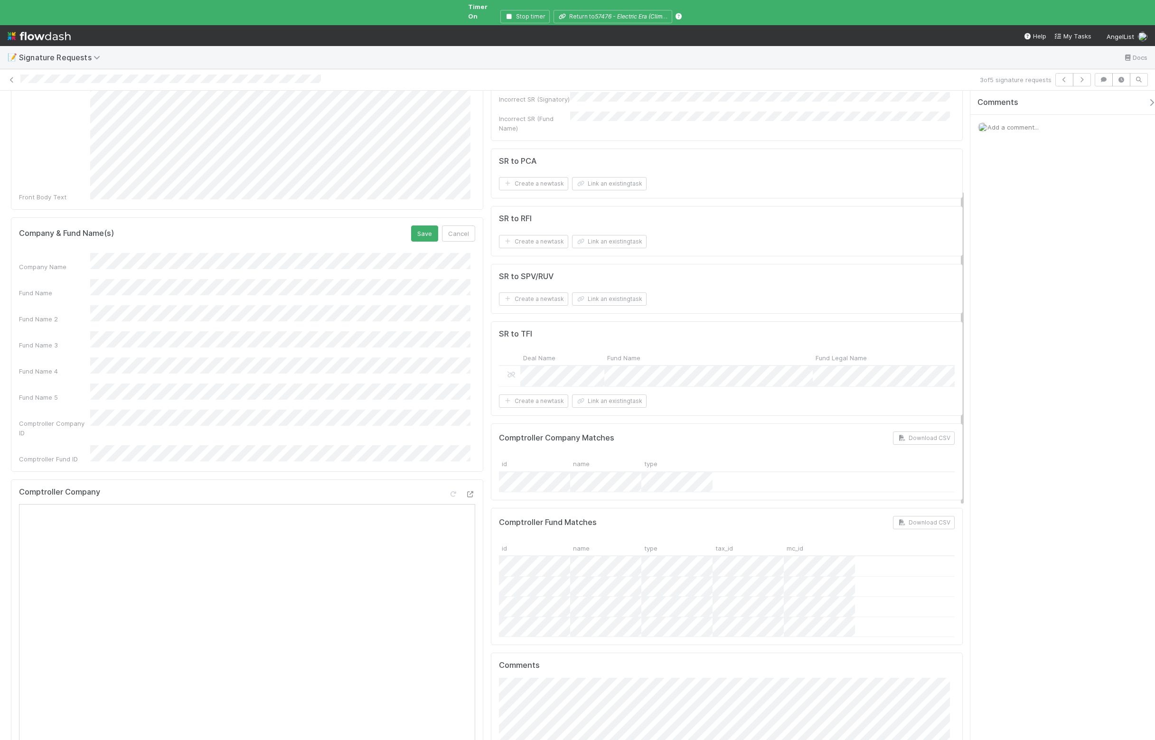
click at [168, 277] on div "Company Name Fund Name Fund Name 2 Fund Name 3 Fund Name 4 Fund Name 5 Comptrol…" at bounding box center [247, 358] width 456 height 211
click at [416, 226] on button "Save" at bounding box center [424, 234] width 27 height 16
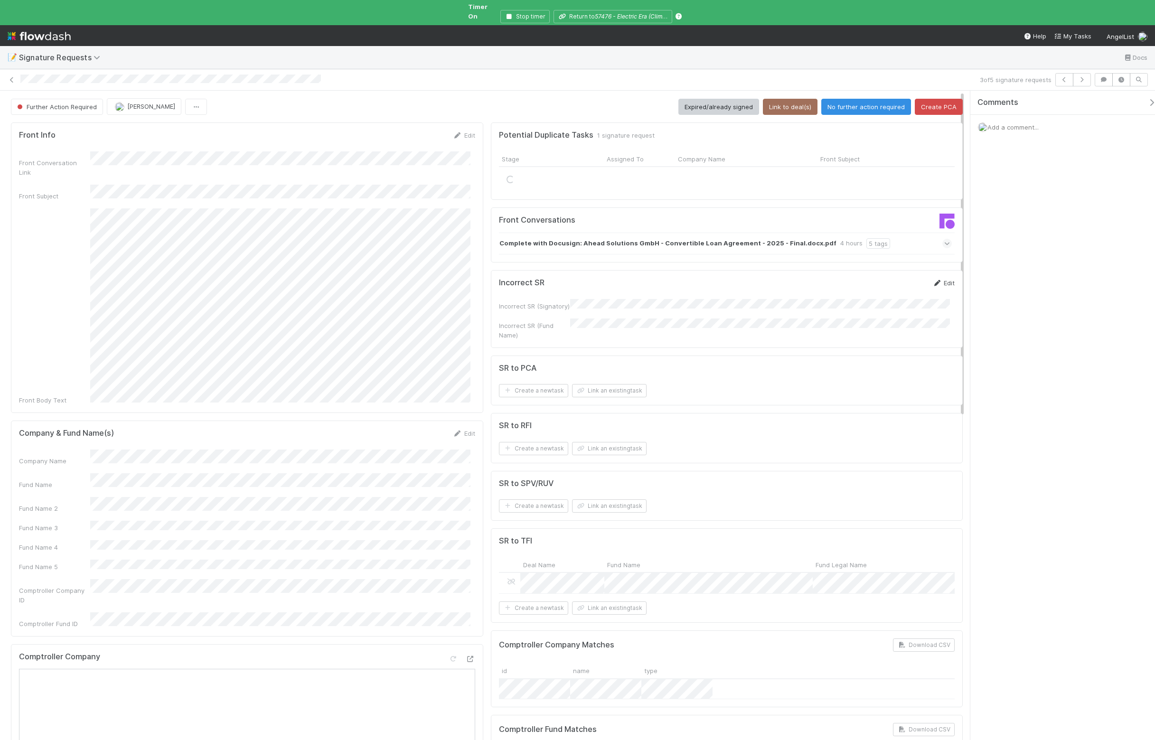
click at [936, 278] on div "Edit" at bounding box center [944, 282] width 22 height 9
click at [933, 280] on icon at bounding box center [937, 283] width 9 height 6
click at [894, 285] on button "Save" at bounding box center [904, 283] width 27 height 16
drag, startPoint x: 269, startPoint y: 490, endPoint x: 276, endPoint y: 489, distance: 6.8
click at [270, 490] on div "Company Name Fund Name Fund Name 2 Fund Name 3 Fund Name 4 Fund Name 5 Comptrol…" at bounding box center [247, 539] width 456 height 179
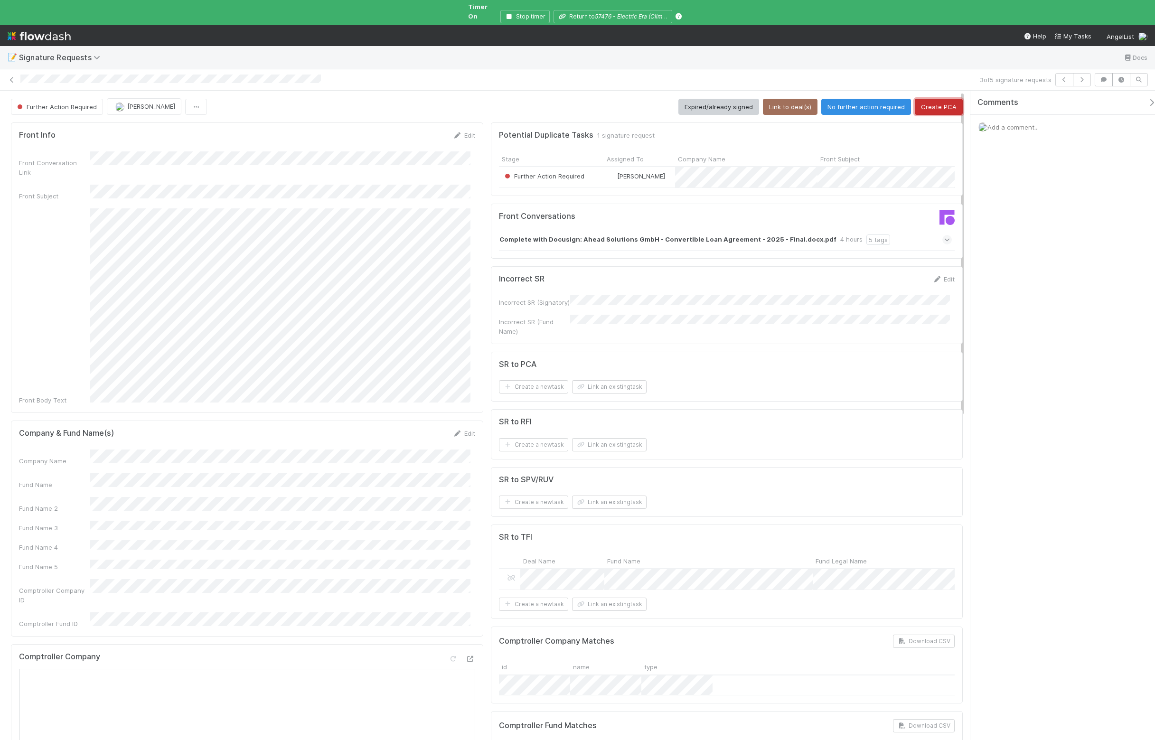
click at [928, 99] on button "Create PCA" at bounding box center [939, 107] width 48 height 16
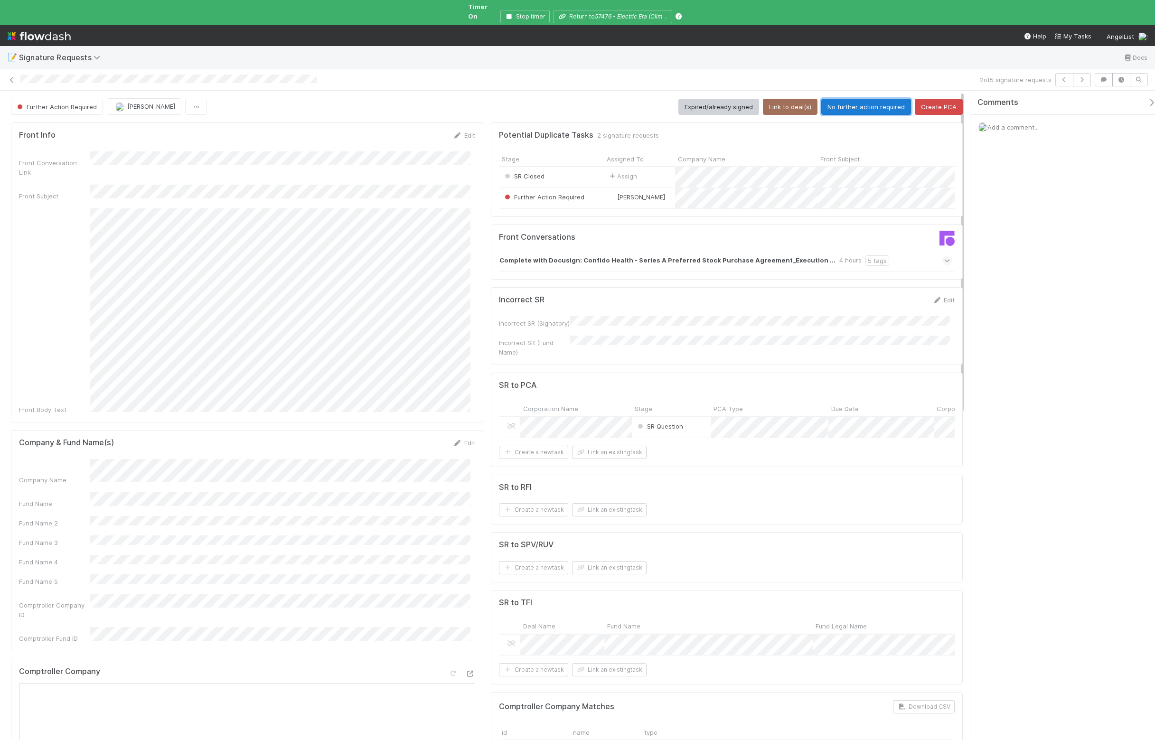
click at [845, 103] on button "No further action required" at bounding box center [867, 107] width 90 height 16
click at [880, 101] on button "No further action required" at bounding box center [867, 107] width 90 height 16
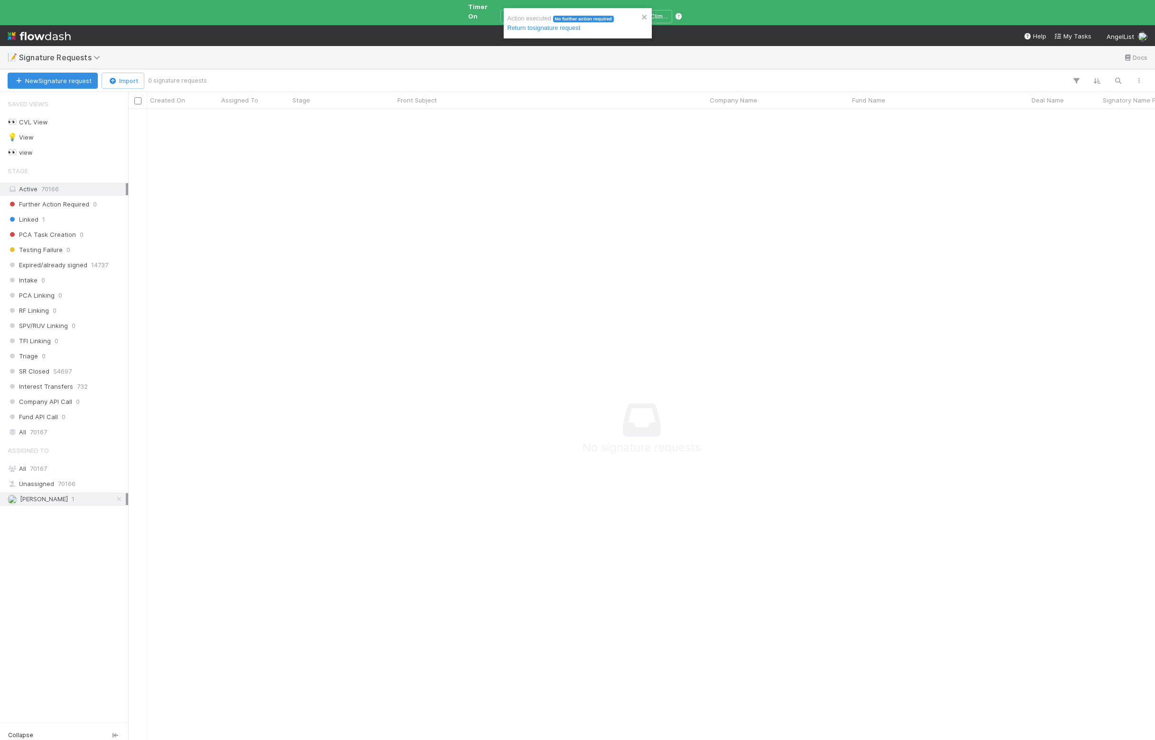
scroll to position [623, 1010]
